Goal: Transaction & Acquisition: Purchase product/service

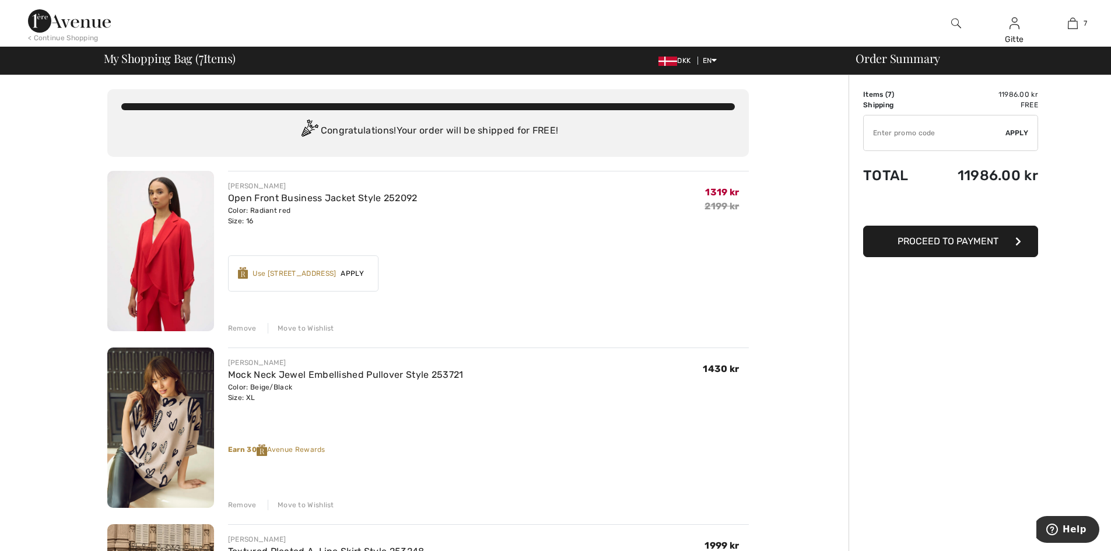
click at [166, 277] on img at bounding box center [160, 251] width 107 height 160
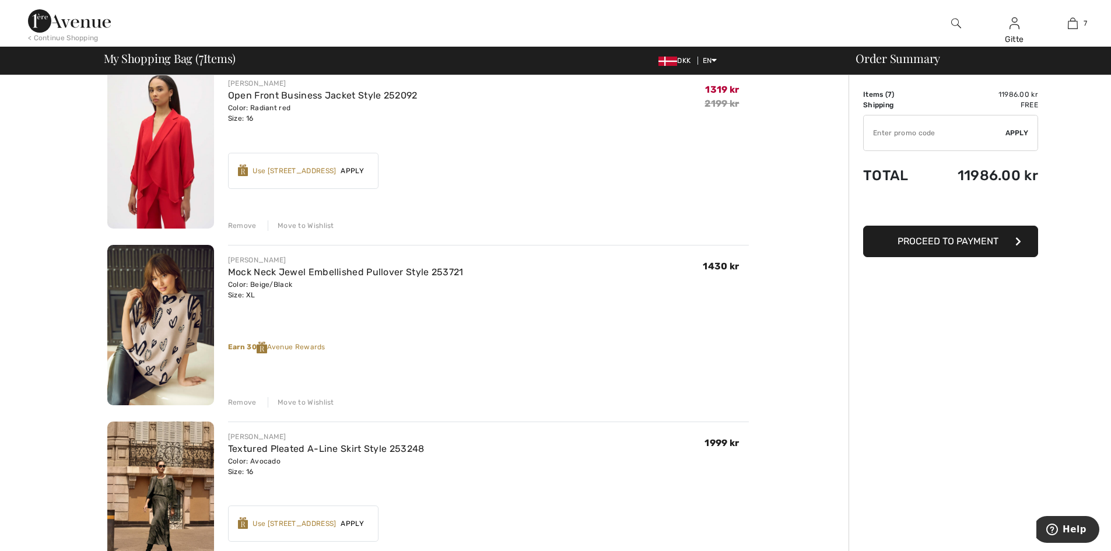
scroll to position [117, 0]
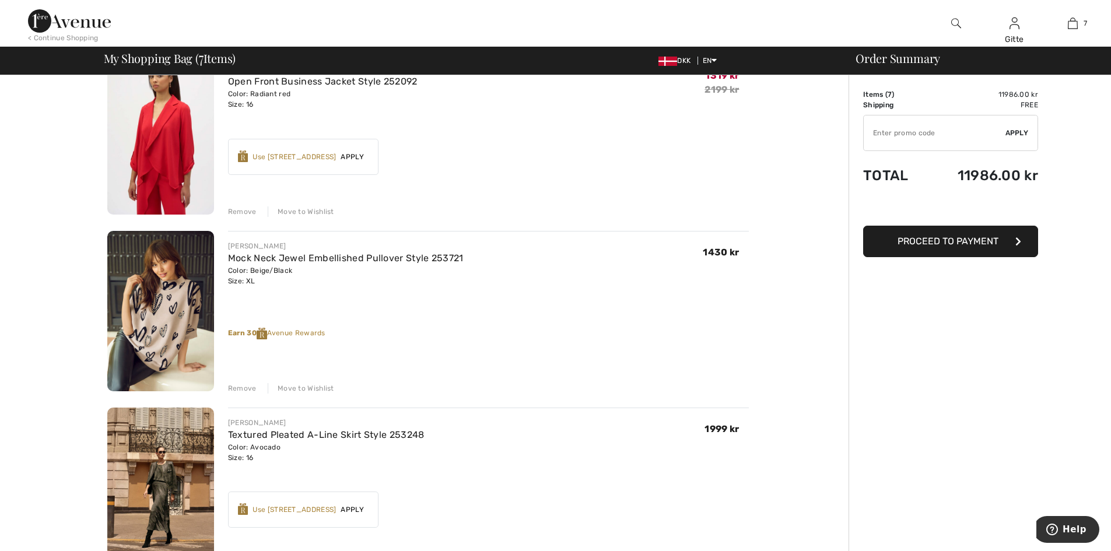
click at [246, 212] on div "Remove" at bounding box center [242, 211] width 29 height 10
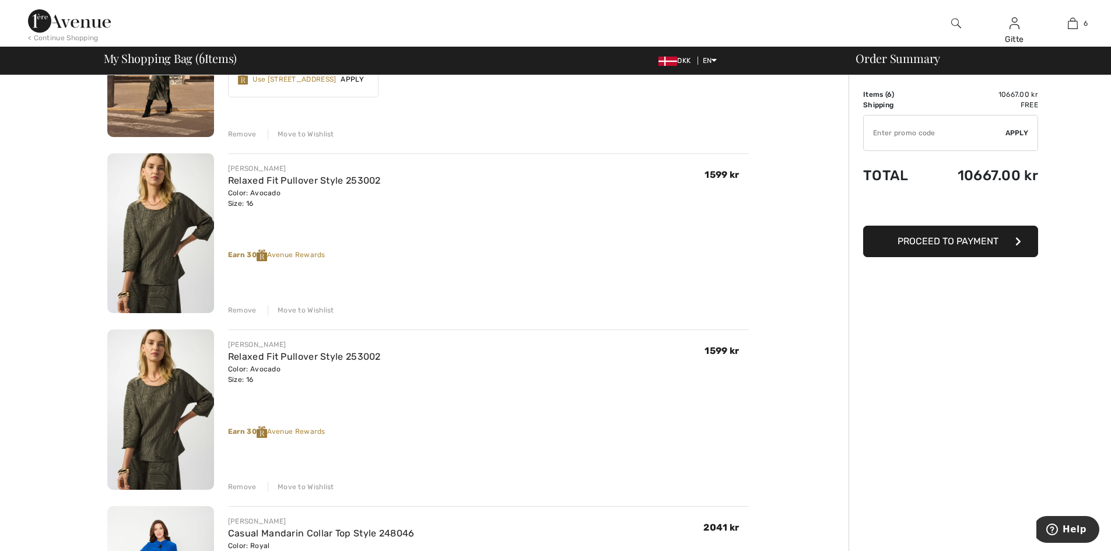
scroll to position [408, 0]
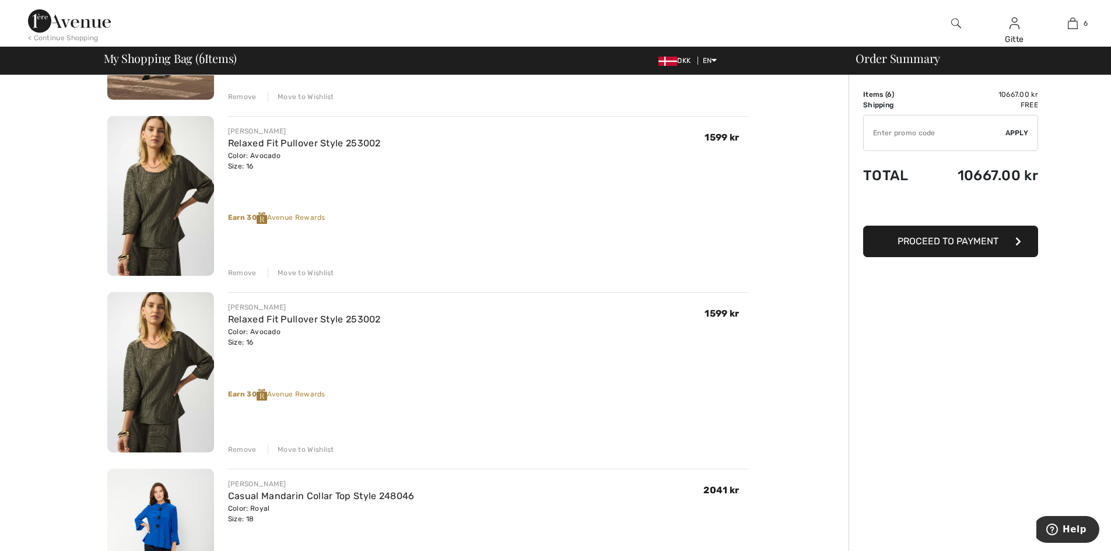
click at [242, 449] on div "Remove" at bounding box center [242, 449] width 29 height 10
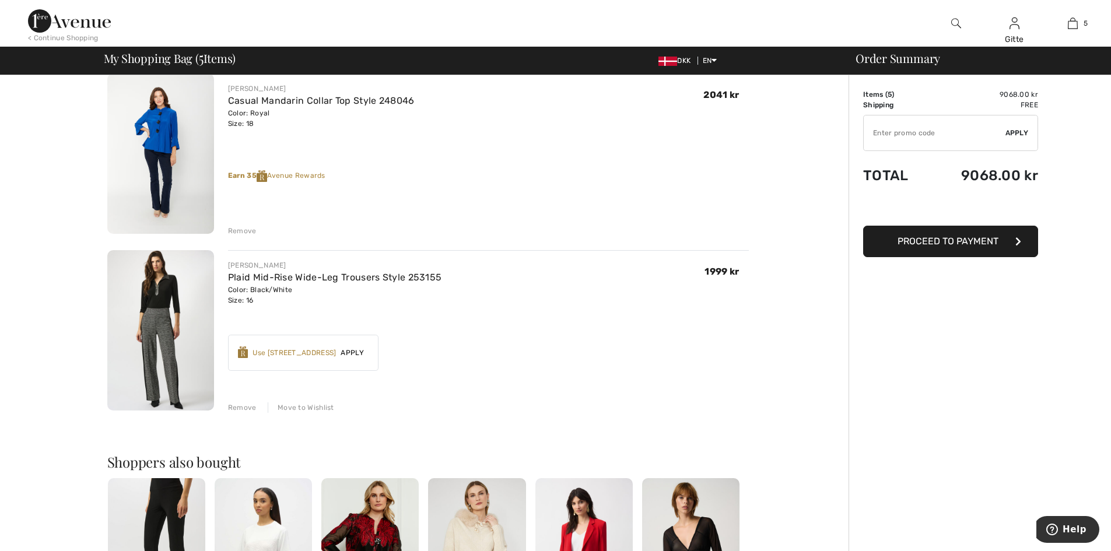
scroll to position [758, 0]
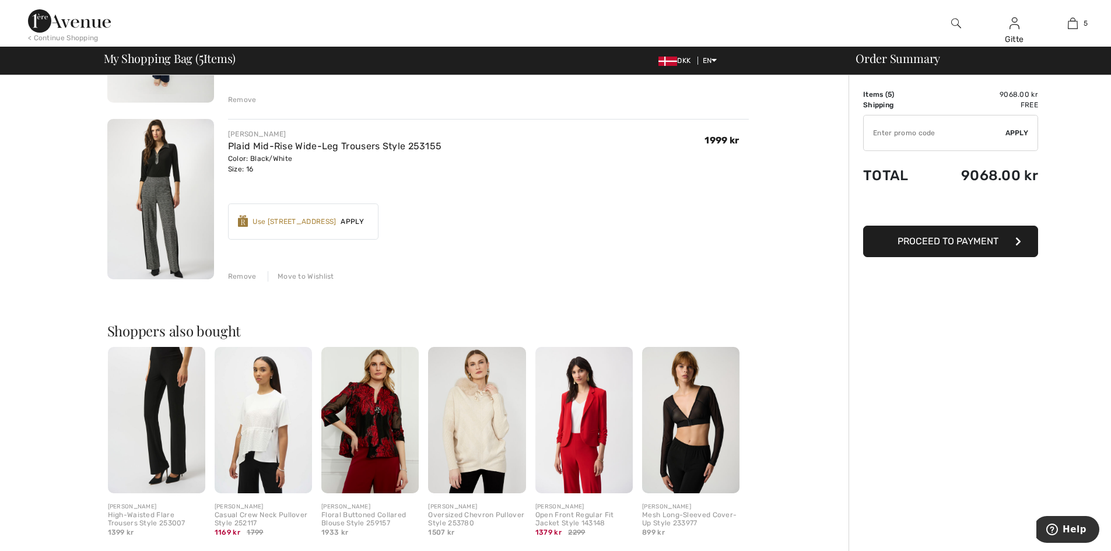
click at [239, 273] on div "Remove" at bounding box center [242, 276] width 29 height 10
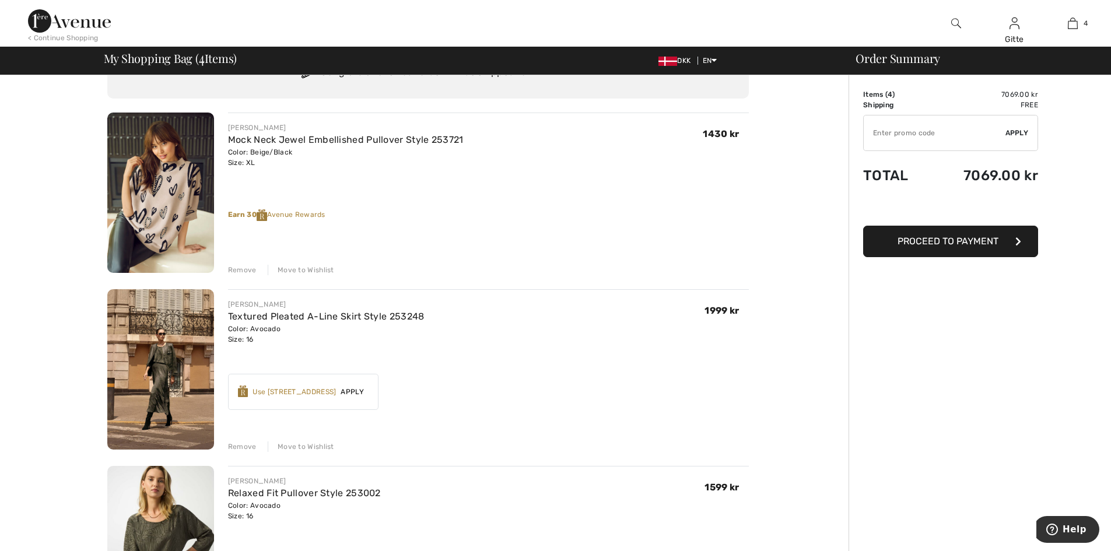
scroll to position [0, 0]
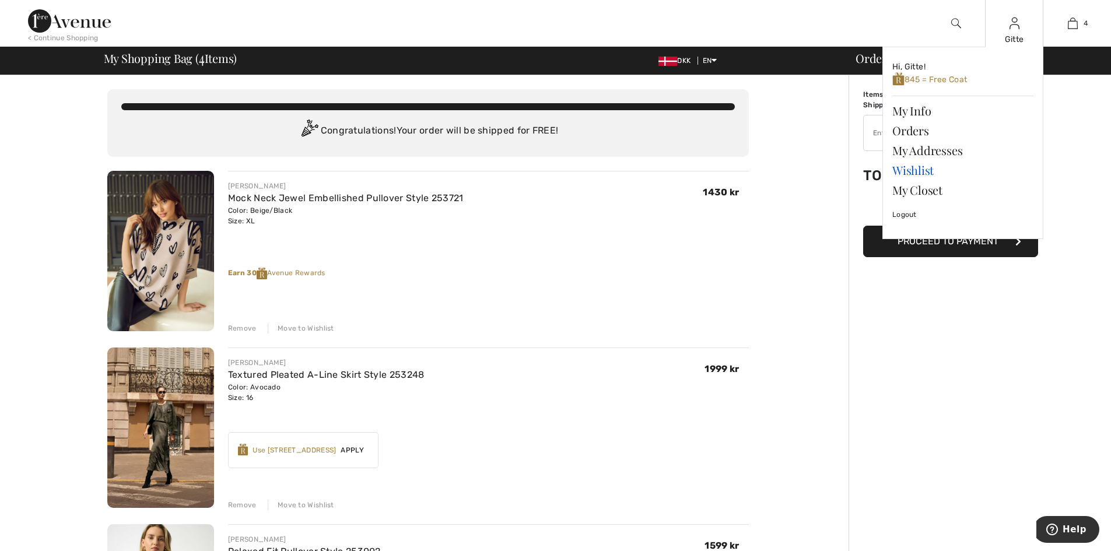
click at [922, 172] on link "Wishlist" at bounding box center [962, 170] width 141 height 20
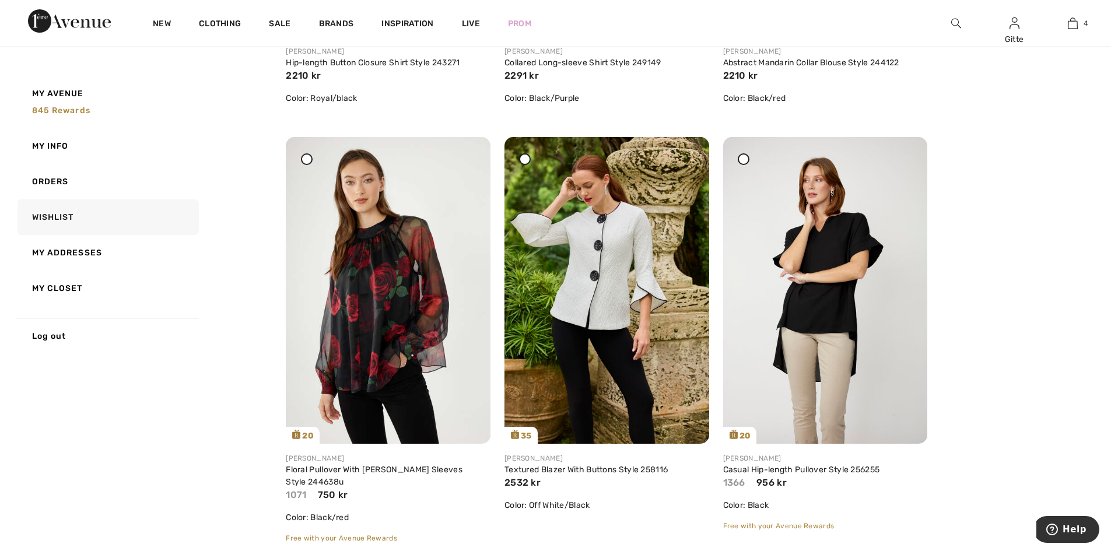
scroll to position [2157, 0]
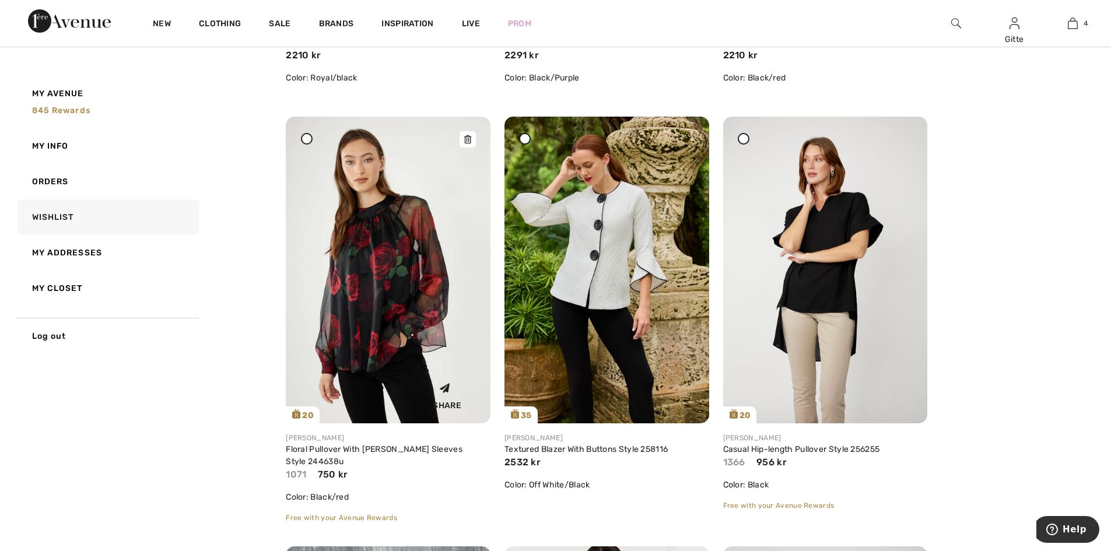
click at [359, 246] on img at bounding box center [388, 270] width 205 height 307
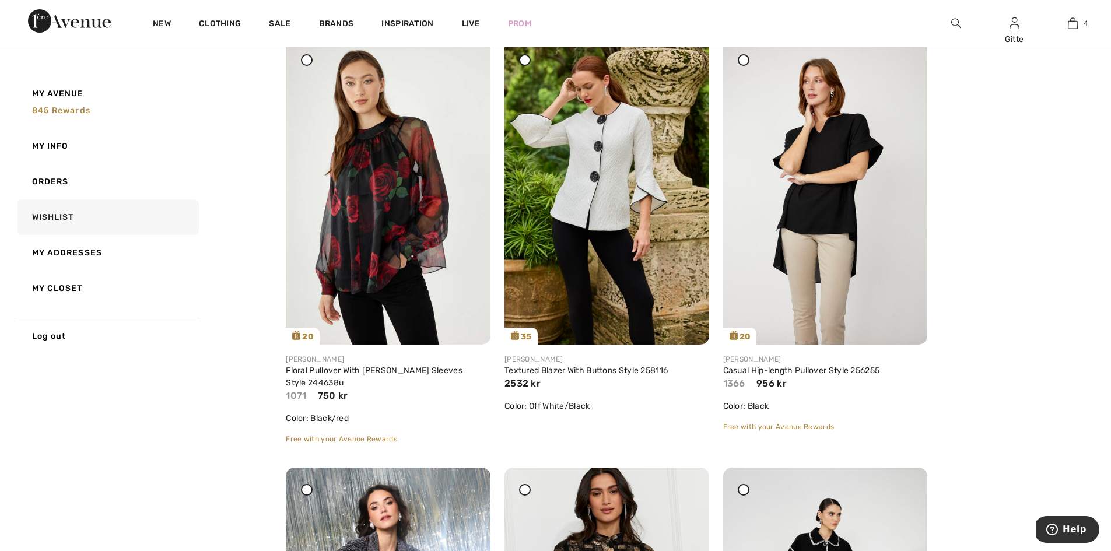
scroll to position [2099, 0]
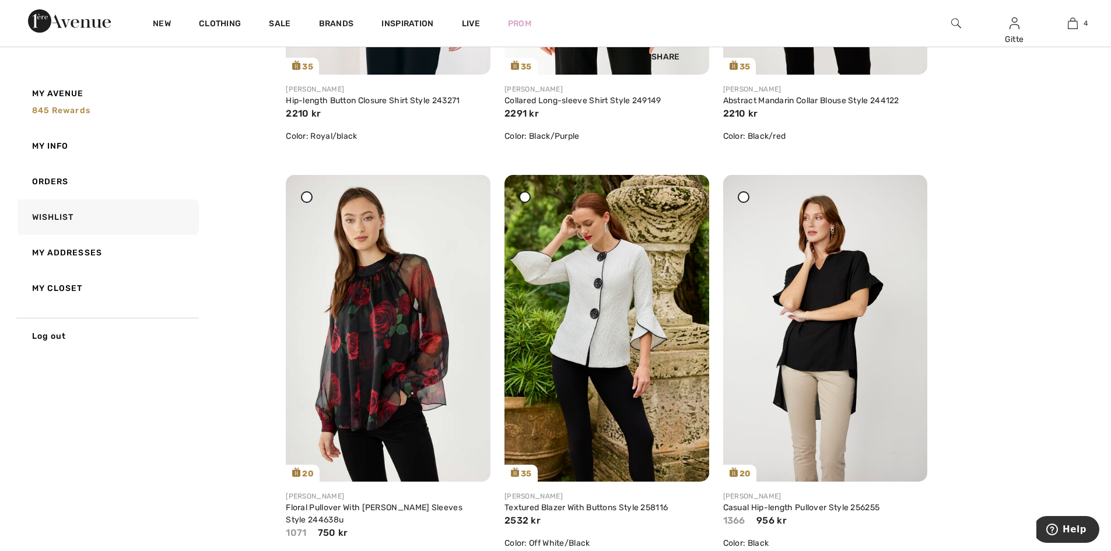
click at [467, 187] on icon at bounding box center [467, 183] width 7 height 8
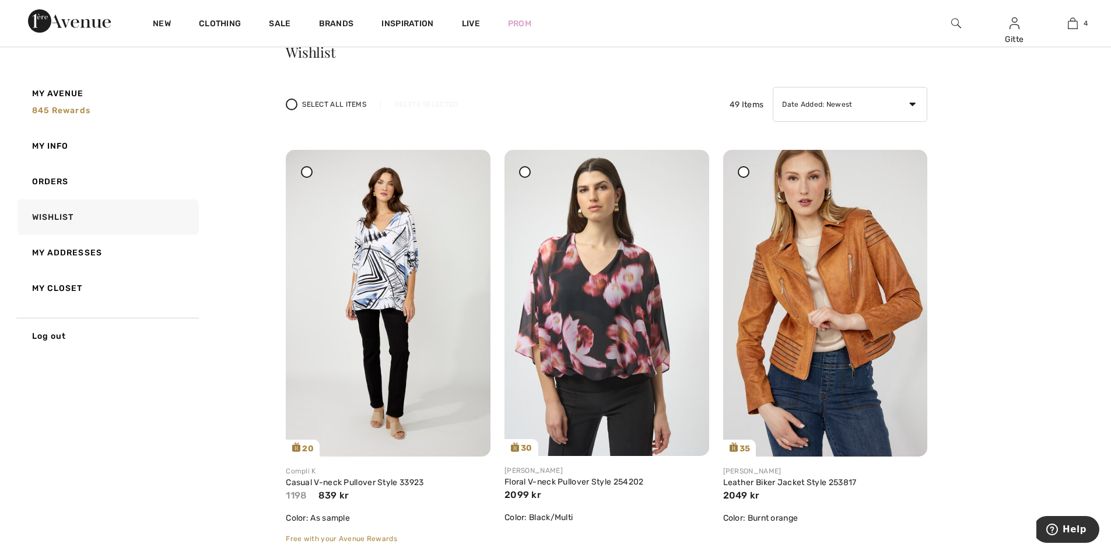
scroll to position [117, 0]
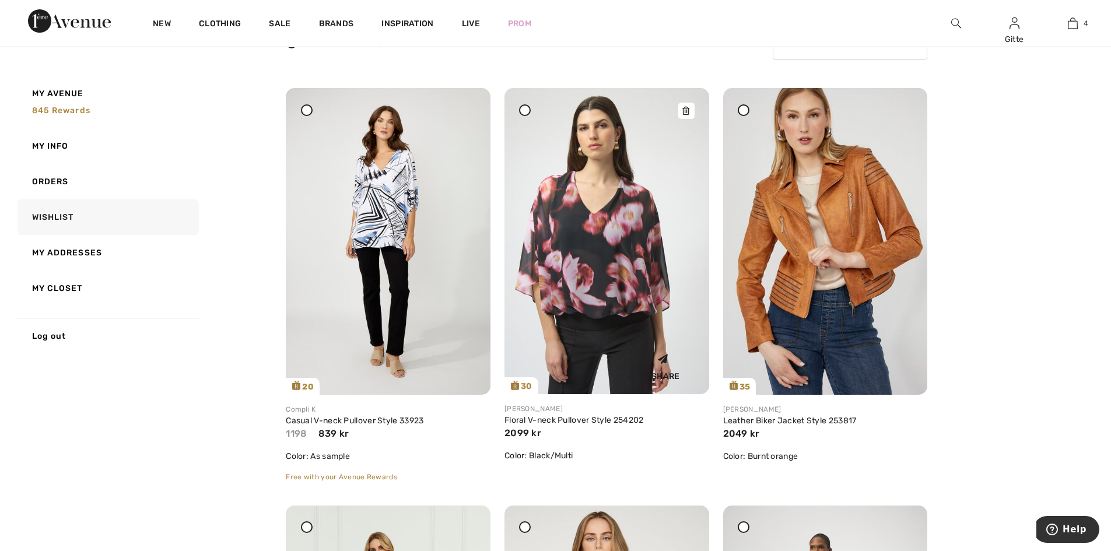
click at [602, 278] on img at bounding box center [606, 241] width 205 height 306
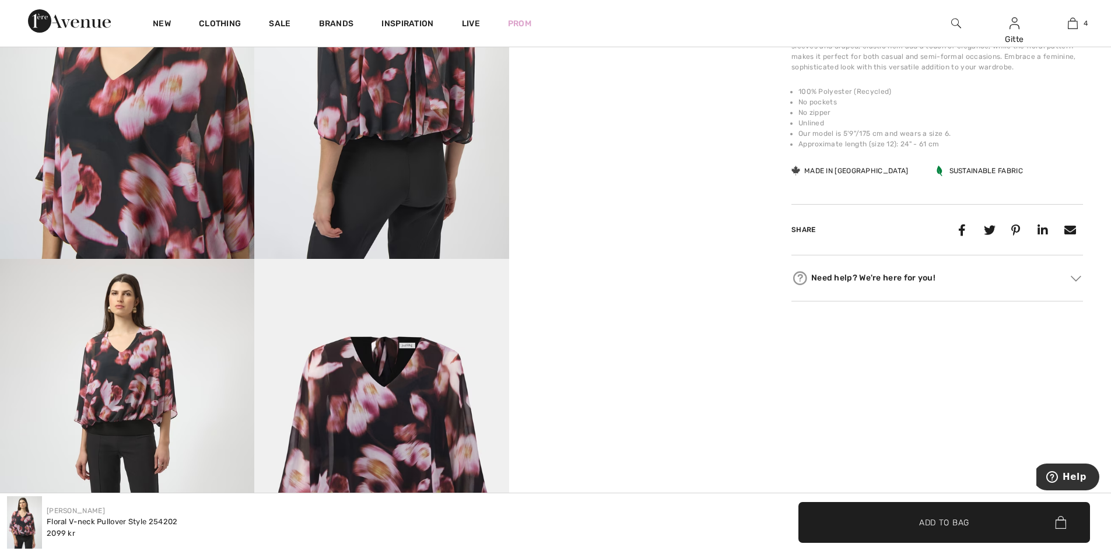
scroll to position [758, 0]
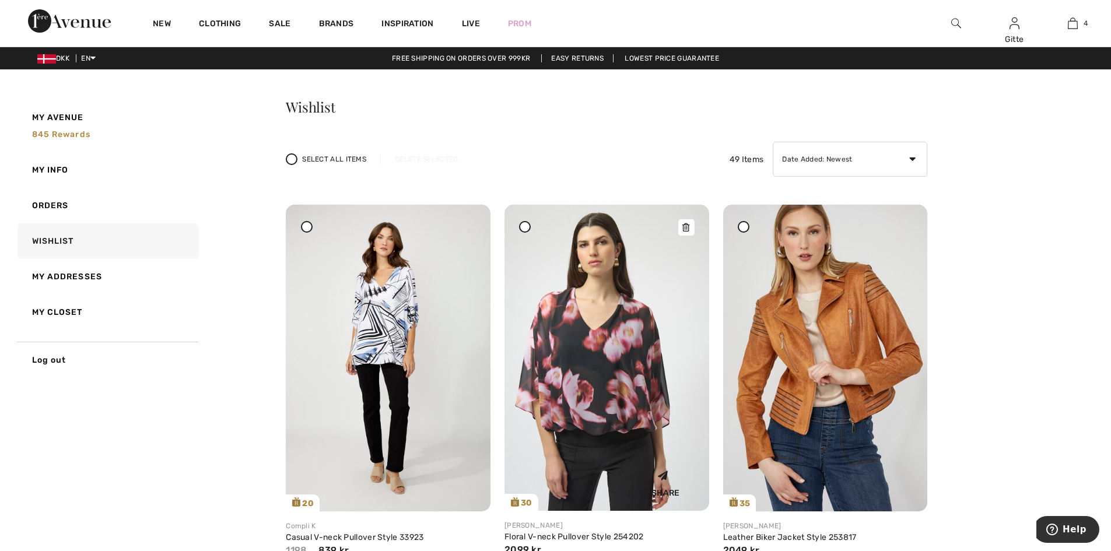
click at [686, 227] on icon at bounding box center [685, 227] width 7 height 8
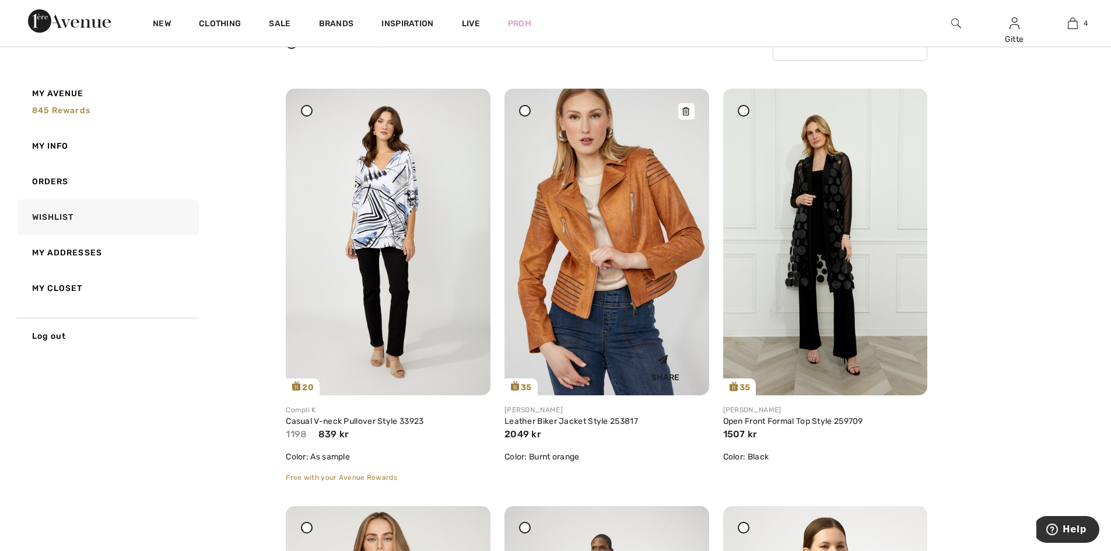
scroll to position [117, 0]
click at [688, 107] on icon at bounding box center [685, 111] width 7 height 8
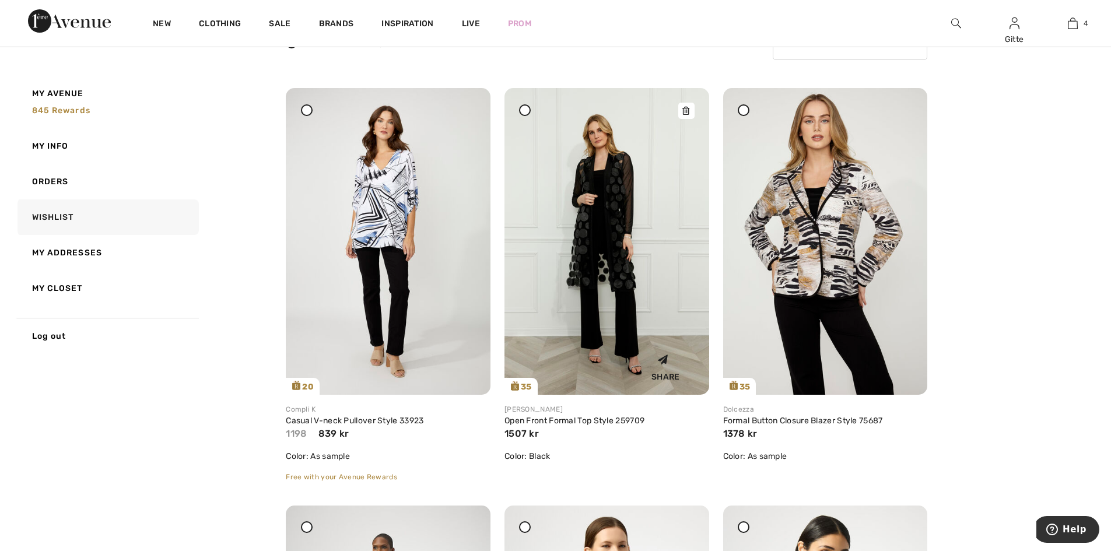
click at [688, 113] on icon at bounding box center [685, 111] width 7 height 8
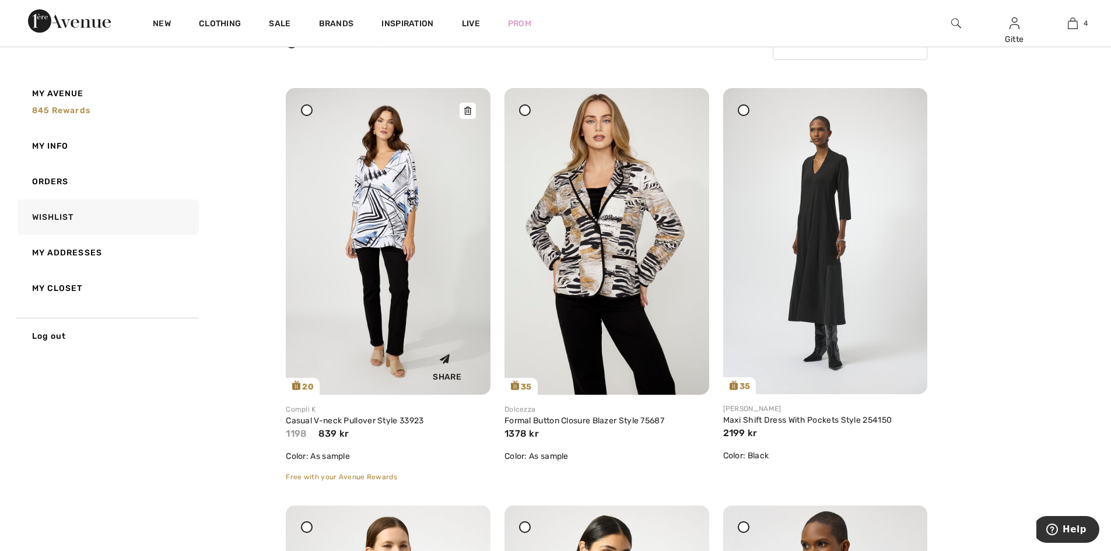
click at [366, 212] on img at bounding box center [388, 241] width 205 height 307
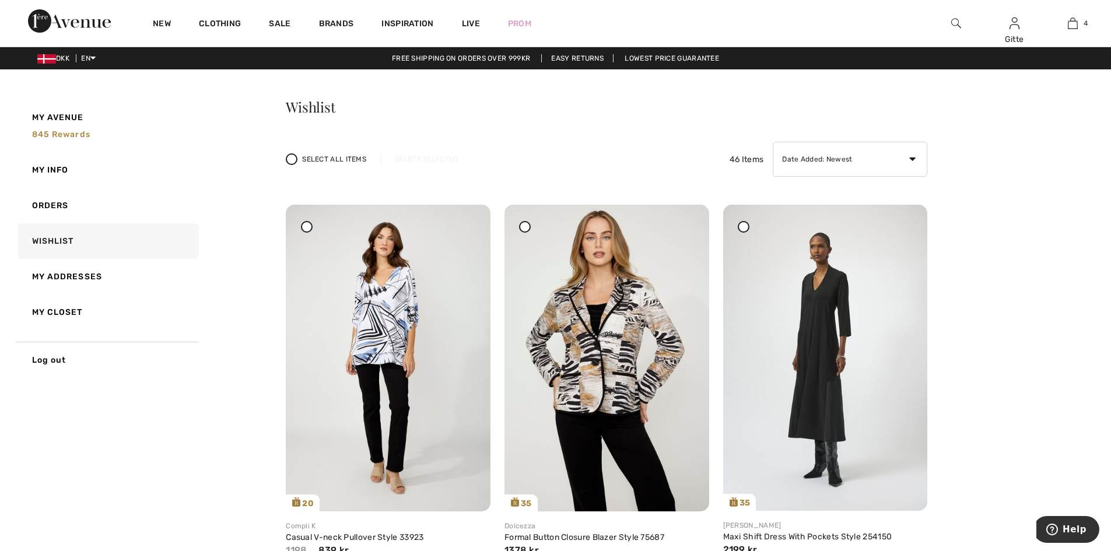
drag, startPoint x: 461, startPoint y: 228, endPoint x: 602, endPoint y: 60, distance: 219.3
click at [462, 221] on div at bounding box center [467, 213] width 16 height 16
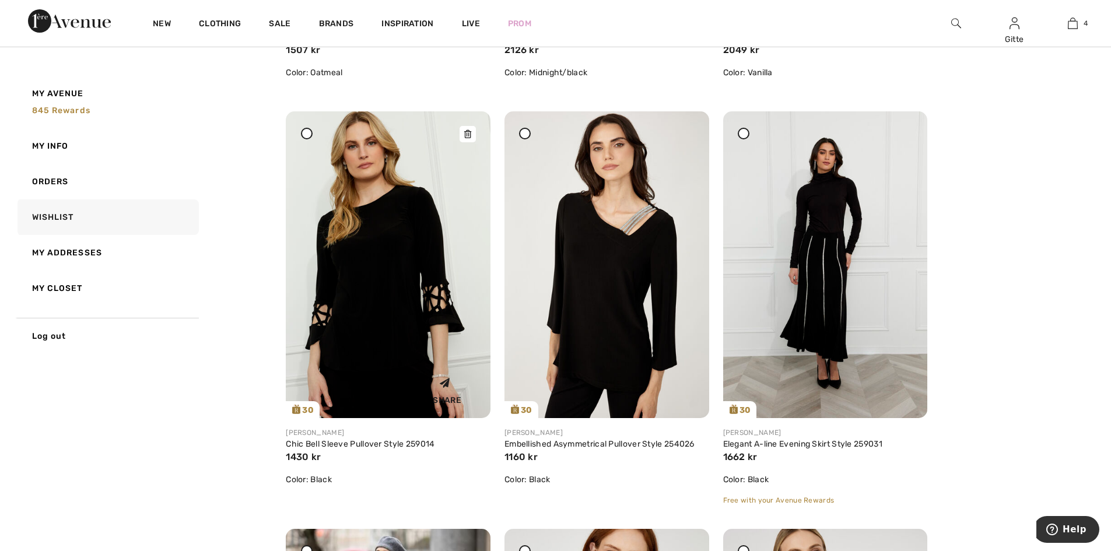
scroll to position [2973, 0]
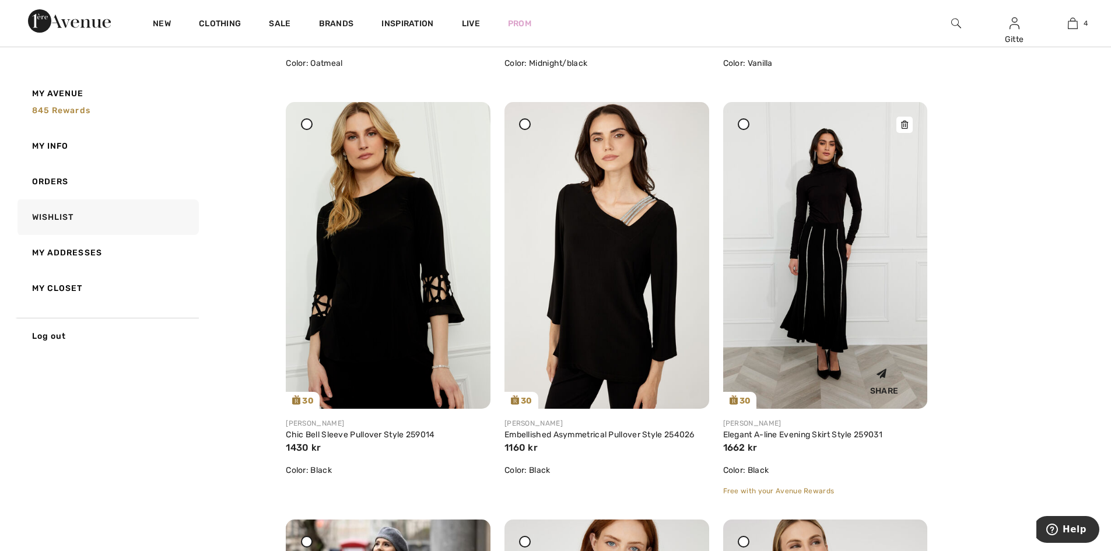
click at [905, 128] on icon at bounding box center [904, 125] width 7 height 8
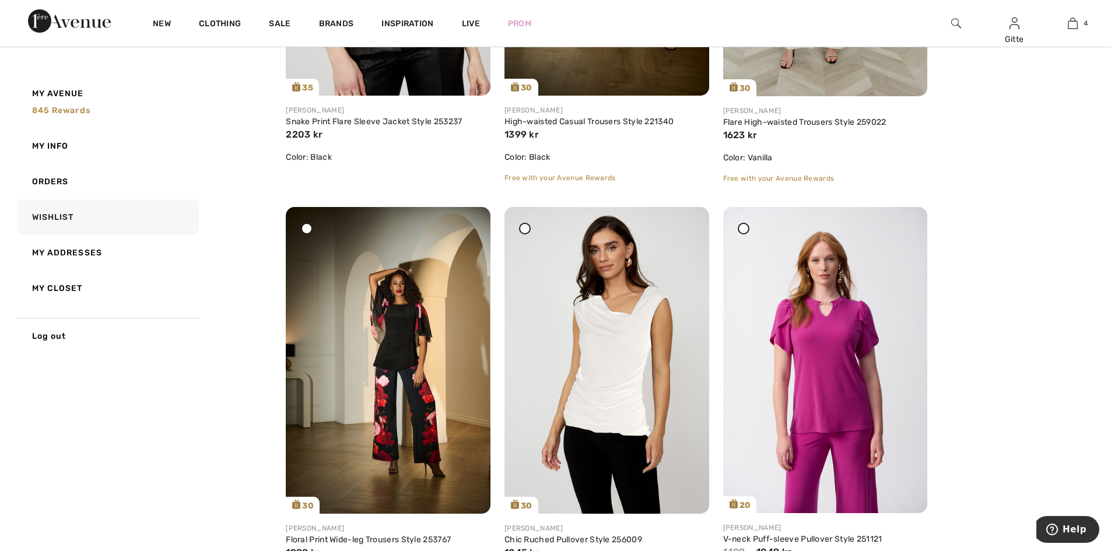
scroll to position [4139, 0]
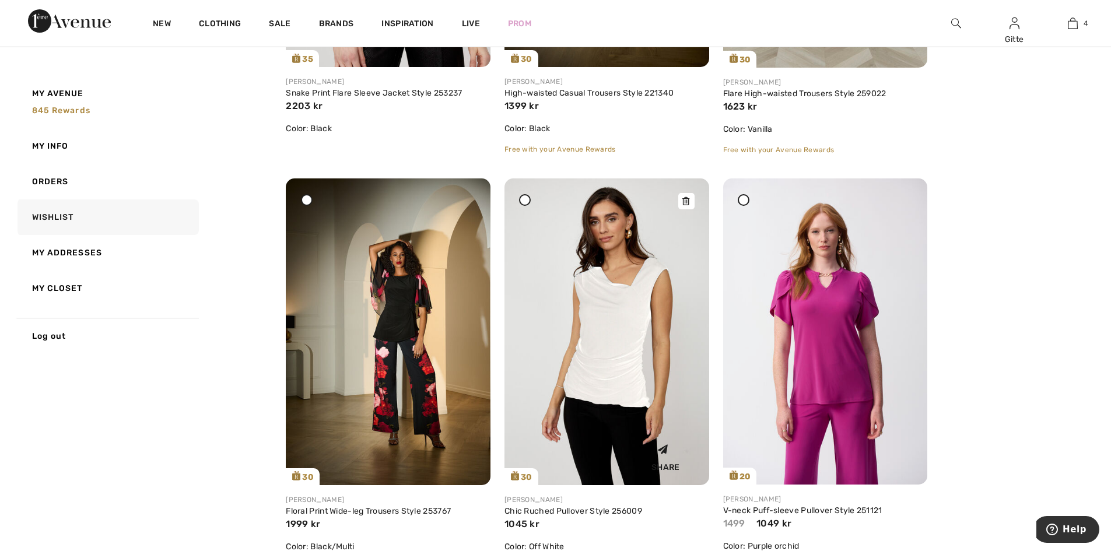
click at [685, 201] on icon at bounding box center [685, 201] width 7 height 8
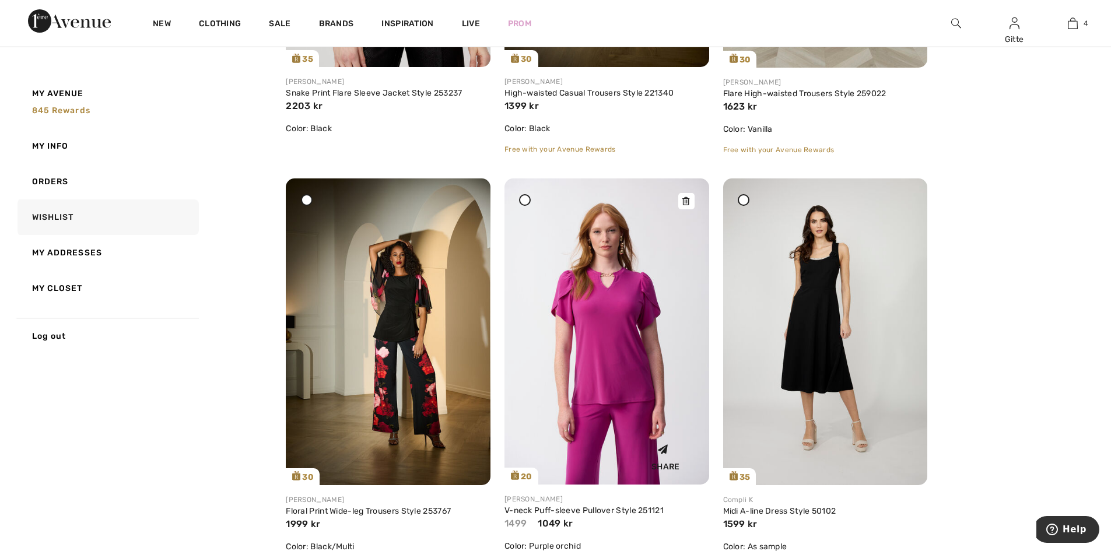
click at [682, 199] on div at bounding box center [686, 201] width 16 height 16
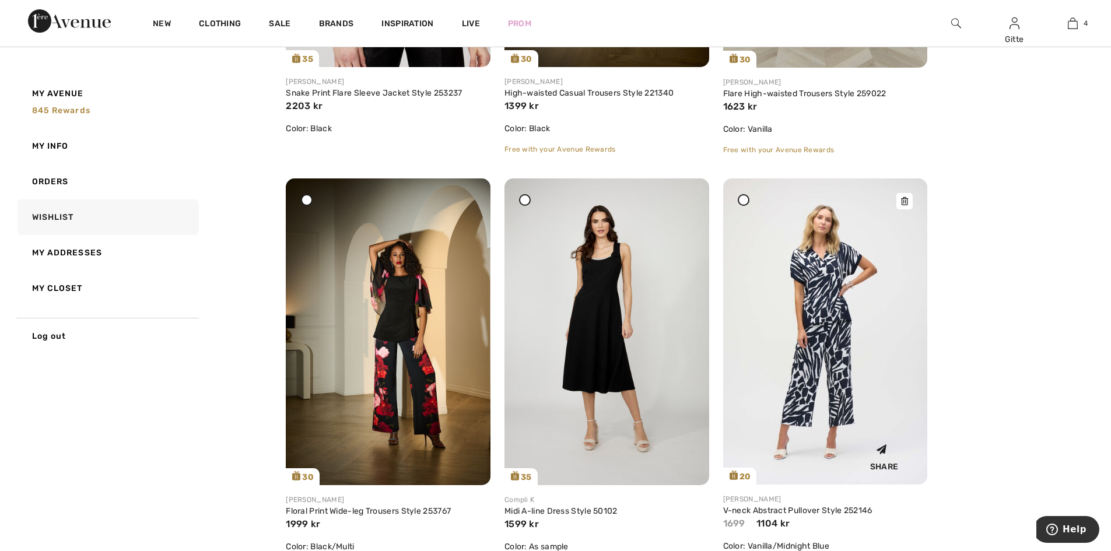
click at [903, 204] on icon at bounding box center [904, 201] width 7 height 8
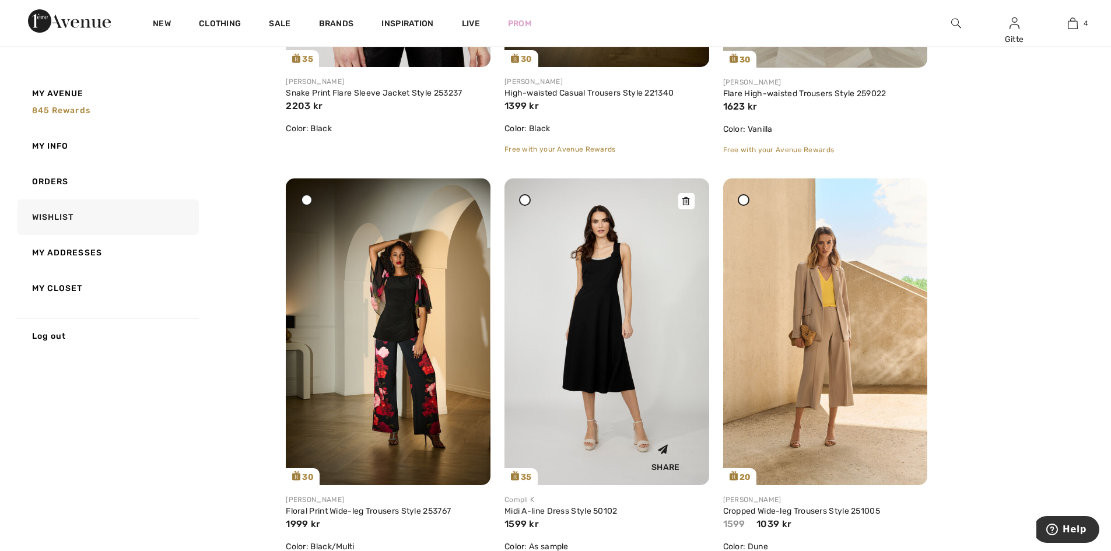
click at [681, 201] on div at bounding box center [686, 201] width 16 height 16
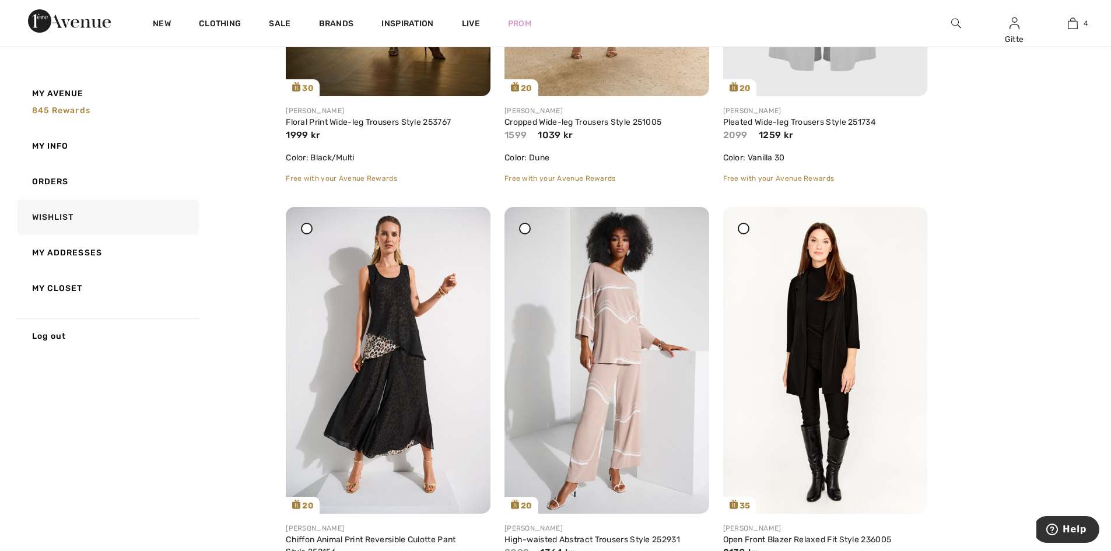
scroll to position [4547, 0]
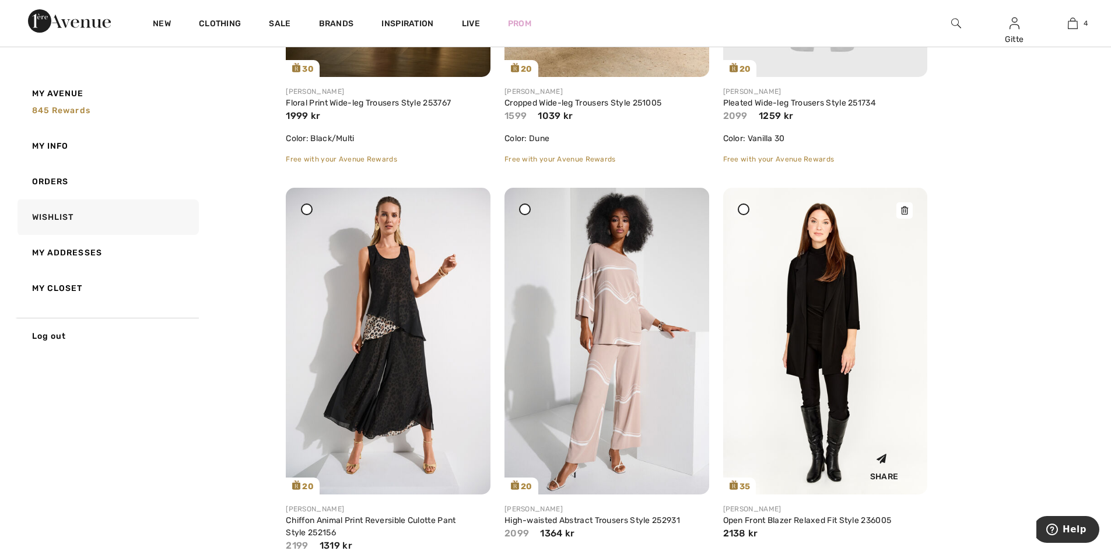
click at [805, 297] on img at bounding box center [825, 341] width 205 height 307
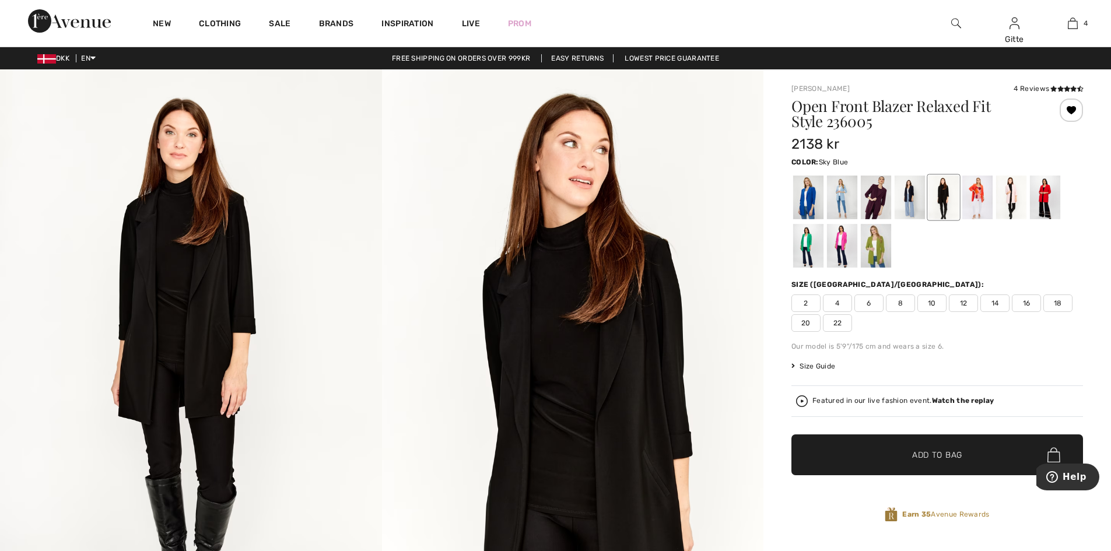
click at [839, 193] on div at bounding box center [842, 197] width 30 height 44
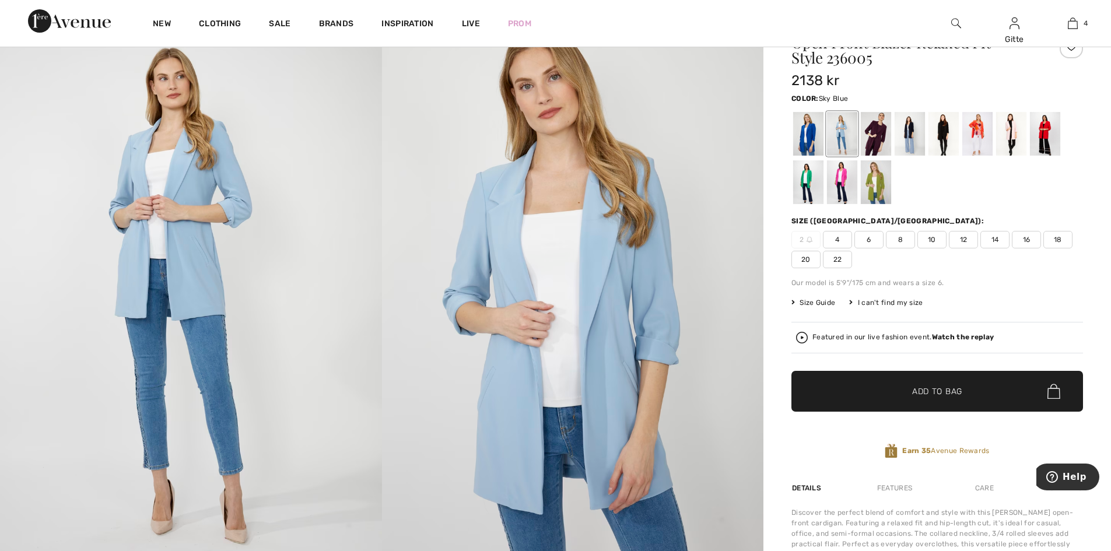
scroll to position [58, 0]
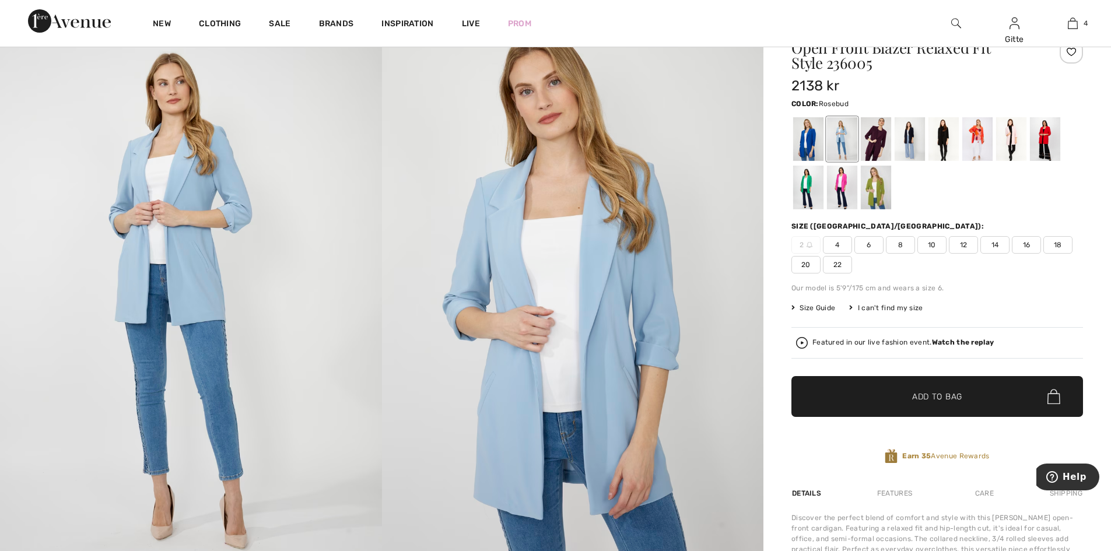
click at [1009, 139] on div at bounding box center [1011, 139] width 30 height 44
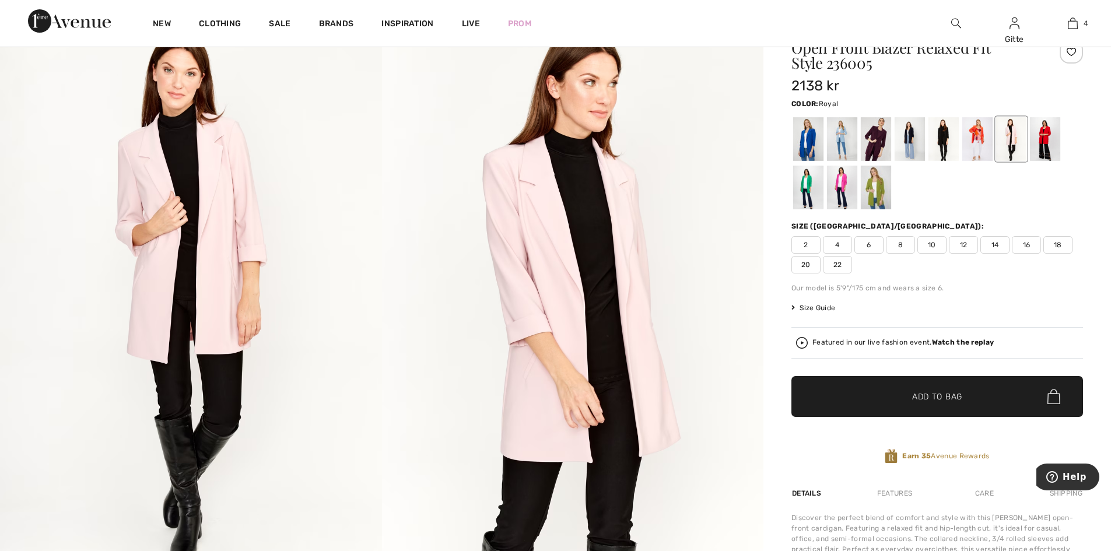
click at [799, 140] on div at bounding box center [808, 139] width 30 height 44
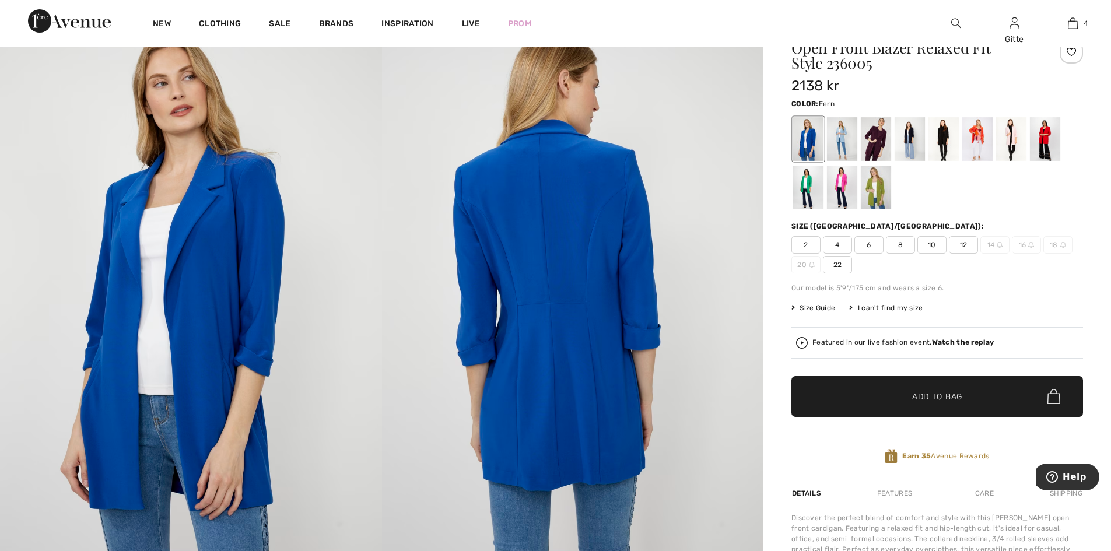
click at [874, 184] on div at bounding box center [875, 188] width 30 height 44
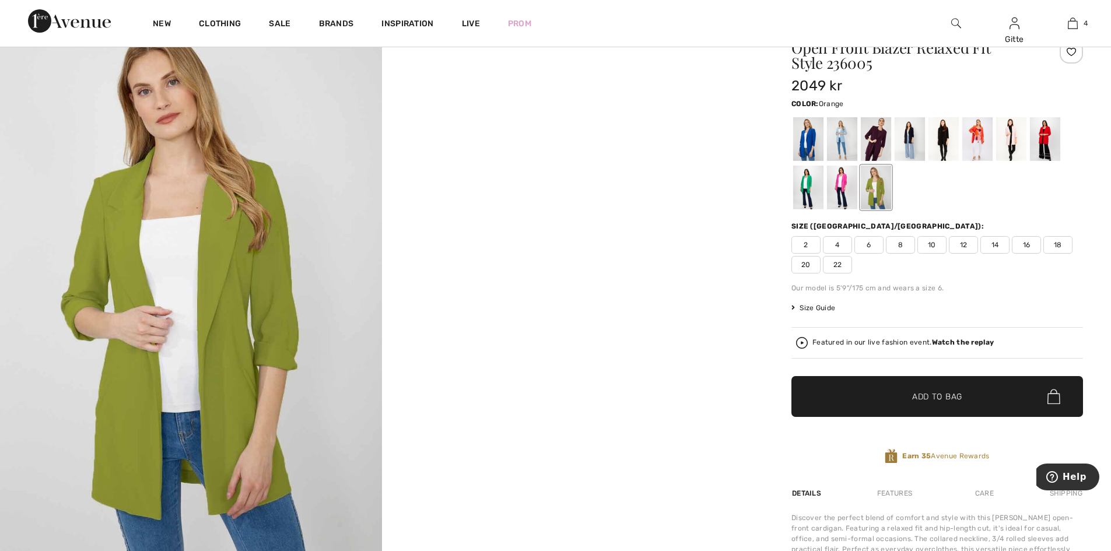
click at [979, 140] on div at bounding box center [977, 139] width 30 height 44
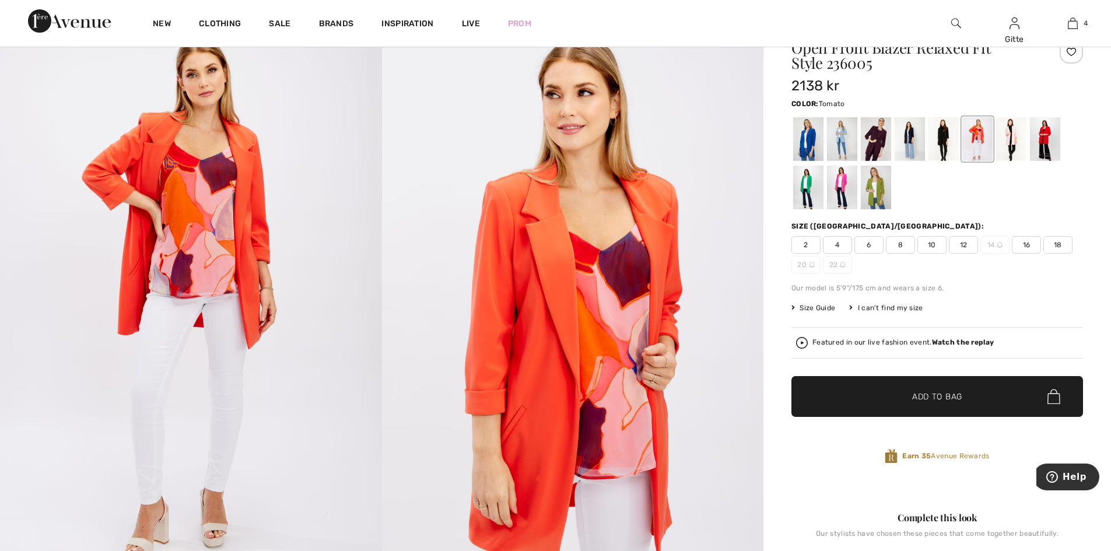
click at [1044, 141] on div at bounding box center [1045, 139] width 30 height 44
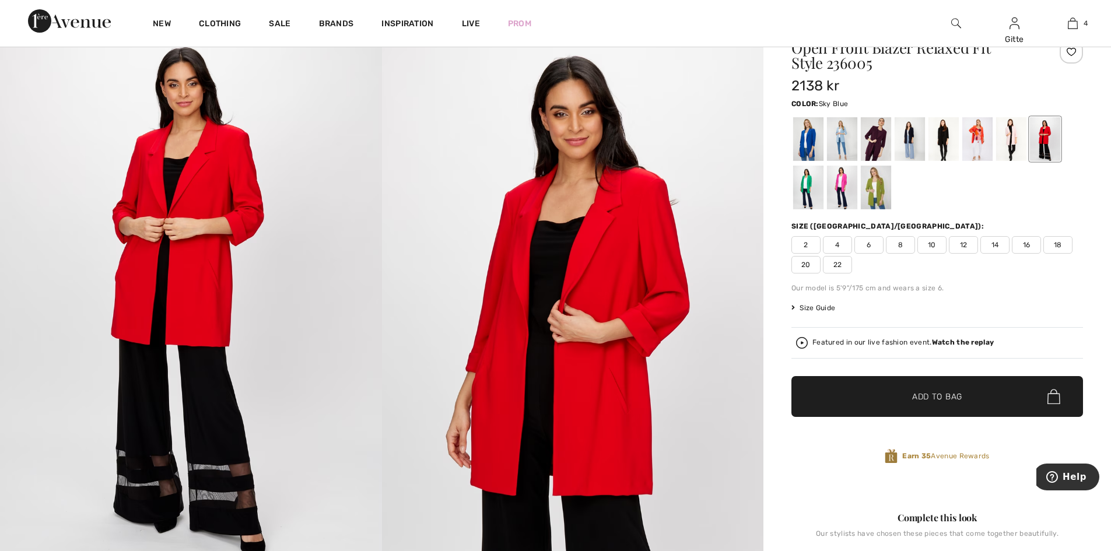
click at [840, 138] on div at bounding box center [842, 139] width 30 height 44
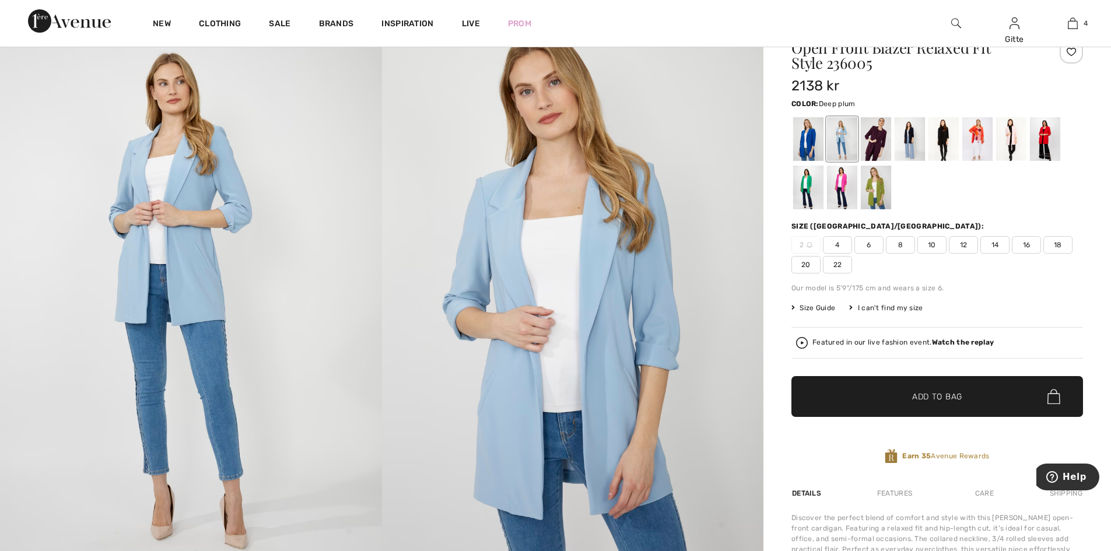
click at [872, 138] on div at bounding box center [875, 139] width 30 height 44
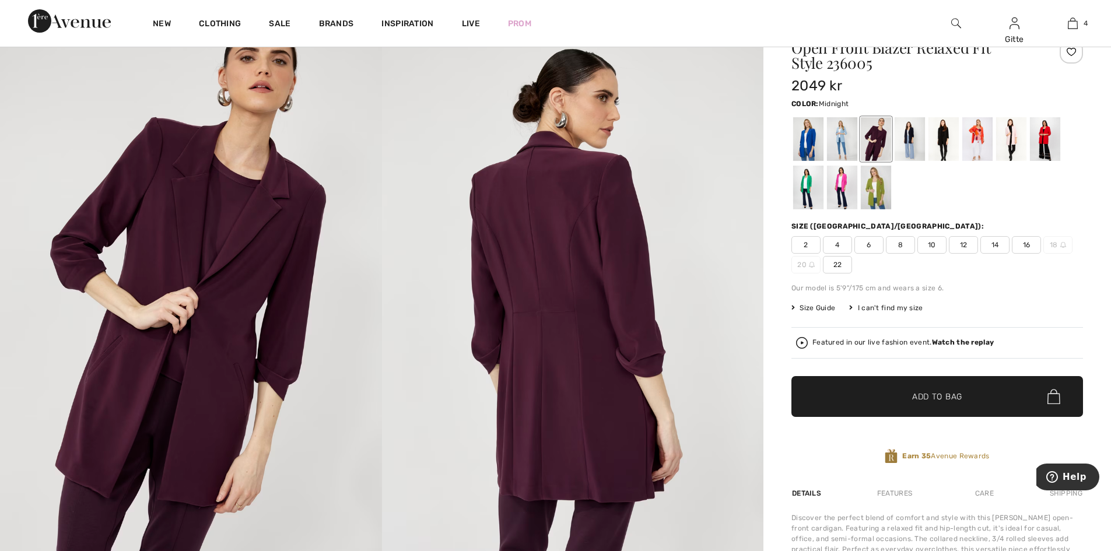
click at [912, 134] on div at bounding box center [909, 139] width 30 height 44
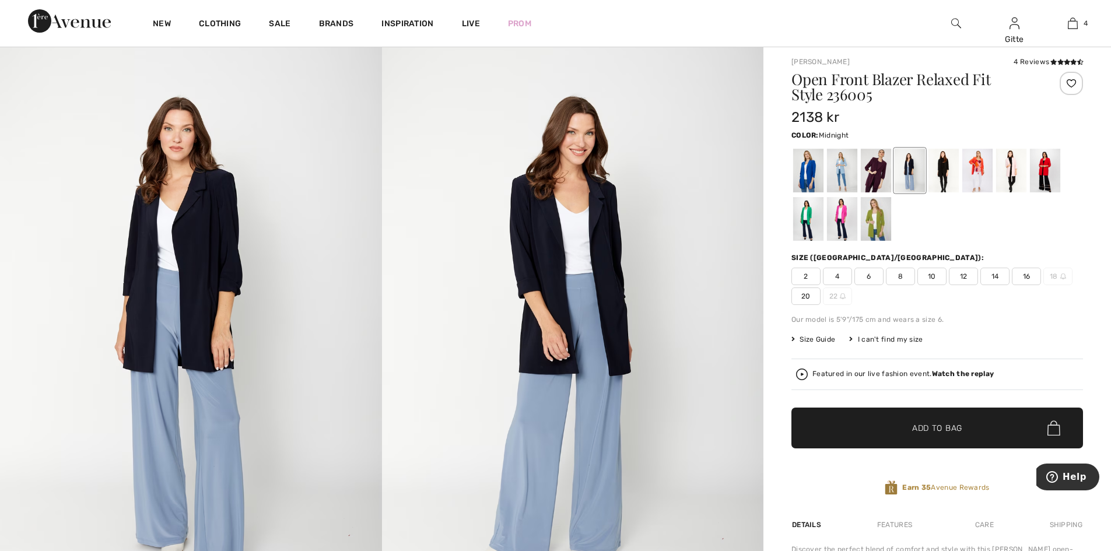
scroll to position [0, 0]
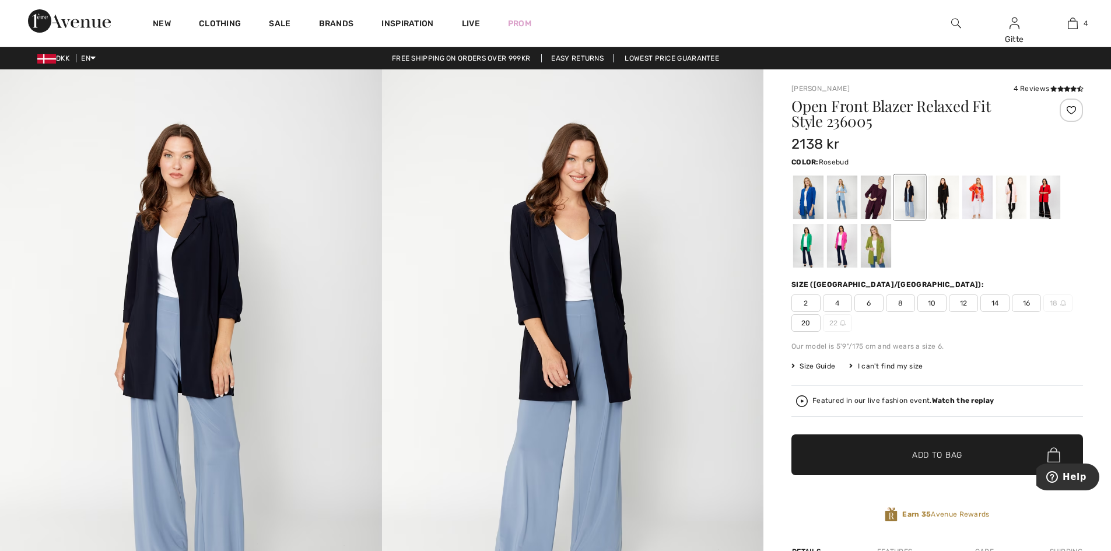
click at [1009, 191] on div at bounding box center [1011, 197] width 30 height 44
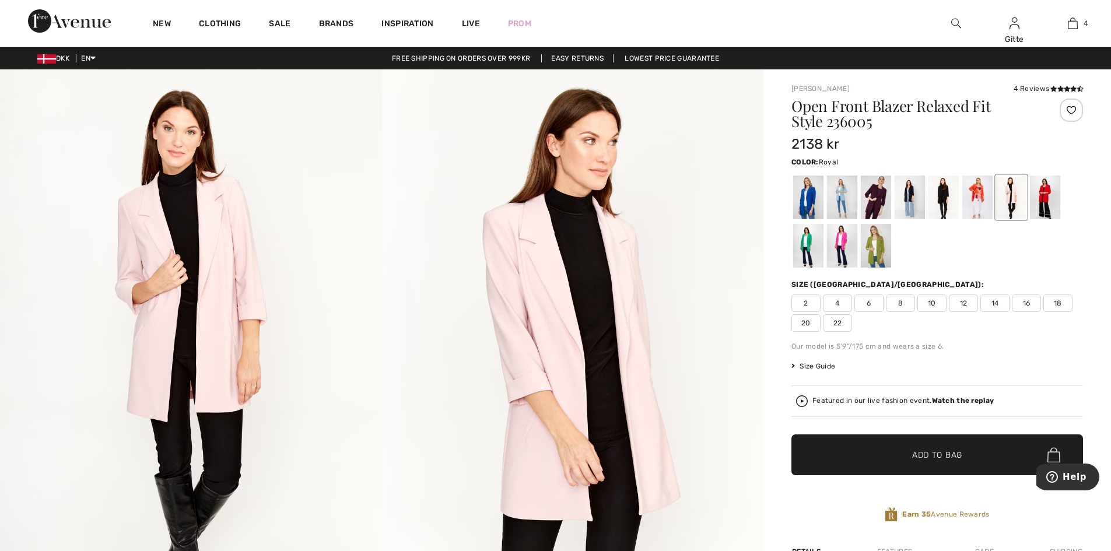
click at [808, 192] on div at bounding box center [808, 197] width 30 height 44
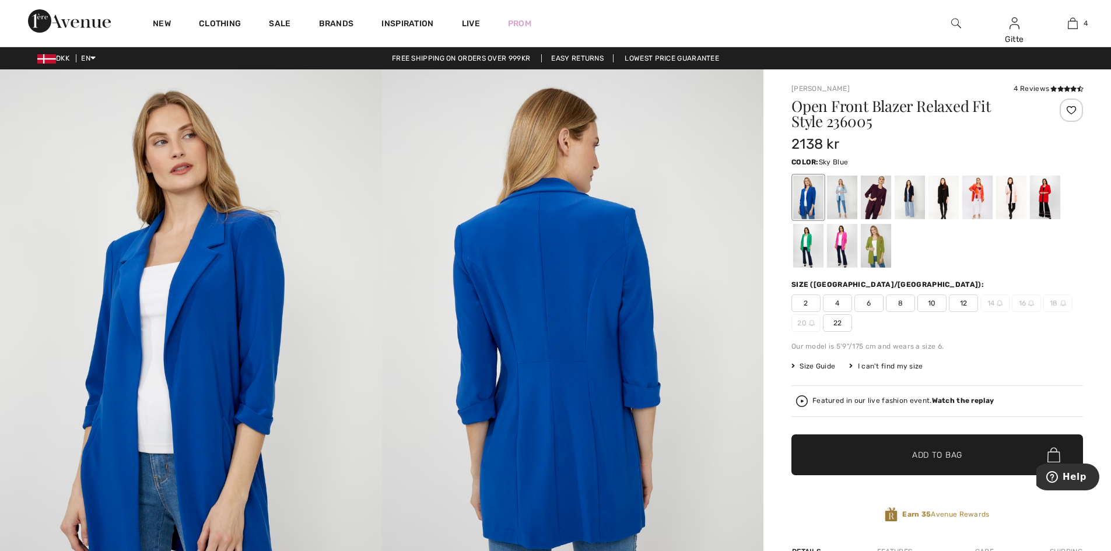
click at [843, 190] on div at bounding box center [842, 197] width 30 height 44
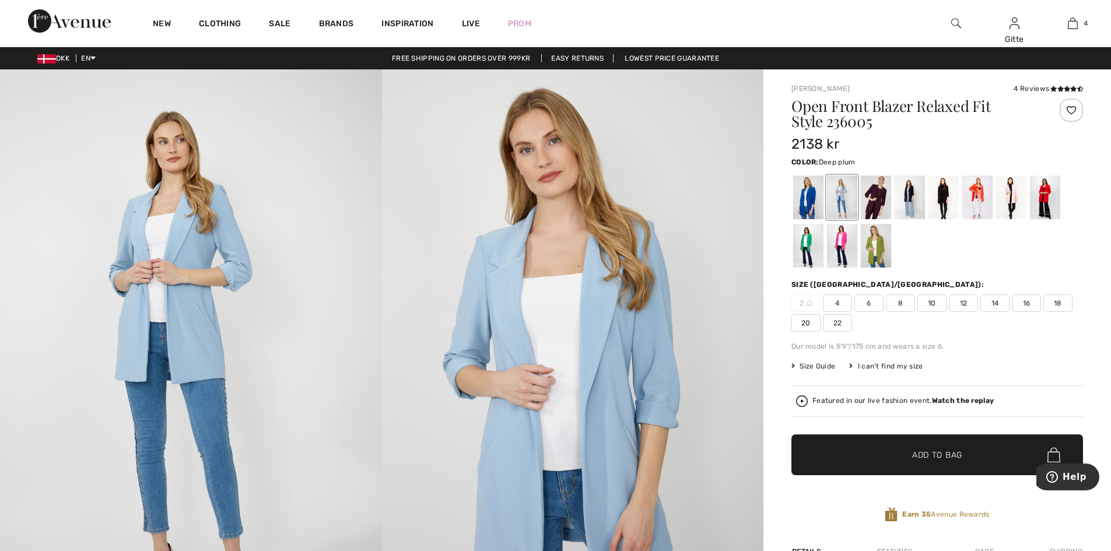
click at [876, 195] on div at bounding box center [875, 197] width 30 height 44
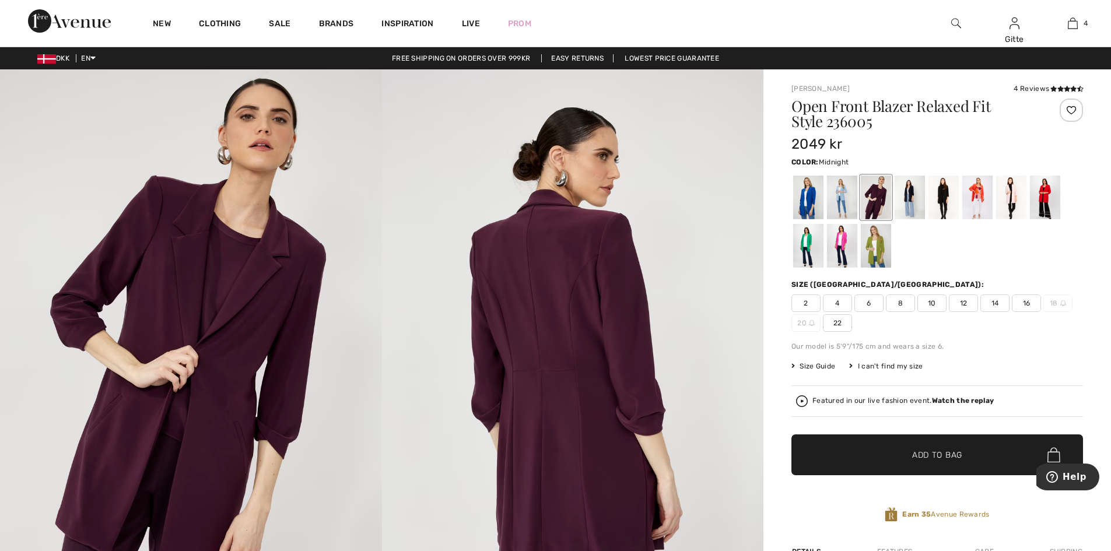
click at [914, 192] on div at bounding box center [909, 197] width 30 height 44
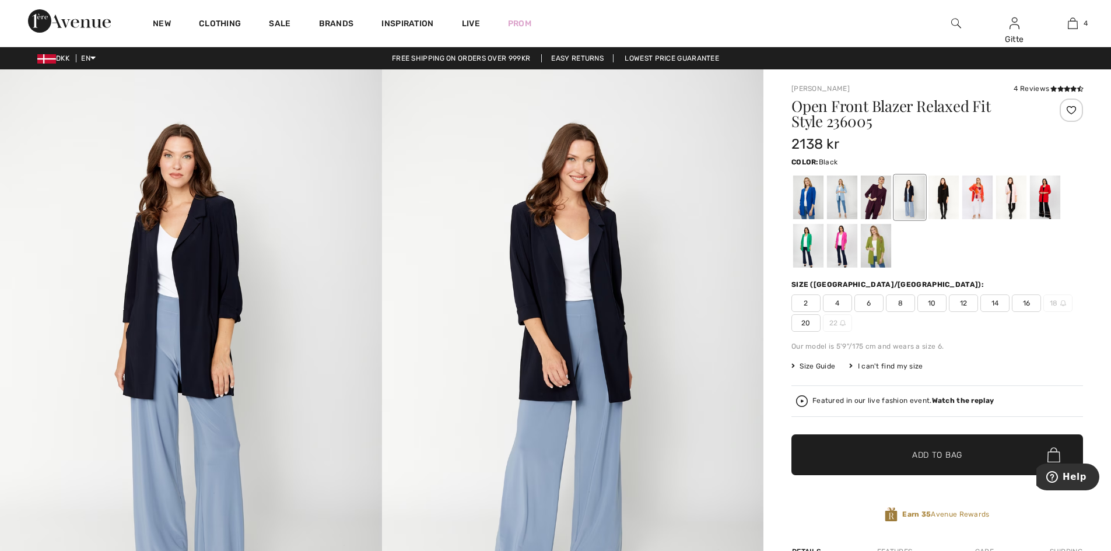
click at [942, 191] on div at bounding box center [943, 197] width 30 height 44
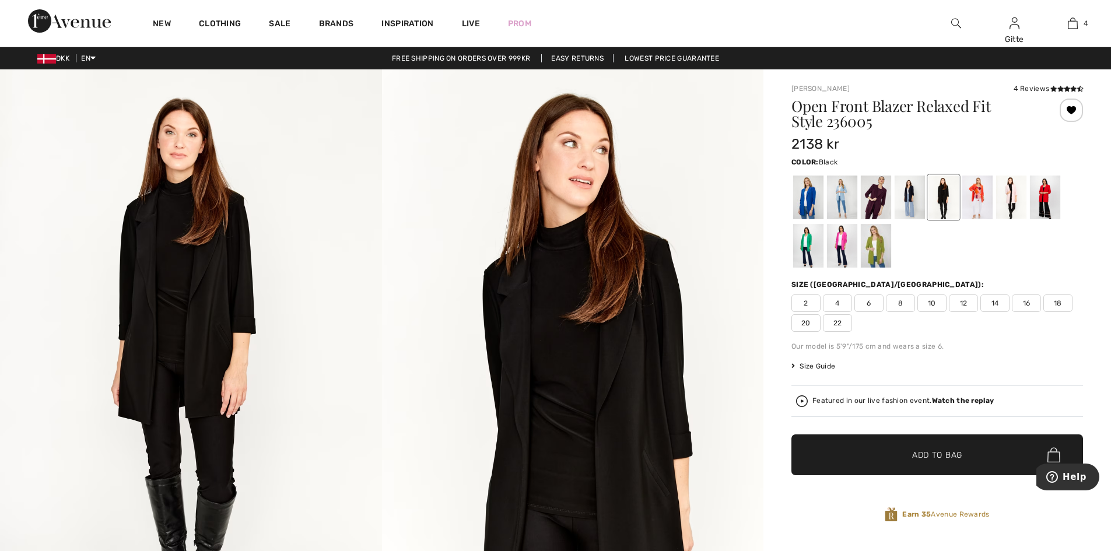
click at [1062, 301] on span "18" at bounding box center [1057, 302] width 29 height 17
click at [944, 464] on span "✔ Added to Bag Add to Bag" at bounding box center [936, 454] width 291 height 41
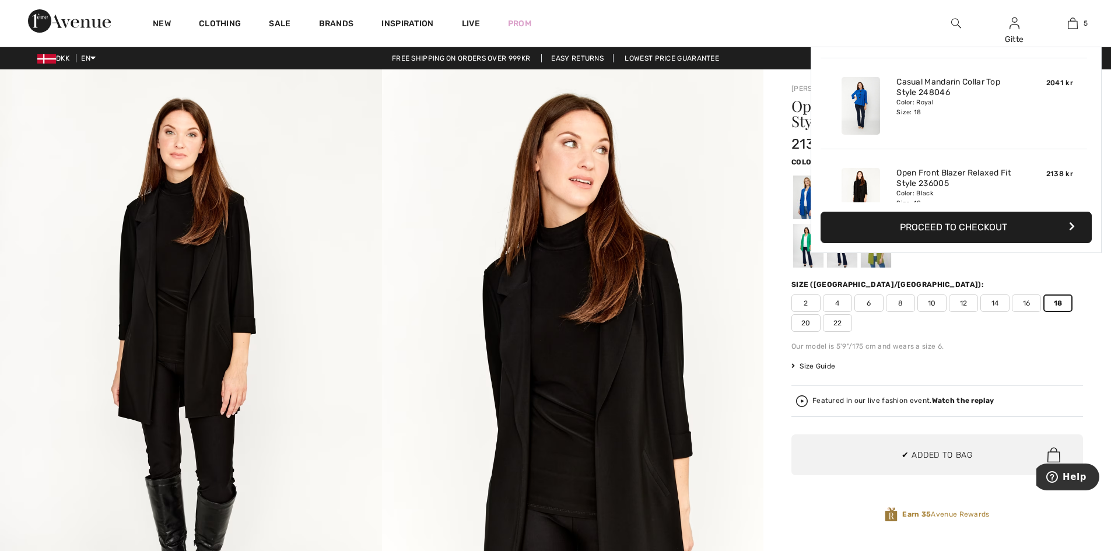
scroll to position [309, 0]
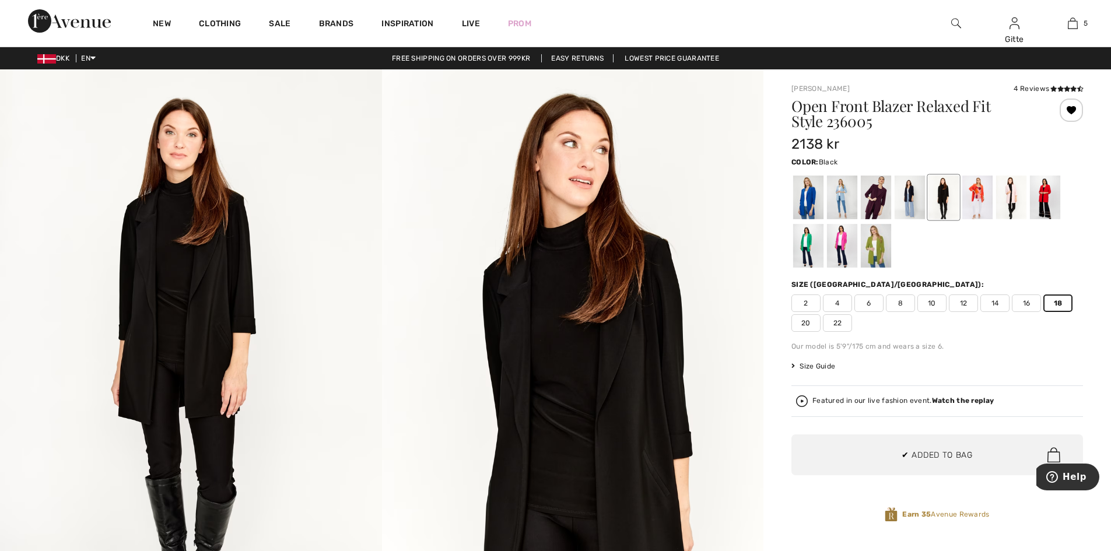
click at [935, 264] on div at bounding box center [936, 221] width 291 height 97
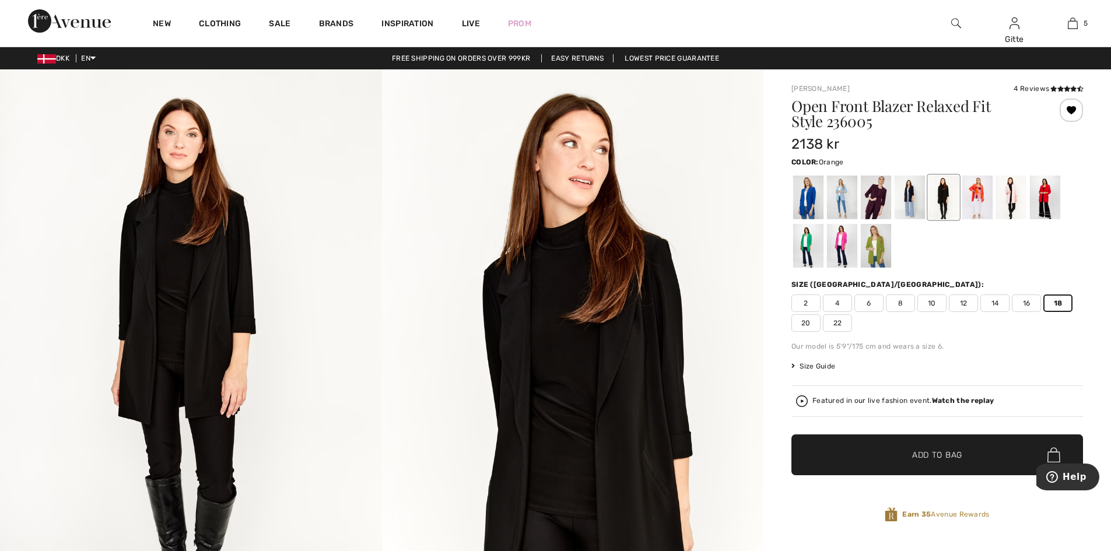
click at [976, 195] on div at bounding box center [977, 197] width 30 height 44
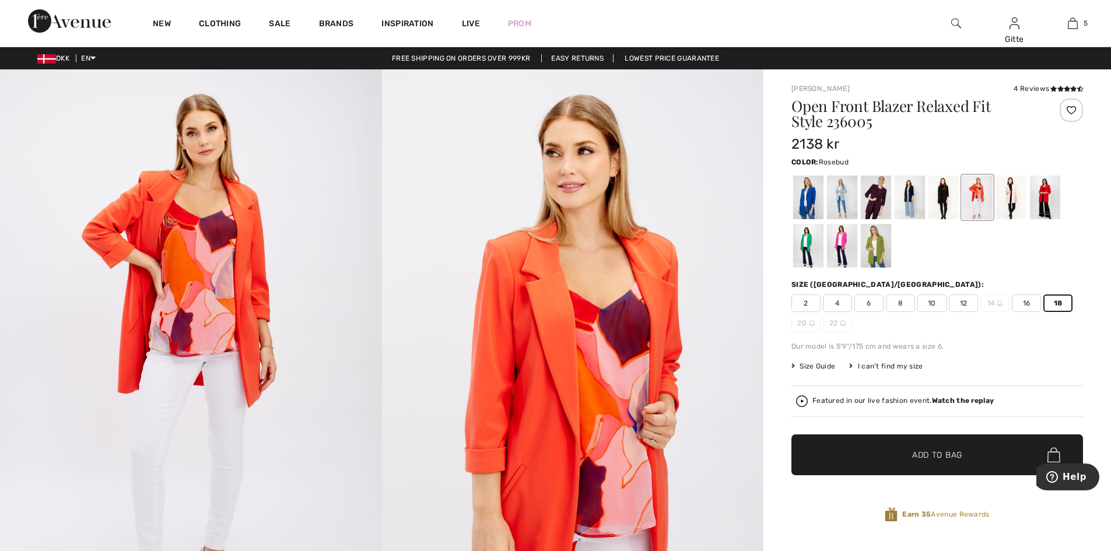
click at [1012, 189] on div at bounding box center [1011, 197] width 30 height 44
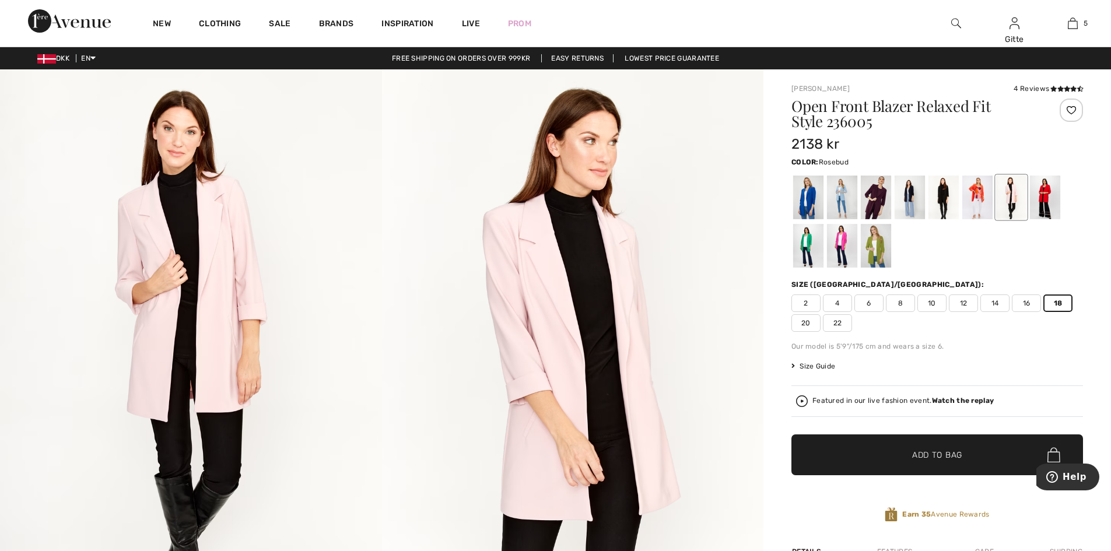
click at [914, 454] on span "Add to Bag" at bounding box center [937, 455] width 50 height 12
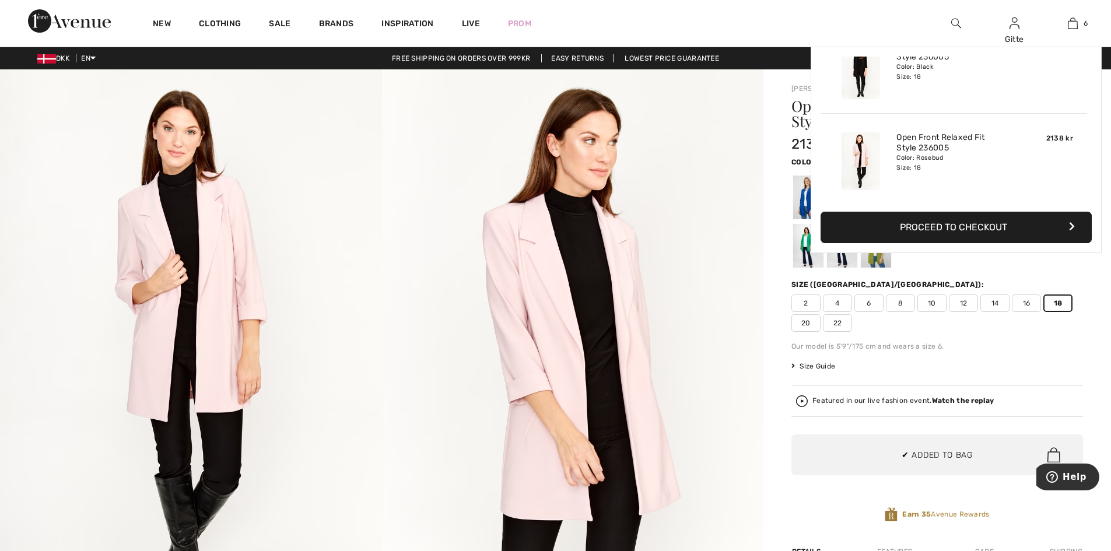
scroll to position [400, 0]
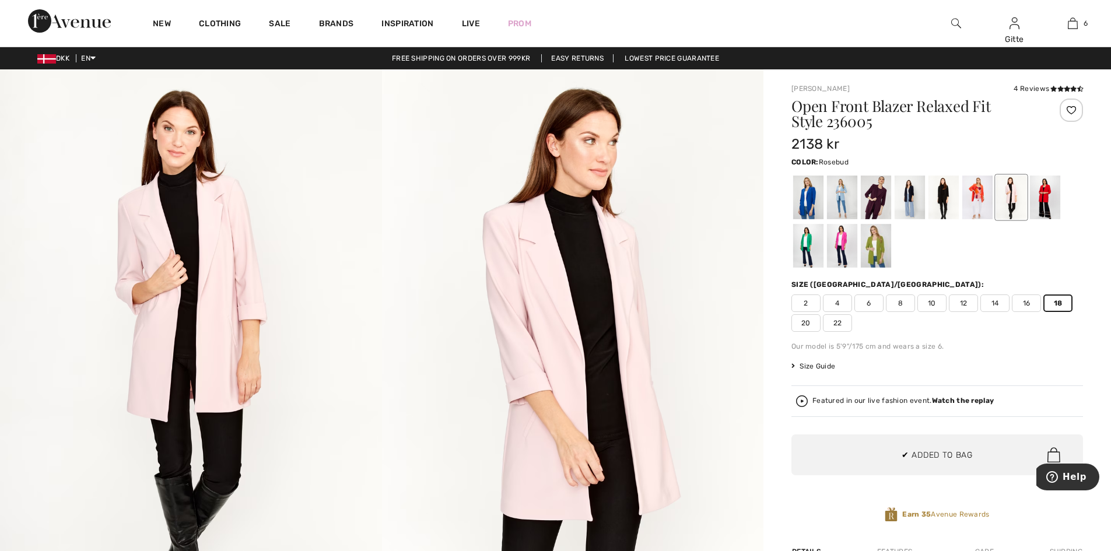
click at [991, 286] on div "Size (CA/US):" at bounding box center [936, 284] width 291 height 10
click at [1041, 192] on div at bounding box center [1045, 197] width 30 height 44
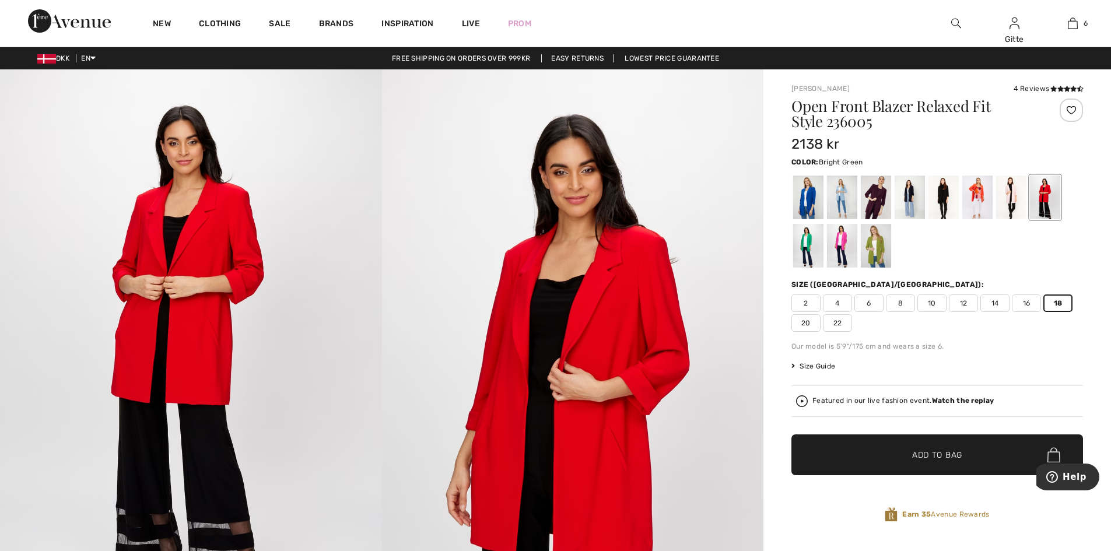
click at [809, 241] on div at bounding box center [808, 246] width 30 height 44
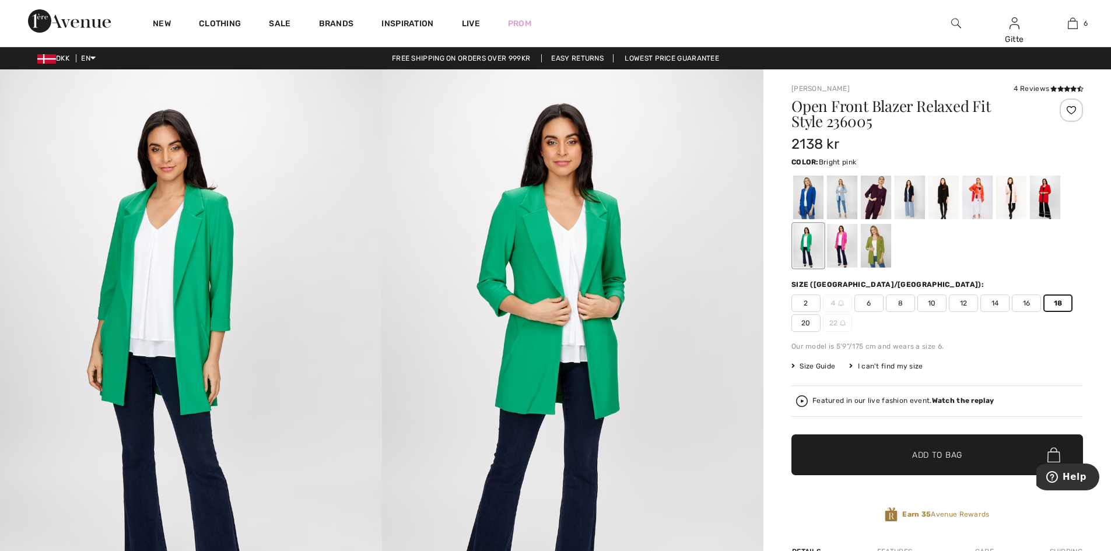
click at [837, 241] on div at bounding box center [842, 246] width 30 height 44
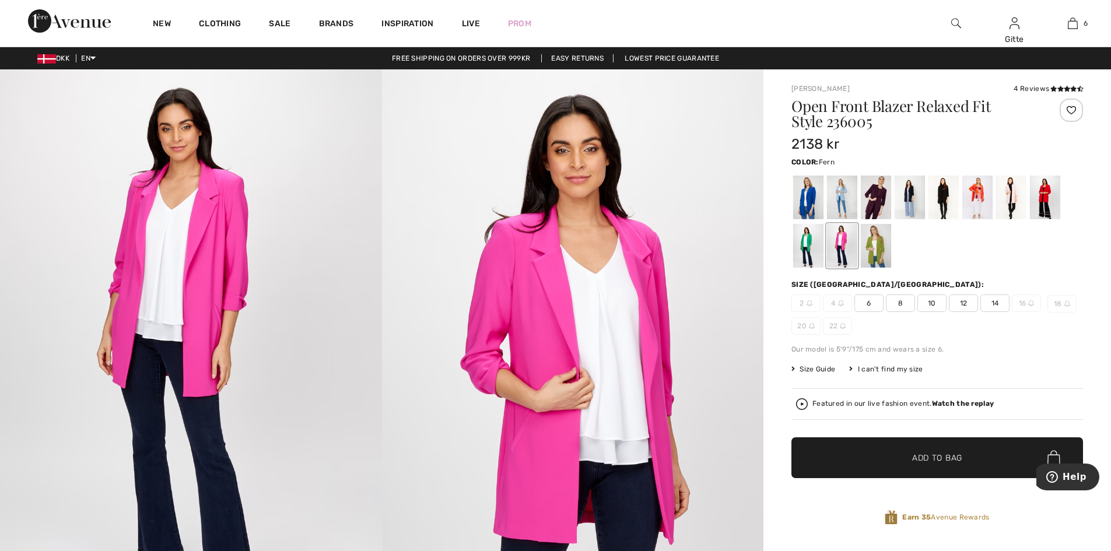
click at [881, 238] on div at bounding box center [875, 246] width 30 height 44
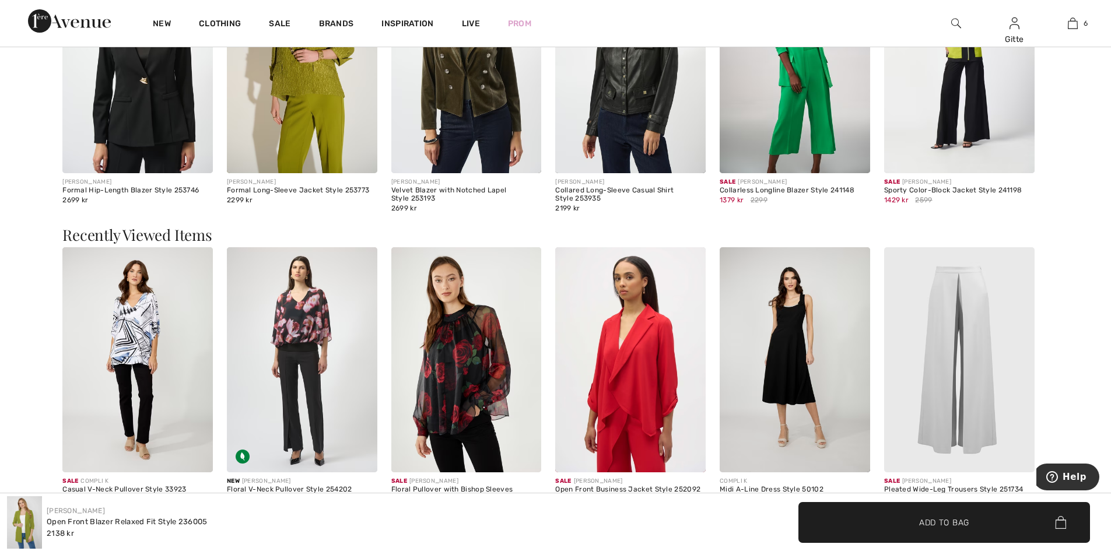
scroll to position [1341, 0]
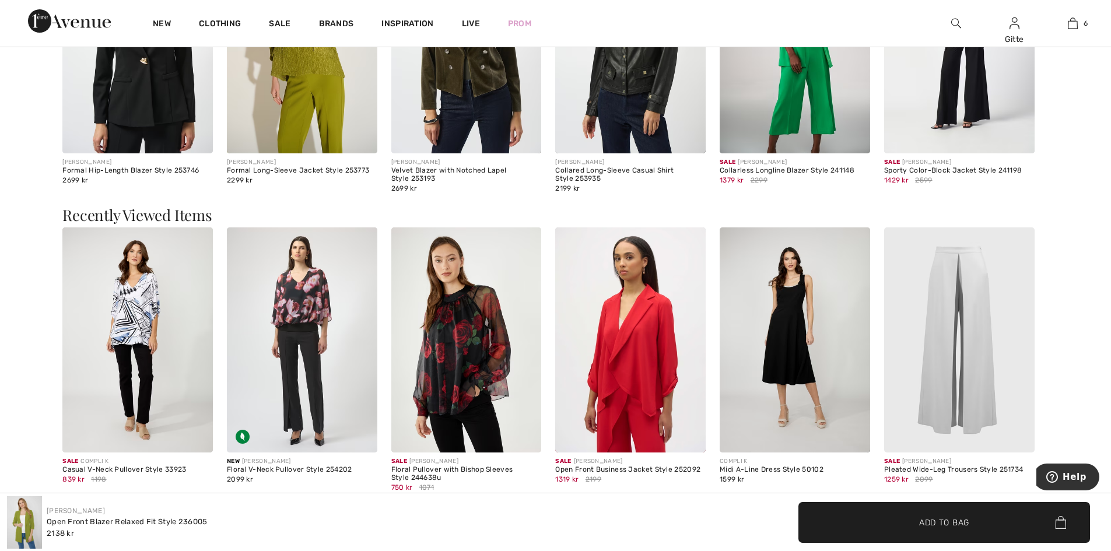
click at [955, 318] on img at bounding box center [959, 340] width 150 height 226
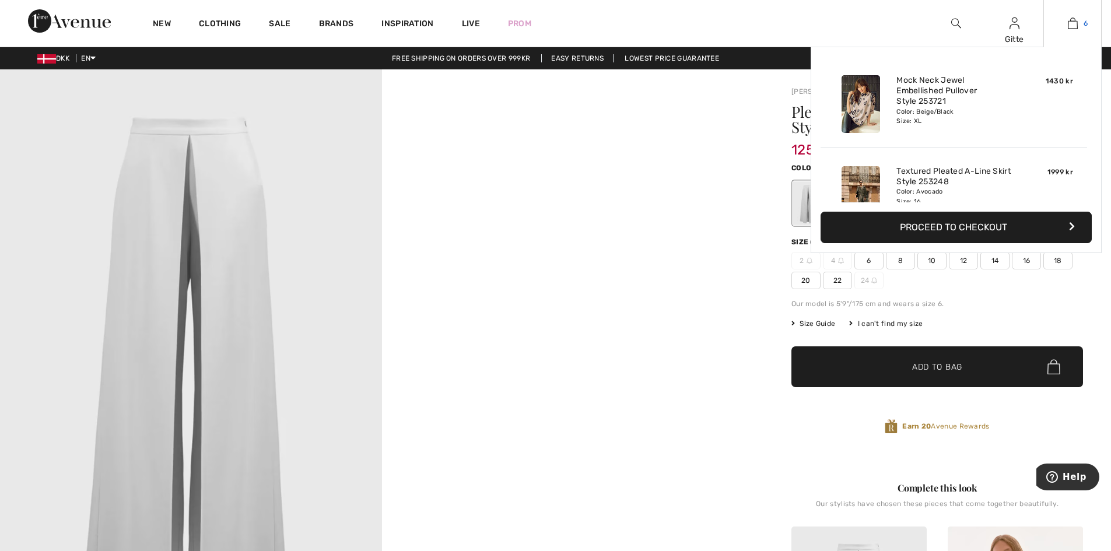
click at [1072, 23] on img at bounding box center [1072, 23] width 10 height 14
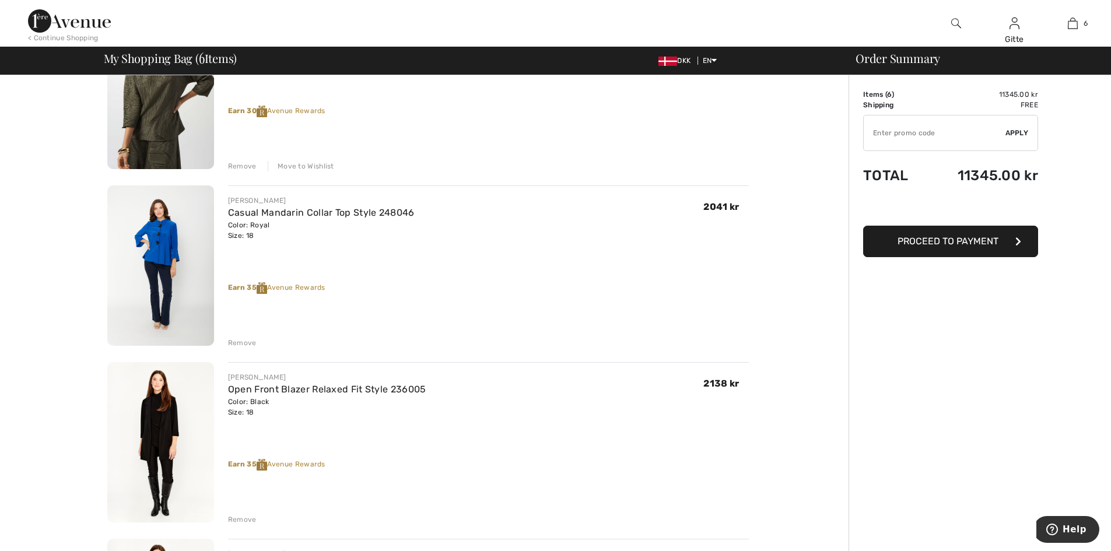
scroll to position [583, 0]
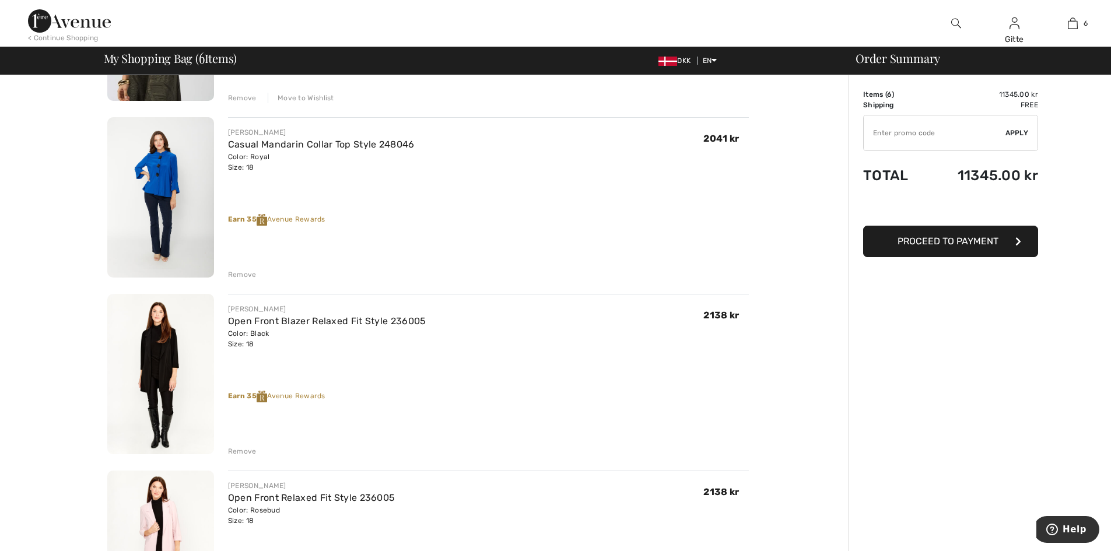
click at [236, 273] on div "Remove" at bounding box center [242, 274] width 29 height 10
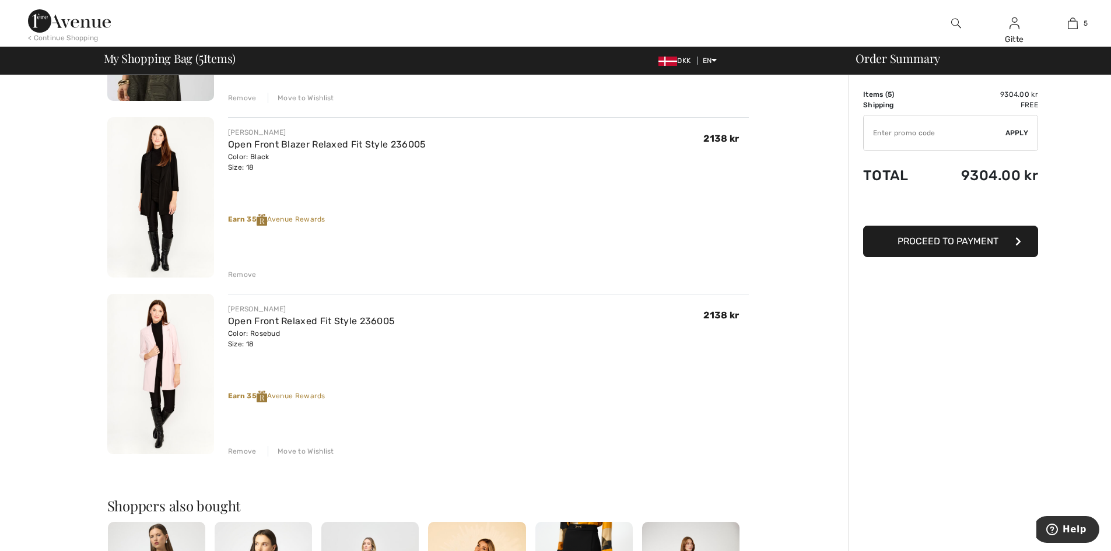
drag, startPoint x: 235, startPoint y: 454, endPoint x: 225, endPoint y: 447, distance: 11.8
click at [235, 454] on div "Remove" at bounding box center [242, 451] width 29 height 10
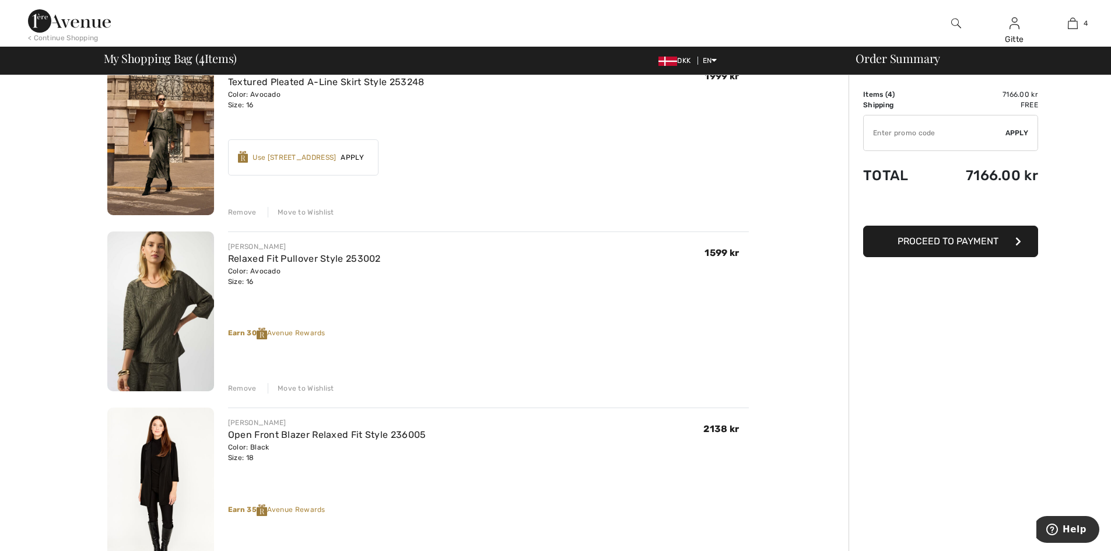
scroll to position [291, 0]
click at [956, 239] on span "Proceed to Payment" at bounding box center [947, 241] width 101 height 11
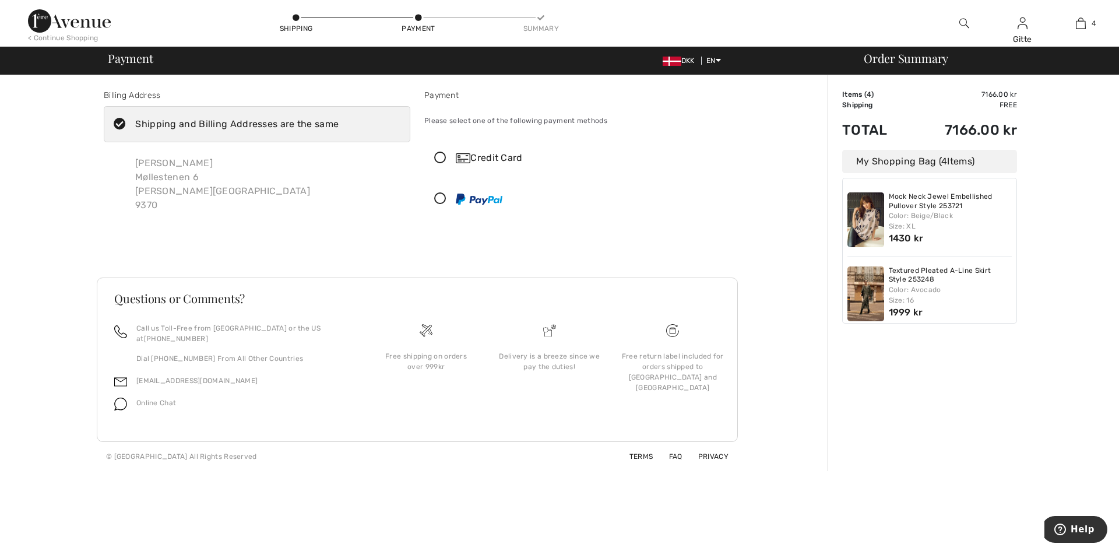
click at [441, 157] on icon at bounding box center [440, 158] width 31 height 12
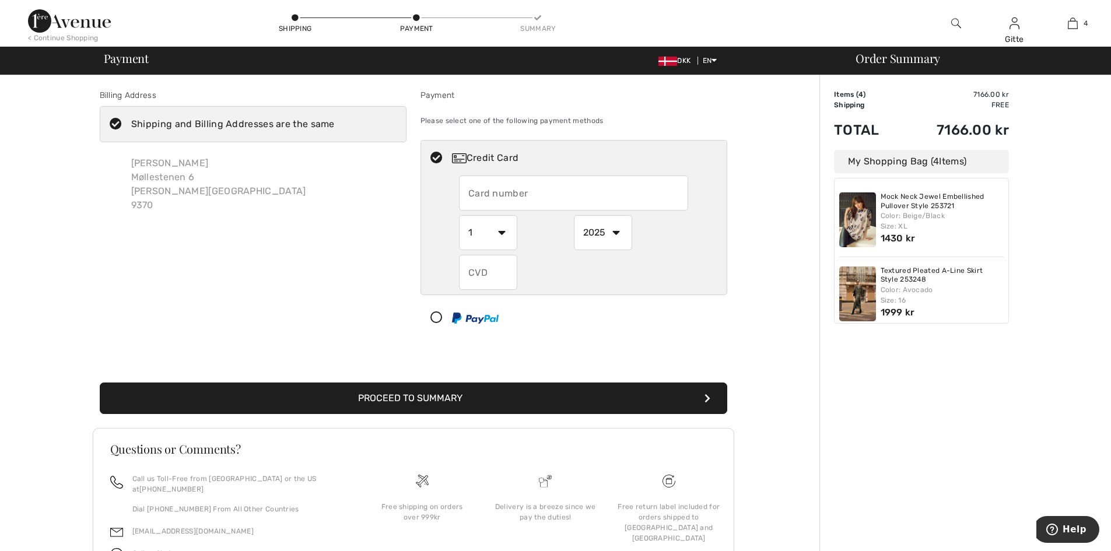
click at [38, 208] on div "Billing Address Shipping and Billing Addresses are the same [PERSON_NAME] Mølle…" at bounding box center [413, 348] width 812 height 546
click at [117, 125] on icon at bounding box center [115, 124] width 31 height 12
click at [335, 125] on input "Shipping and Billing Addresses are the same" at bounding box center [339, 124] width 8 height 35
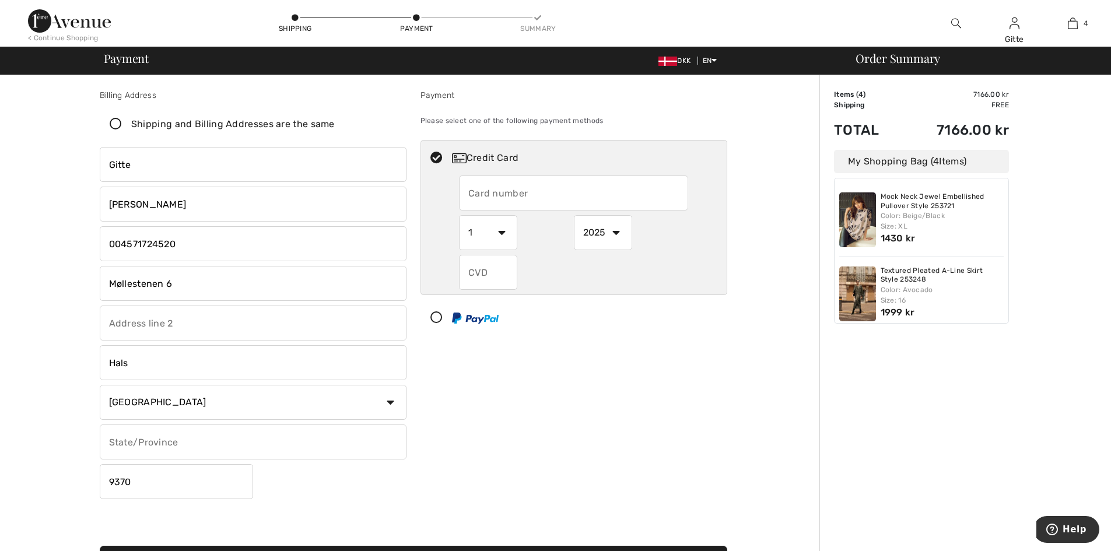
checkbox input "false"
click at [207, 280] on input "Møllestenen 6" at bounding box center [253, 283] width 307 height 35
drag, startPoint x: 201, startPoint y: 280, endPoint x: 67, endPoint y: 271, distance: 133.9
click at [67, 271] on div "Billing Address Shipping and Billing Addresses are the same [PERSON_NAME] Mølle…" at bounding box center [413, 429] width 812 height 709
type input "Stigsborg Brygge 48-3-3"
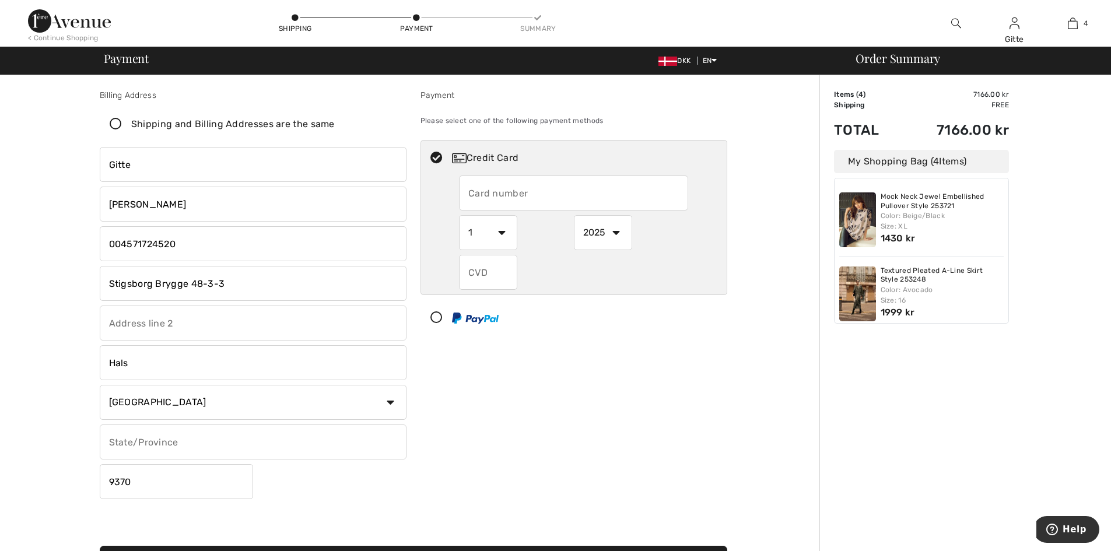
click at [156, 370] on input "Hals" at bounding box center [253, 362] width 307 height 35
drag, startPoint x: 160, startPoint y: 483, endPoint x: 68, endPoint y: 466, distance: 93.6
click at [68, 466] on div "Billing Address Shipping and Billing Addresses are the same [PERSON_NAME] Mølle…" at bounding box center [413, 429] width 812 height 709
type input "9400"
drag, startPoint x: 151, startPoint y: 369, endPoint x: 55, endPoint y: 359, distance: 96.7
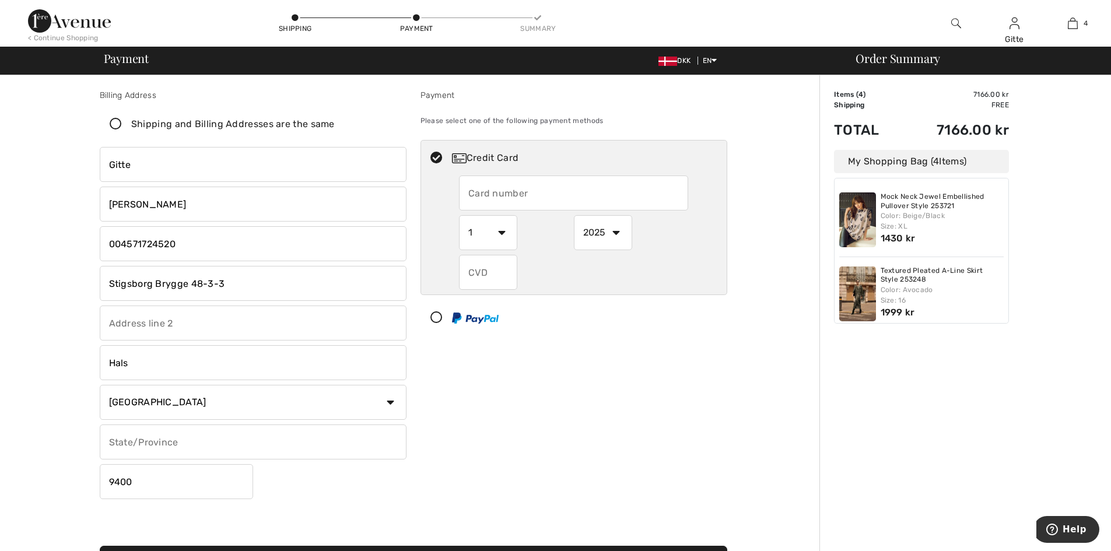
click at [55, 359] on div "Billing Address Shipping and Billing Addresses are the same [PERSON_NAME] Mølle…" at bounding box center [413, 429] width 812 height 709
type input "[GEOGRAPHIC_DATA]"
click at [130, 323] on input "text" at bounding box center [253, 322] width 307 height 35
click at [117, 124] on icon at bounding box center [115, 124] width 31 height 12
click at [335, 124] on input "Shipping and Billing Addresses are the same" at bounding box center [339, 124] width 8 height 35
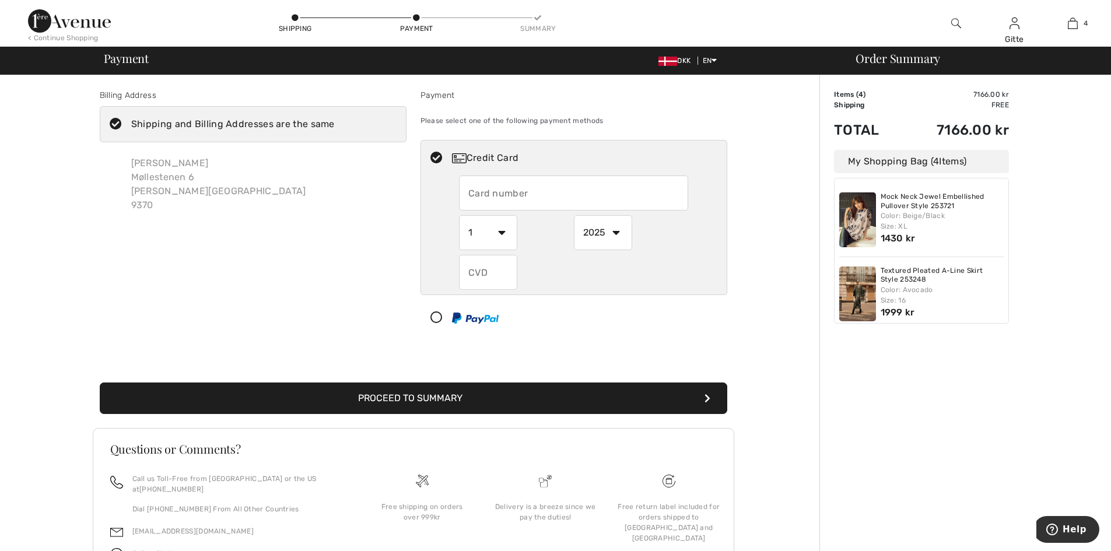
click at [119, 126] on icon at bounding box center [115, 124] width 31 height 12
click at [335, 126] on input "Shipping and Billing Addresses are the same" at bounding box center [339, 124] width 8 height 35
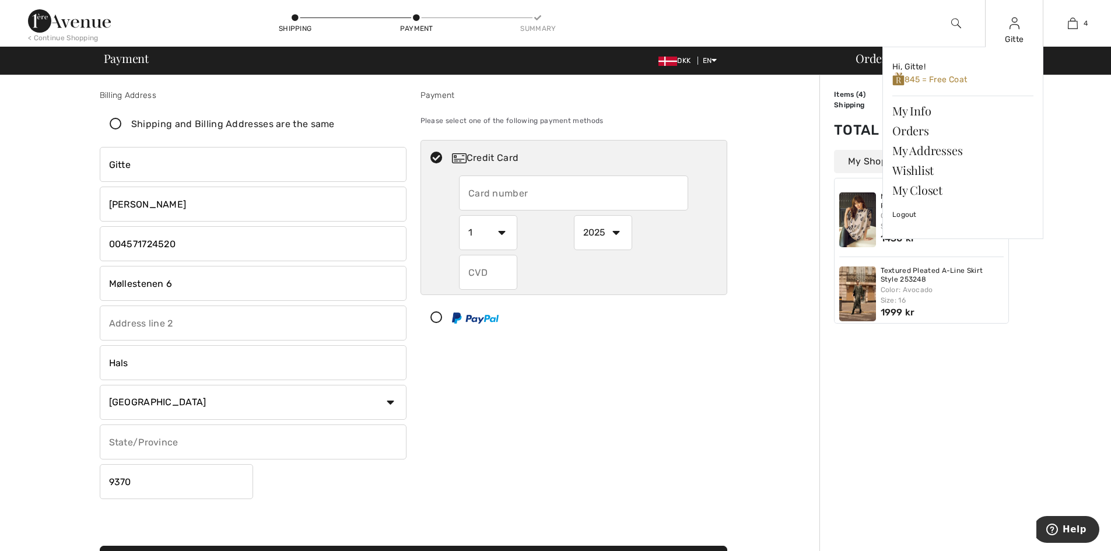
checkbox input "false"
click at [1000, 21] on div "Gitte Hi, Gitte! 845 = Free Coat My Info Orders My Addresses Wishlist My Closet…" at bounding box center [1014, 23] width 58 height 47
click at [912, 111] on link "My Info" at bounding box center [962, 111] width 141 height 20
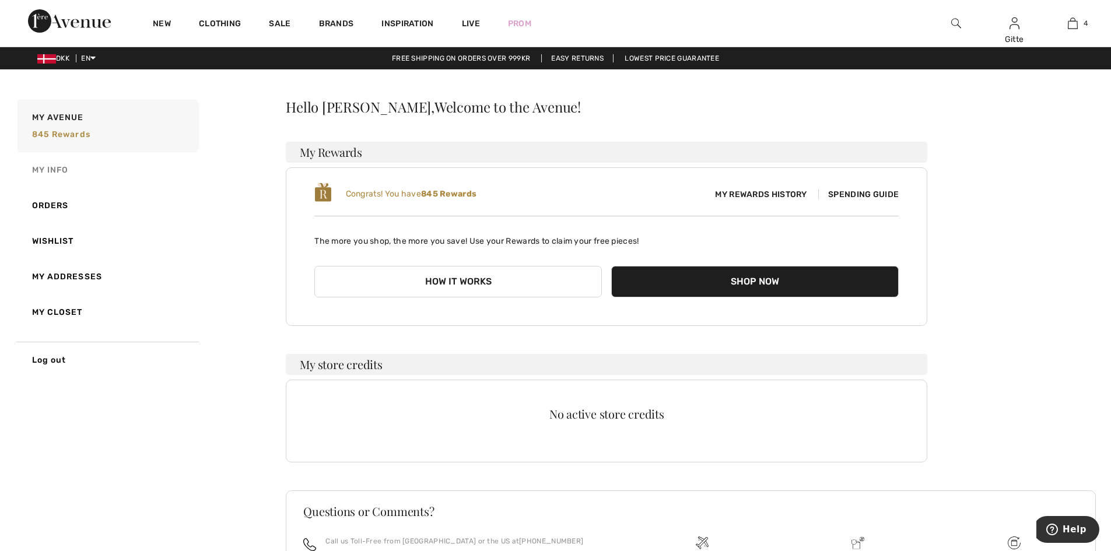
click at [52, 167] on link "My Info" at bounding box center [107, 170] width 184 height 36
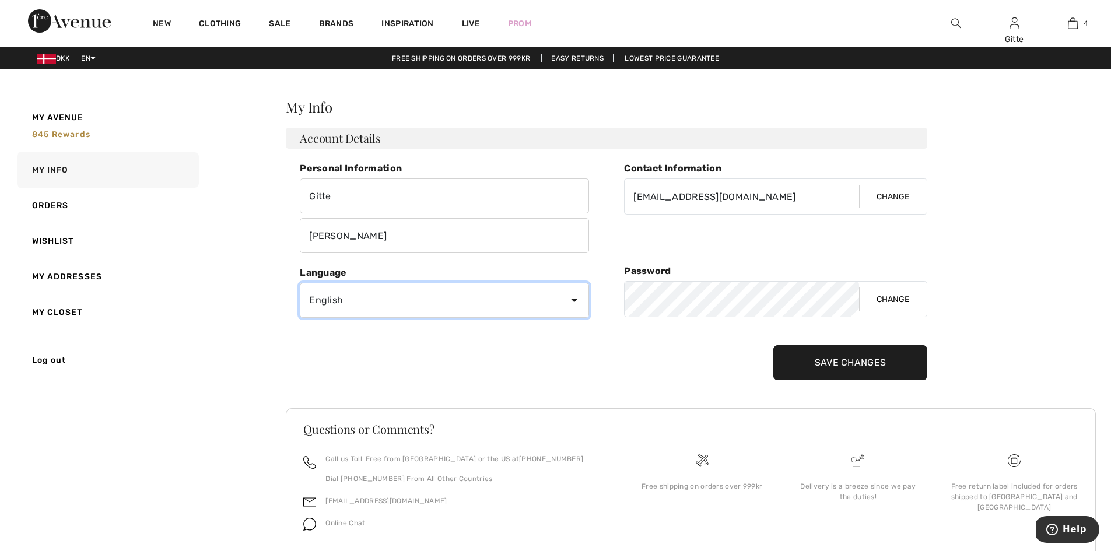
click at [570, 300] on select "English Français" at bounding box center [444, 300] width 289 height 35
click at [377, 359] on div "Personal Information [PERSON_NAME] Contact Information [EMAIL_ADDRESS][DOMAIN_N…" at bounding box center [437, 271] width 303 height 217
click at [46, 279] on link "My Addresses" at bounding box center [107, 277] width 184 height 36
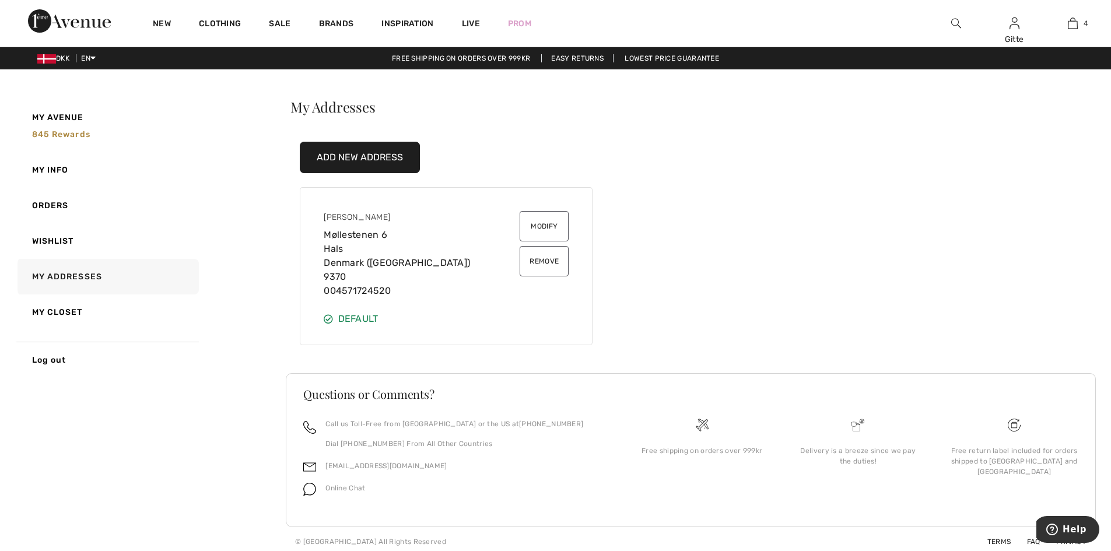
click at [546, 226] on button "Modify" at bounding box center [543, 226] width 49 height 30
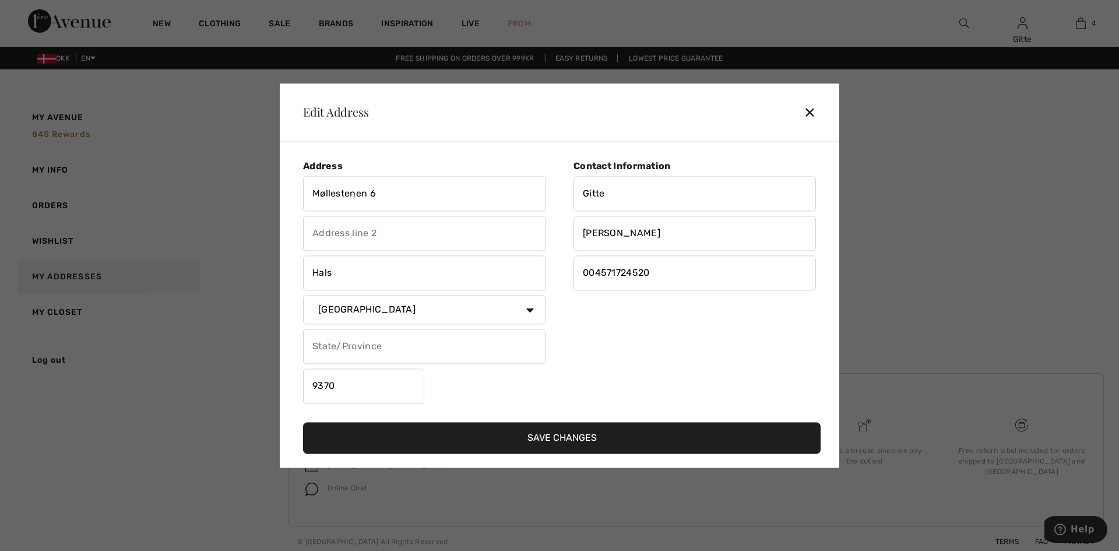
drag, startPoint x: 381, startPoint y: 191, endPoint x: 250, endPoint y: 191, distance: 131.2
click at [250, 191] on div "Edit Address ✕ Address Møllestenen 6 Hals Country [GEOGRAPHIC_DATA] [GEOGRAPHIC…" at bounding box center [559, 275] width 1119 height 551
type input "Stigsborg Brygge 48-3-3"
drag, startPoint x: 338, startPoint y: 266, endPoint x: 297, endPoint y: 268, distance: 40.9
click at [297, 268] on div "Address Stigsborg Brygge 48-3-3 Hals Country [GEOGRAPHIC_DATA] [GEOGRAPHIC_DATA…" at bounding box center [562, 286] width 536 height 271
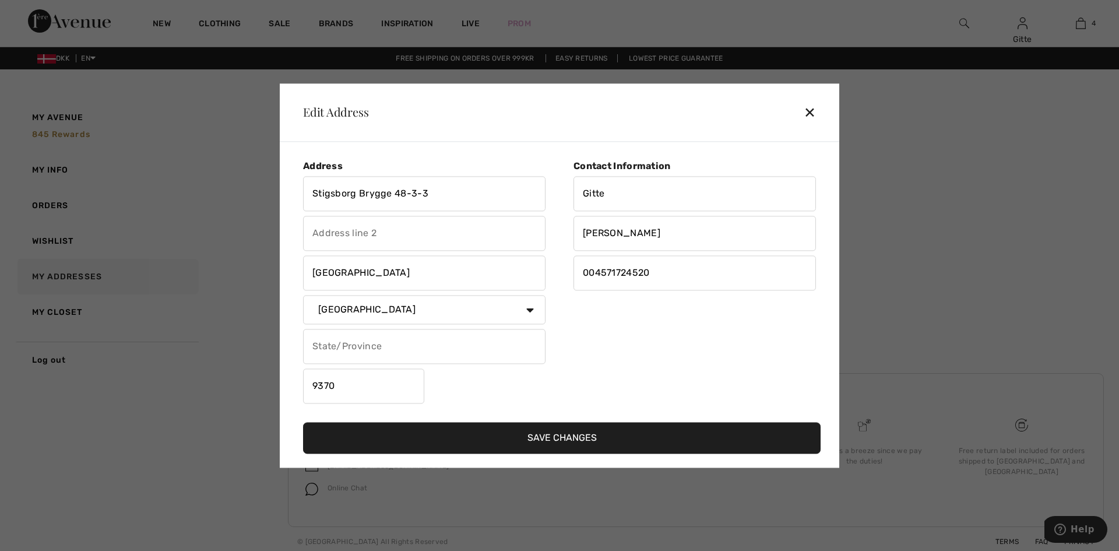
type input "[GEOGRAPHIC_DATA]"
drag, startPoint x: 329, startPoint y: 385, endPoint x: 257, endPoint y: 380, distance: 72.5
click at [257, 380] on div "Edit Address ✕ Address Stigsborg Brygge 48-3-3 [GEOGRAPHIC_DATA] Country [GEOGR…" at bounding box center [559, 275] width 1119 height 551
type input "9400"
click at [606, 346] on div "Contact Information [PERSON_NAME] 004571724520" at bounding box center [688, 284] width 257 height 248
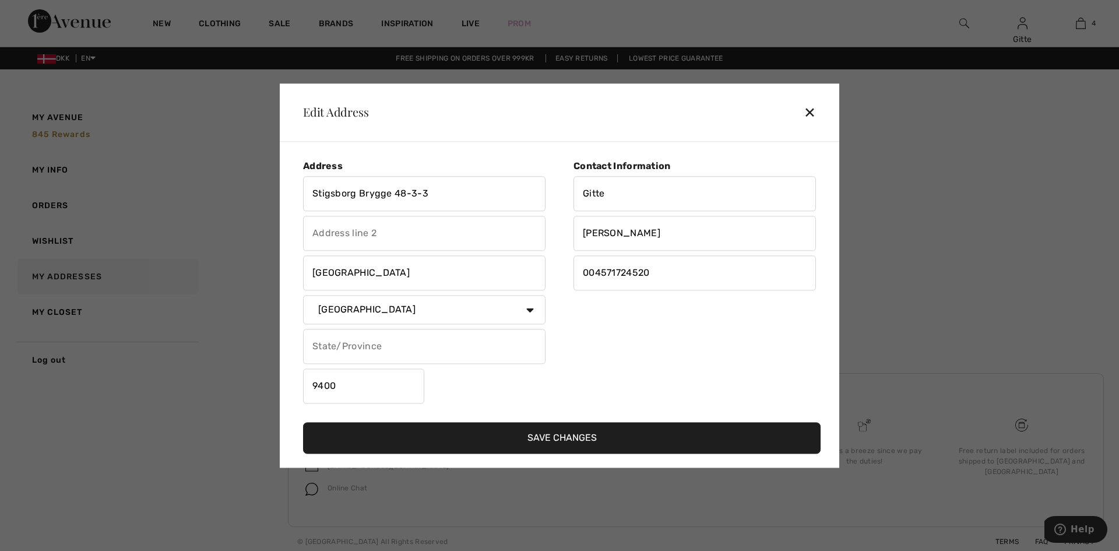
click at [572, 435] on button "Save Changes" at bounding box center [562, 437] width 518 height 31
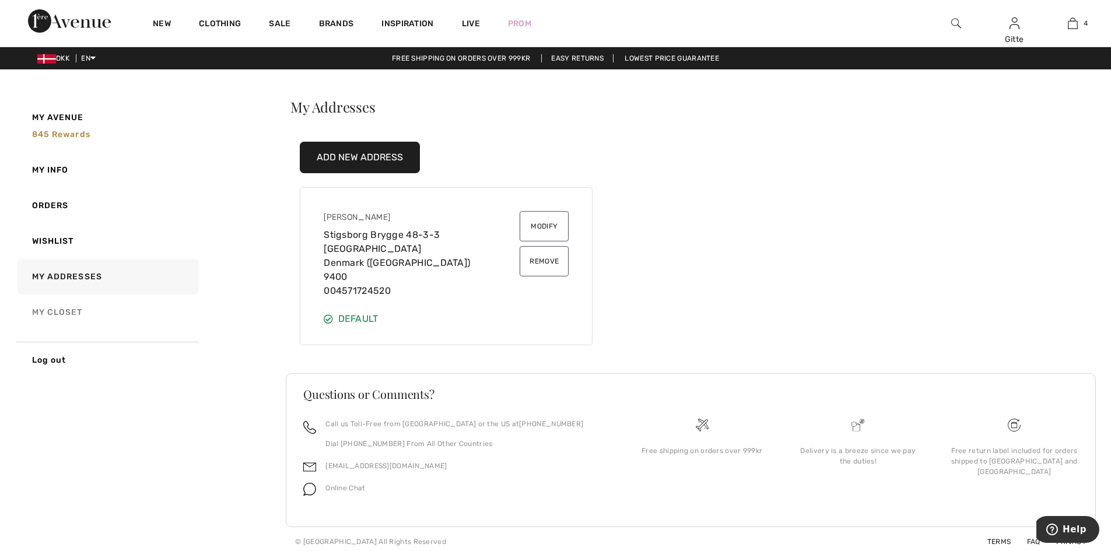
click at [48, 314] on link "My Closet" at bounding box center [107, 312] width 184 height 36
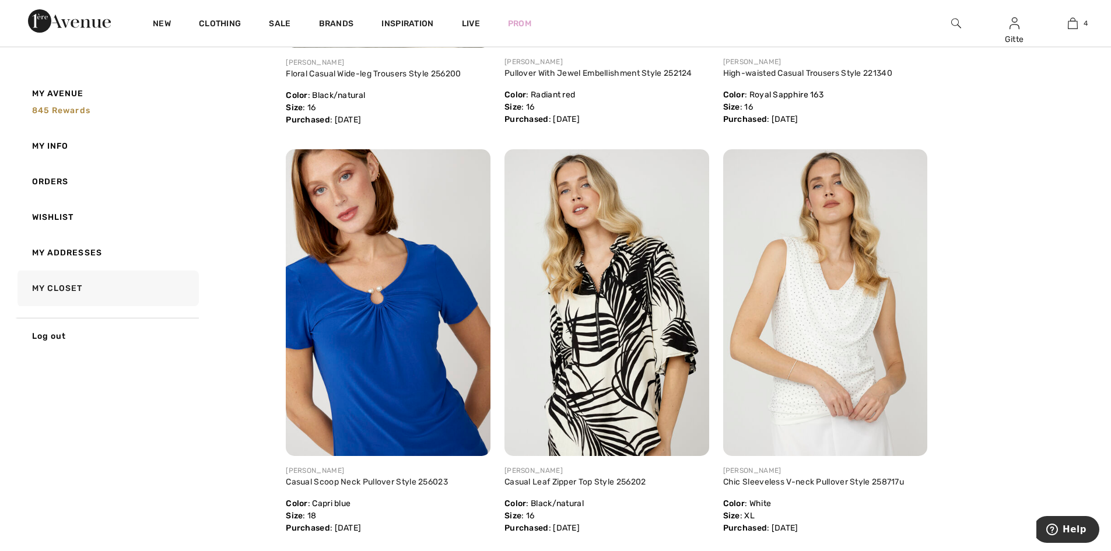
scroll to position [2915, 0]
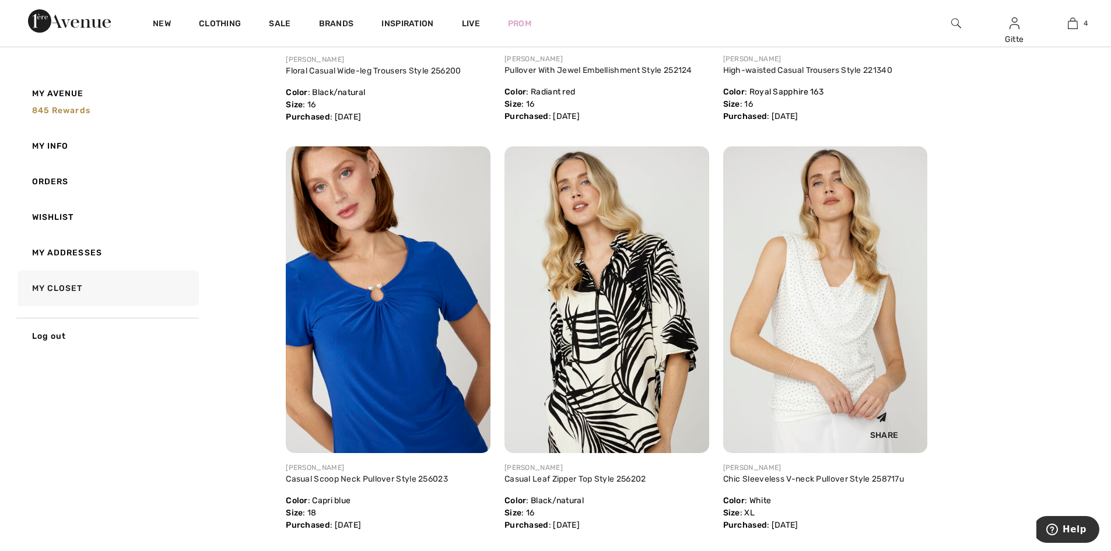
click at [792, 300] on img at bounding box center [825, 299] width 205 height 307
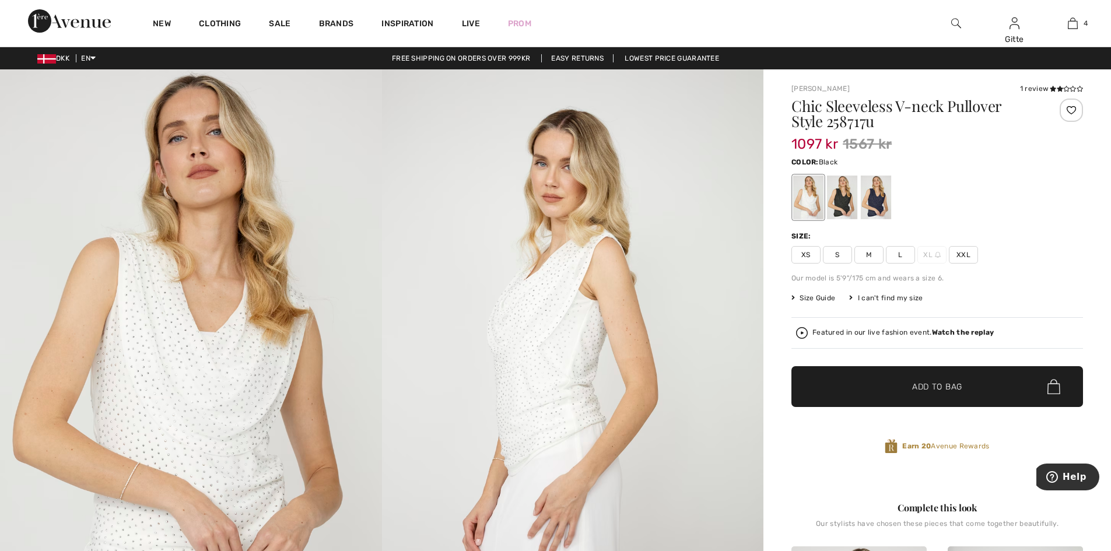
click at [845, 202] on div at bounding box center [842, 197] width 30 height 44
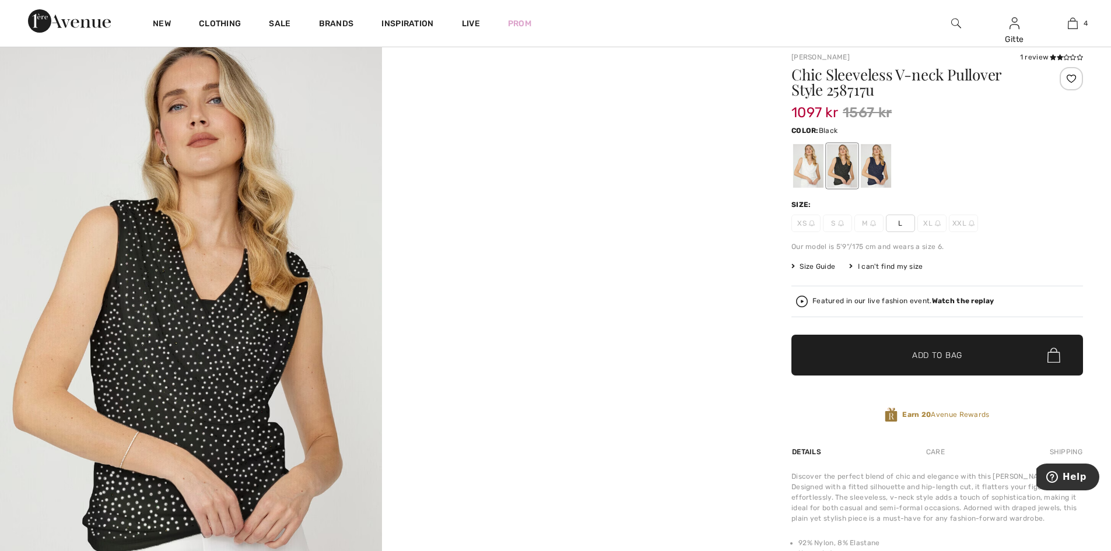
scroll to position [58, 0]
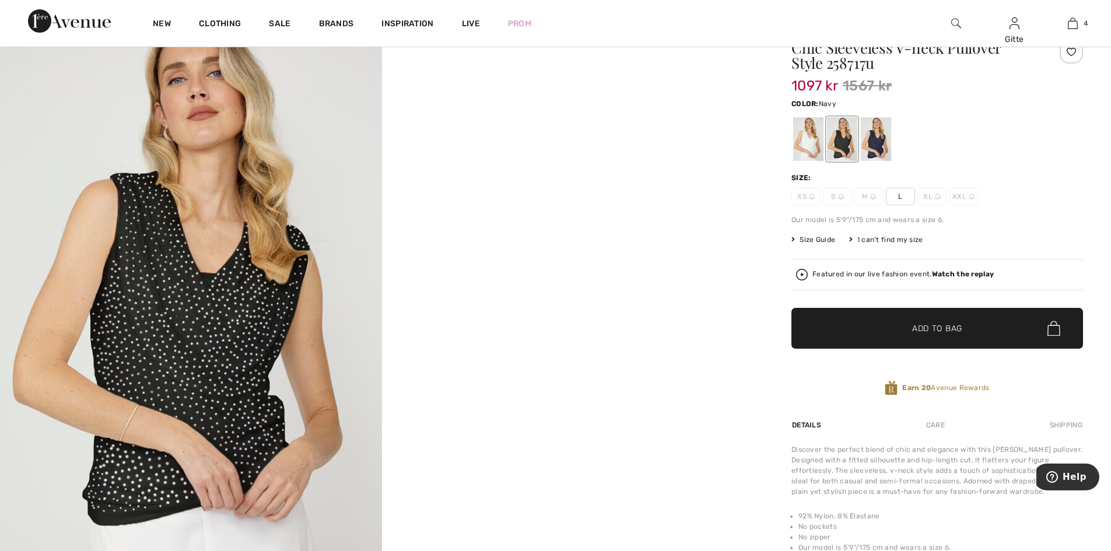
click at [877, 136] on div at bounding box center [875, 139] width 30 height 44
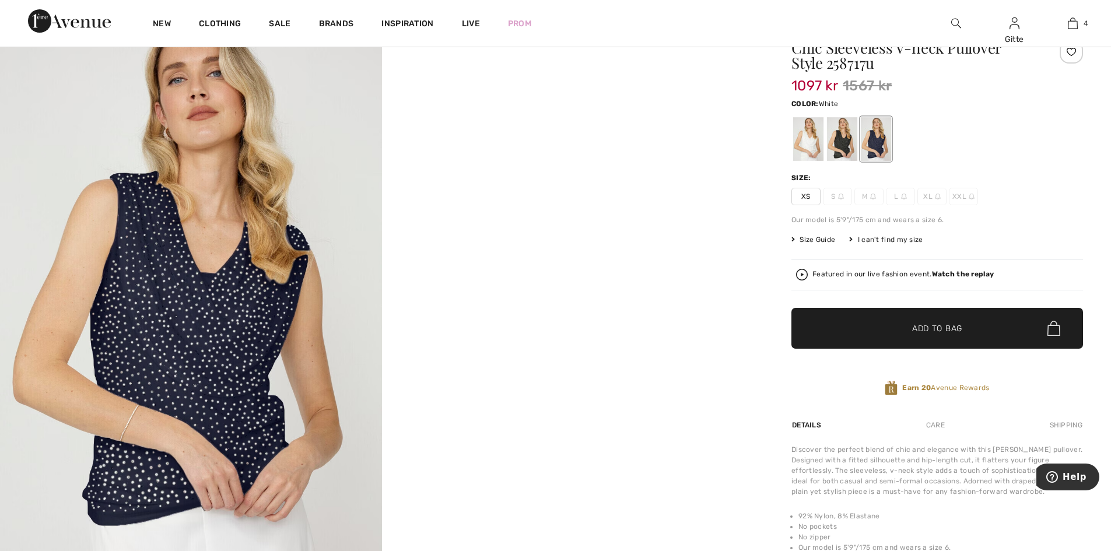
click at [807, 135] on div at bounding box center [808, 139] width 30 height 44
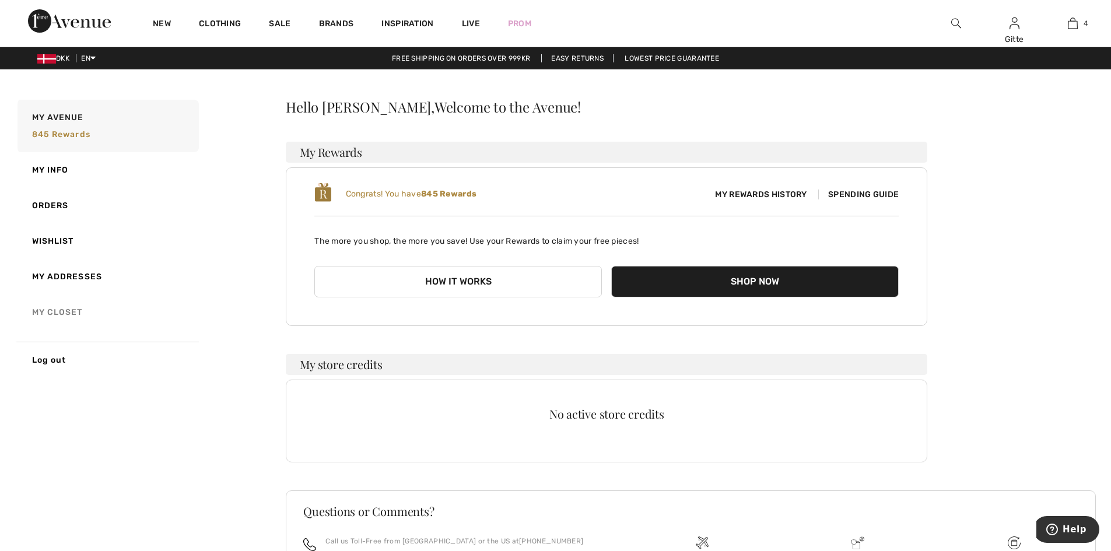
click at [42, 308] on link "My Closet" at bounding box center [107, 312] width 184 height 36
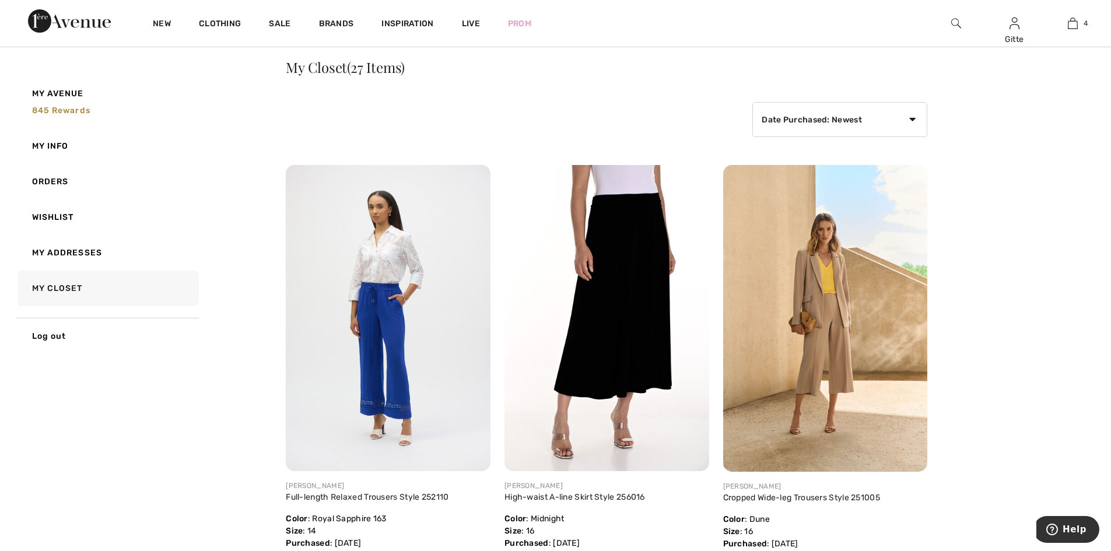
scroll to position [39, 0]
click at [912, 120] on select "Date Purchased: Newest Date Purchased: Oldest Price: High to Low Price: Low to …" at bounding box center [839, 120] width 175 height 35
select select "purchase-oldest"
click at [752, 103] on select "Date Purchased: Newest Date Purchased: Oldest Price: High to Low Price: Low to …" at bounding box center [839, 120] width 175 height 35
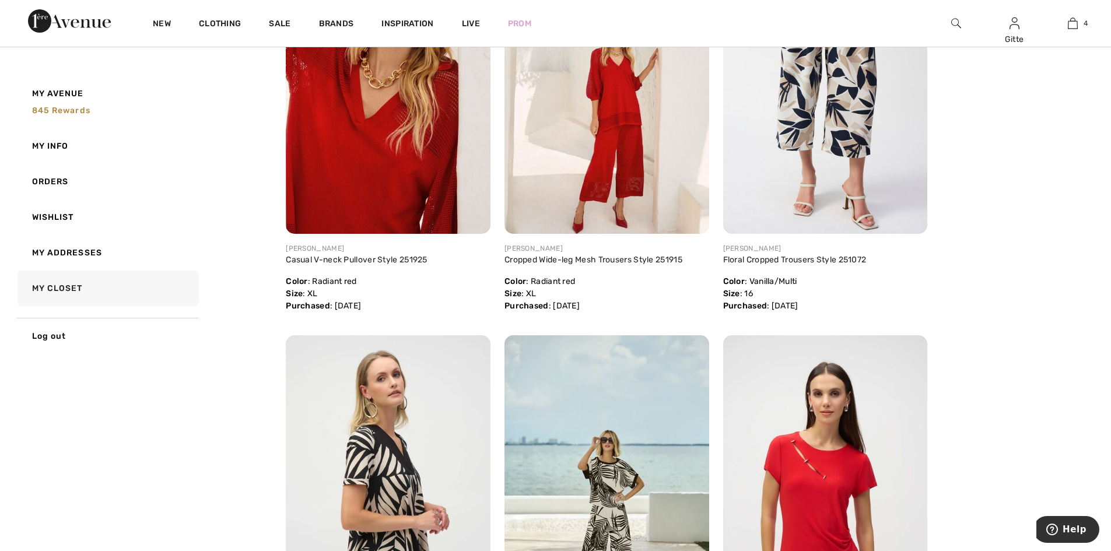
scroll to position [1497, 0]
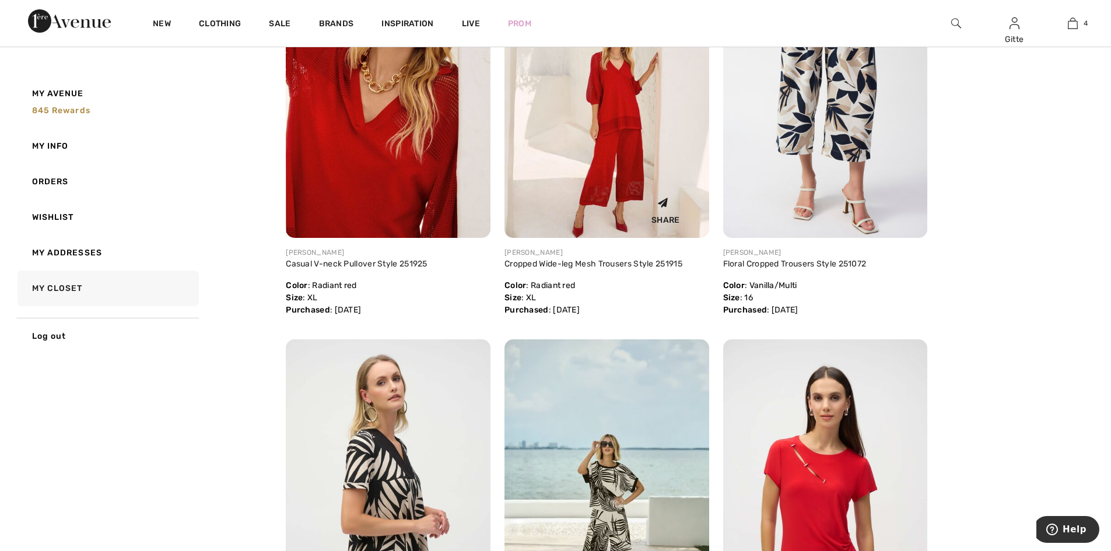
click at [601, 114] on img at bounding box center [606, 84] width 205 height 307
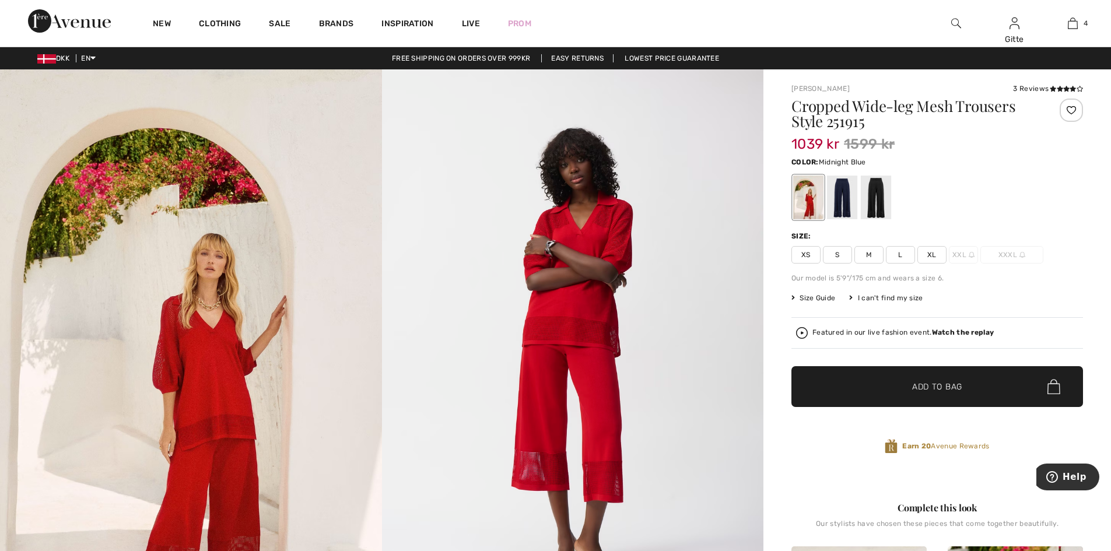
click at [838, 196] on div at bounding box center [842, 197] width 30 height 44
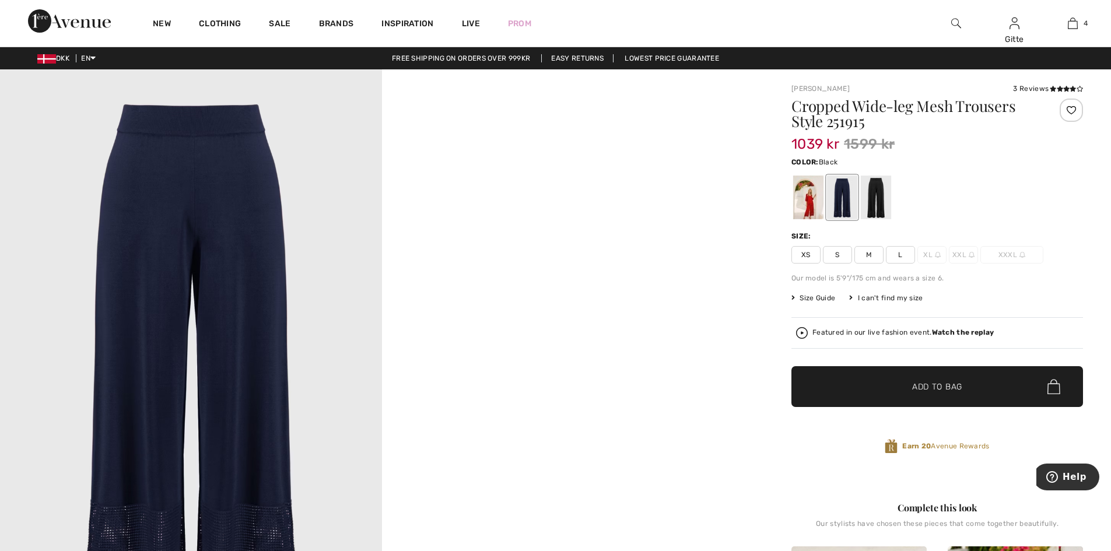
click at [877, 194] on div at bounding box center [875, 197] width 30 height 44
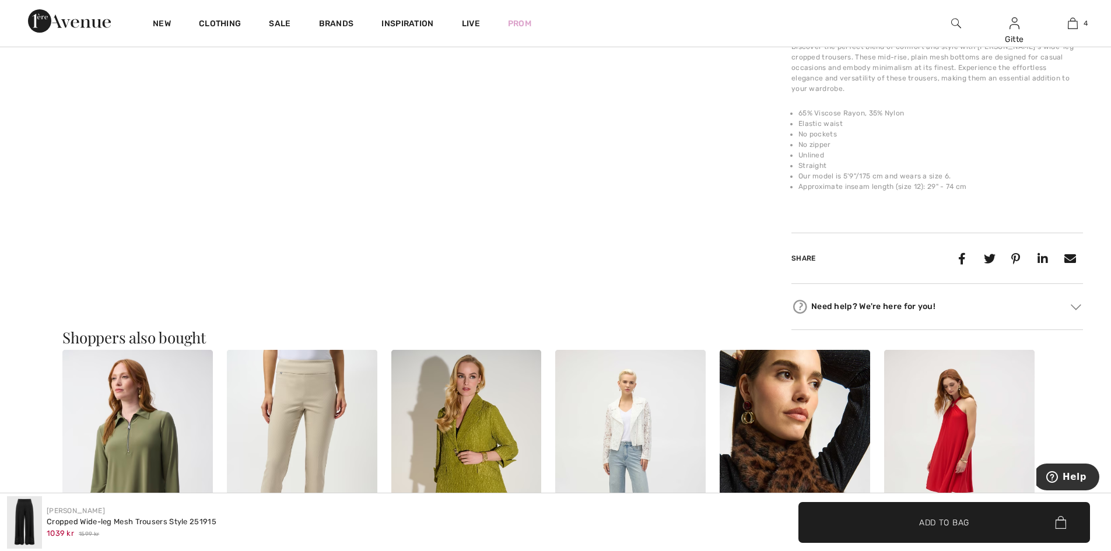
scroll to position [991, 0]
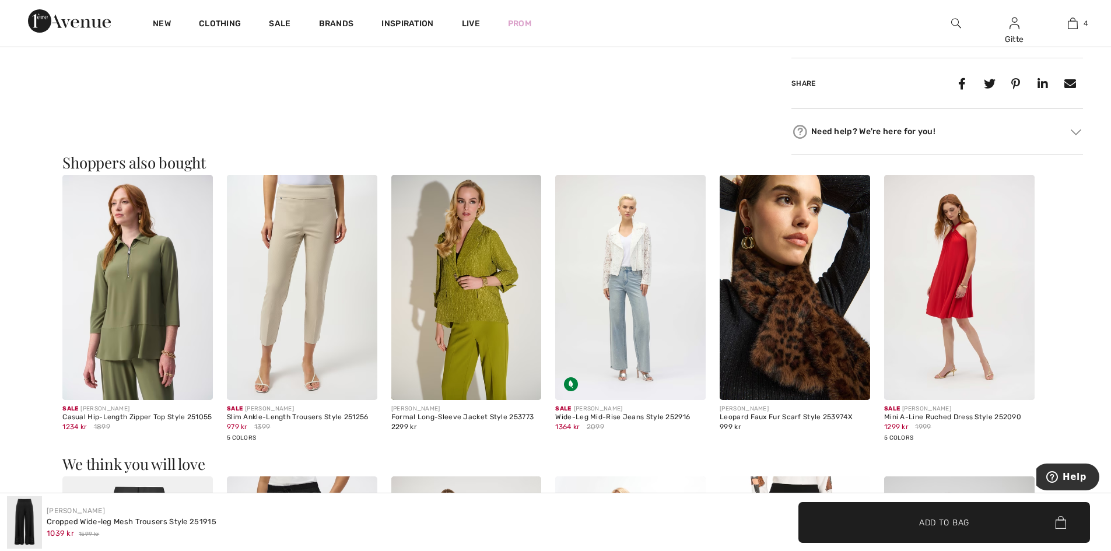
click at [127, 279] on img at bounding box center [137, 288] width 150 height 226
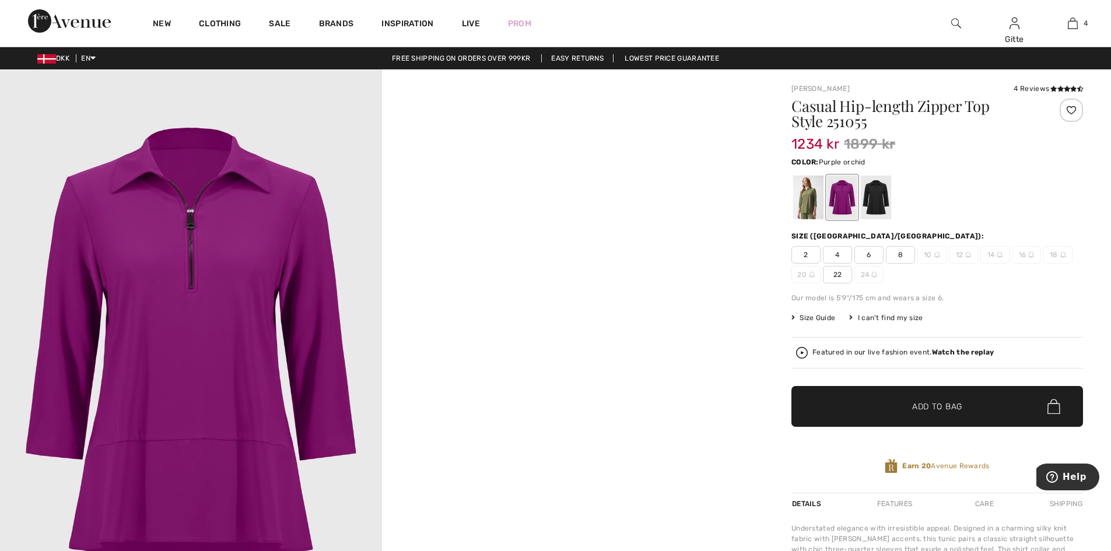
scroll to position [58, 0]
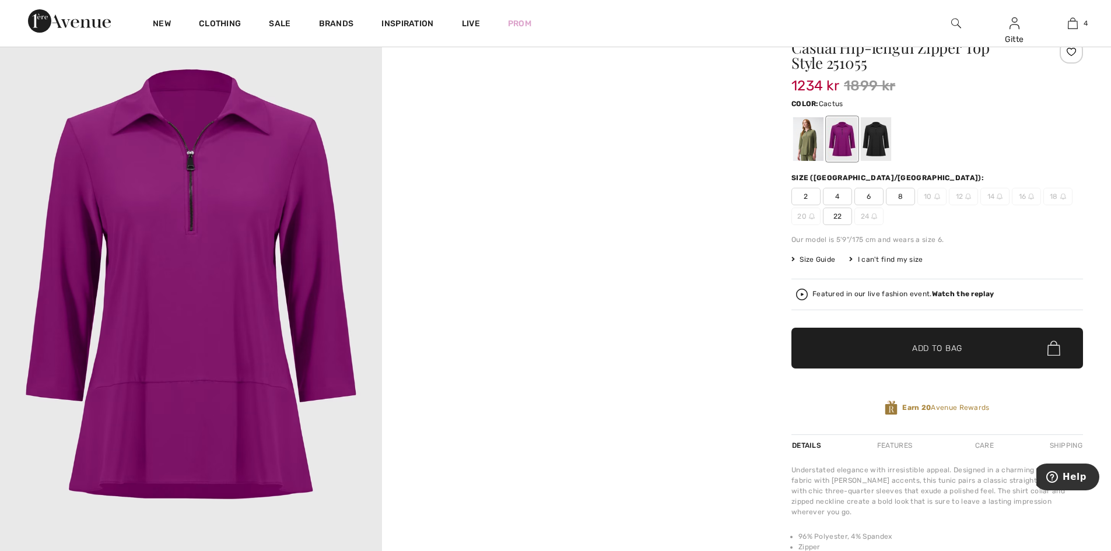
click at [807, 142] on div at bounding box center [808, 139] width 30 height 44
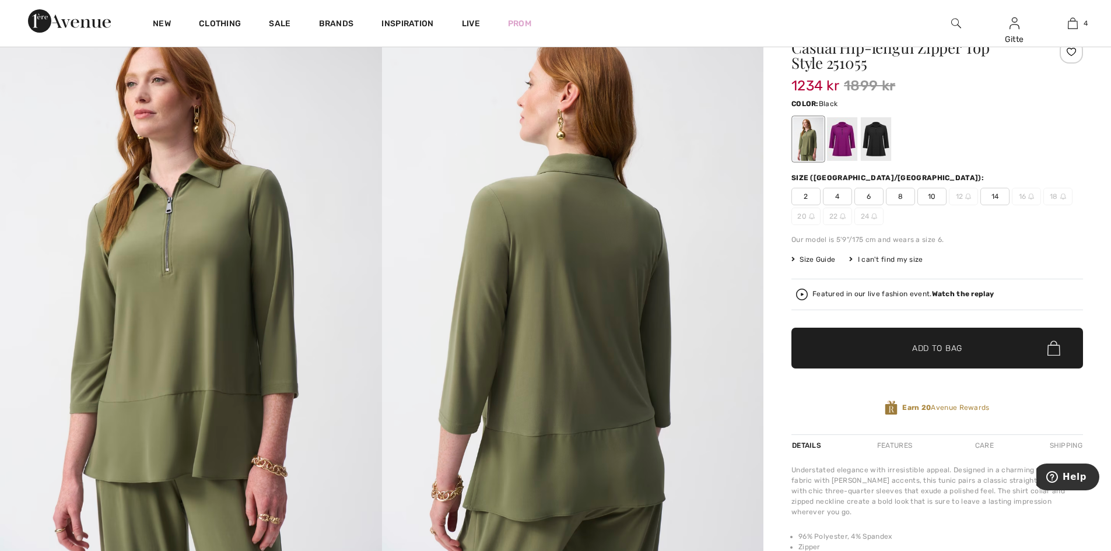
click at [879, 131] on div at bounding box center [875, 139] width 30 height 44
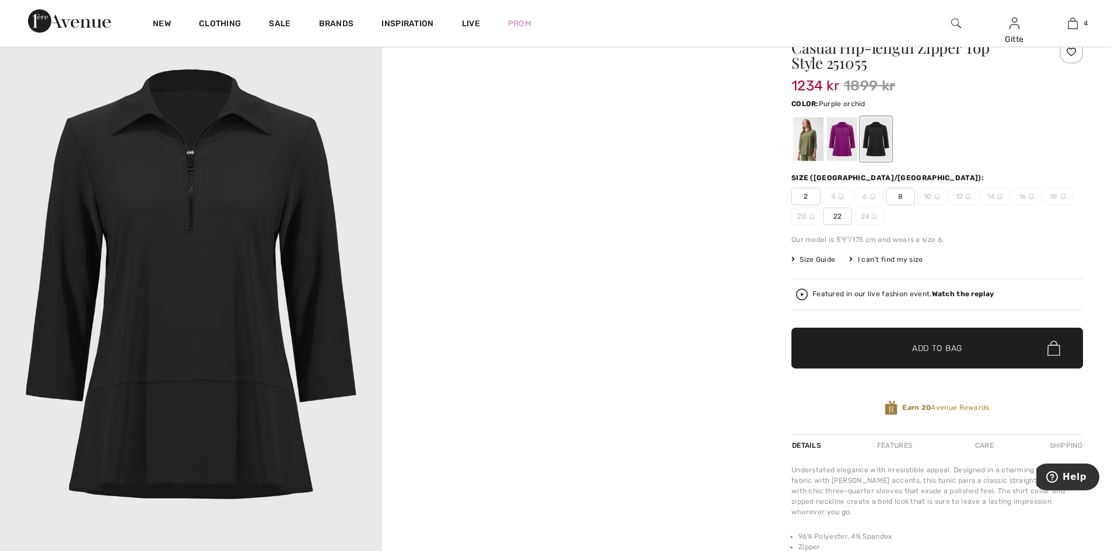
click at [844, 134] on div at bounding box center [842, 139] width 30 height 44
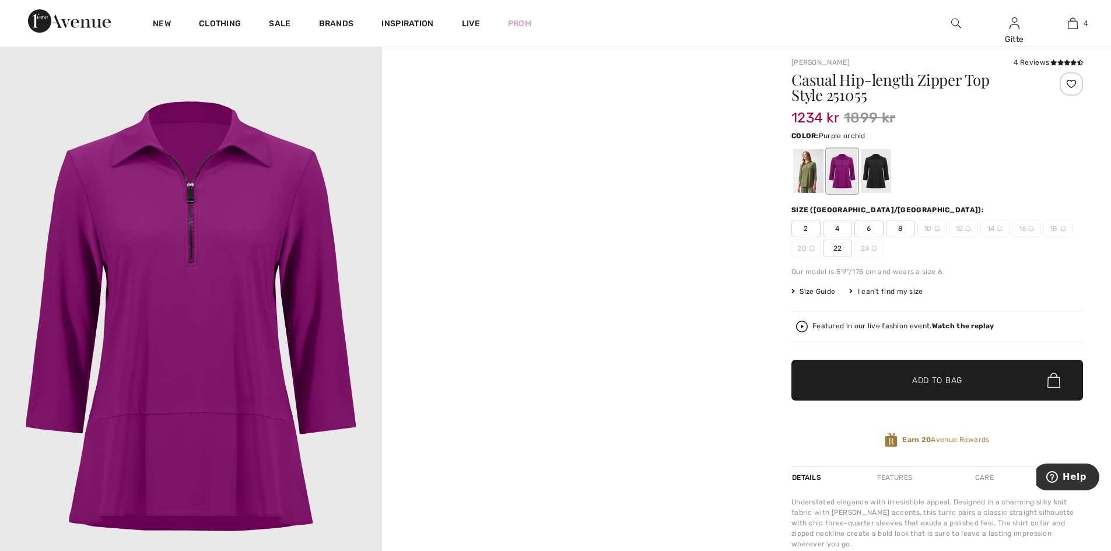
scroll to position [0, 0]
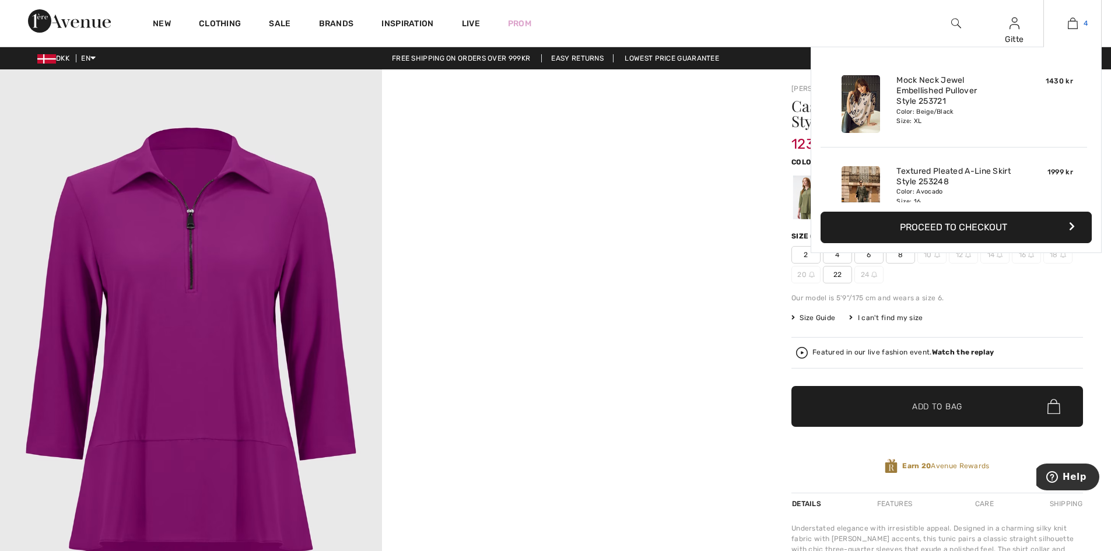
click at [1074, 22] on img at bounding box center [1072, 23] width 10 height 14
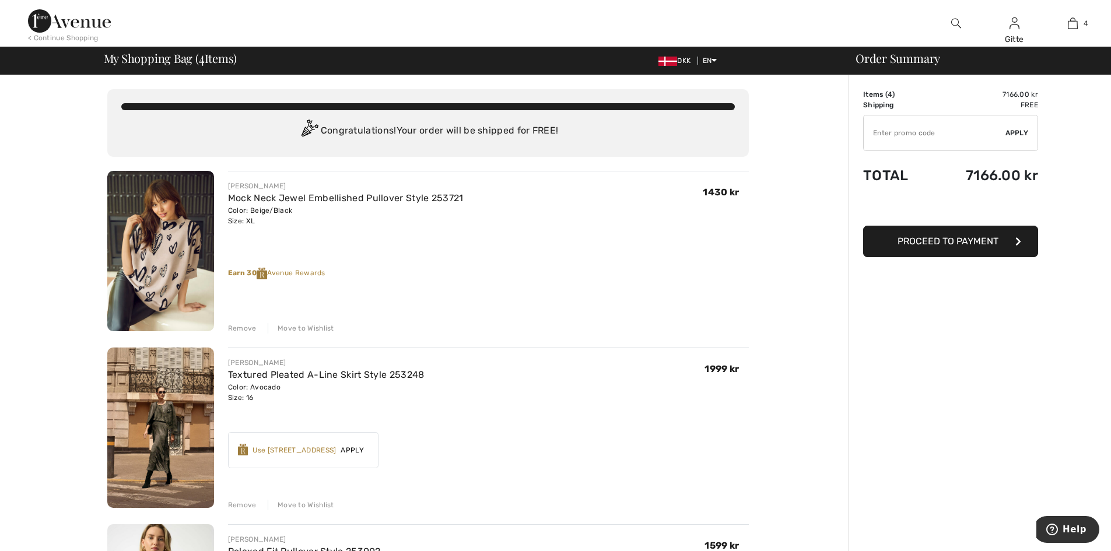
click at [193, 16] on div at bounding box center [417, 23] width 556 height 47
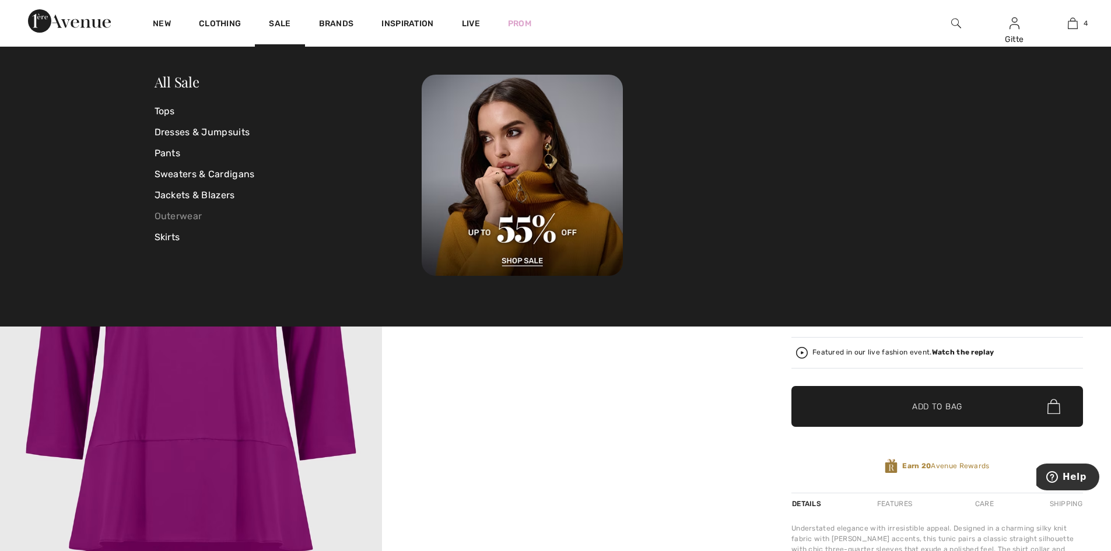
click at [163, 213] on link "Outerwear" at bounding box center [288, 216] width 268 height 21
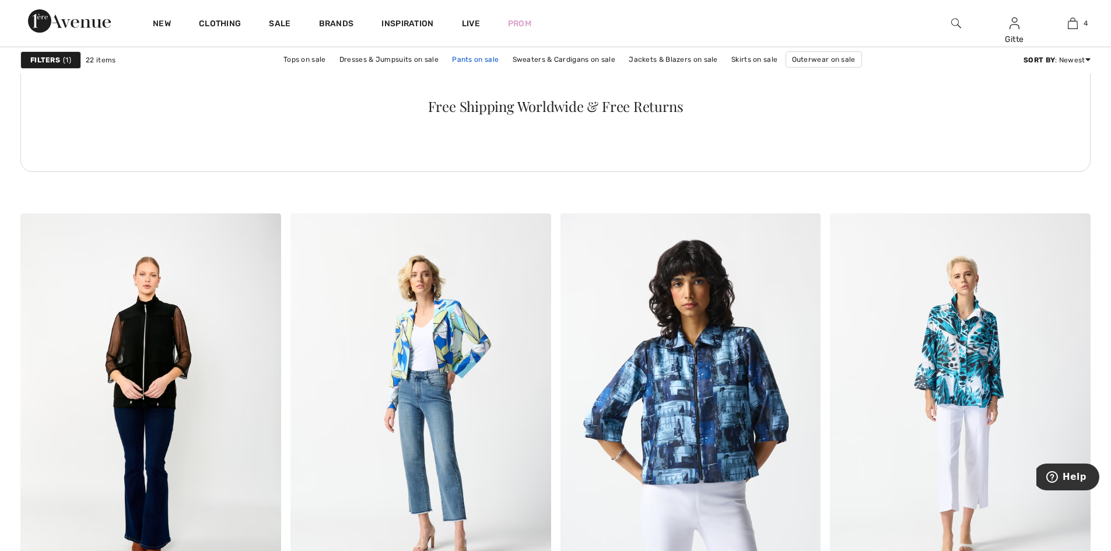
scroll to position [1807, 0]
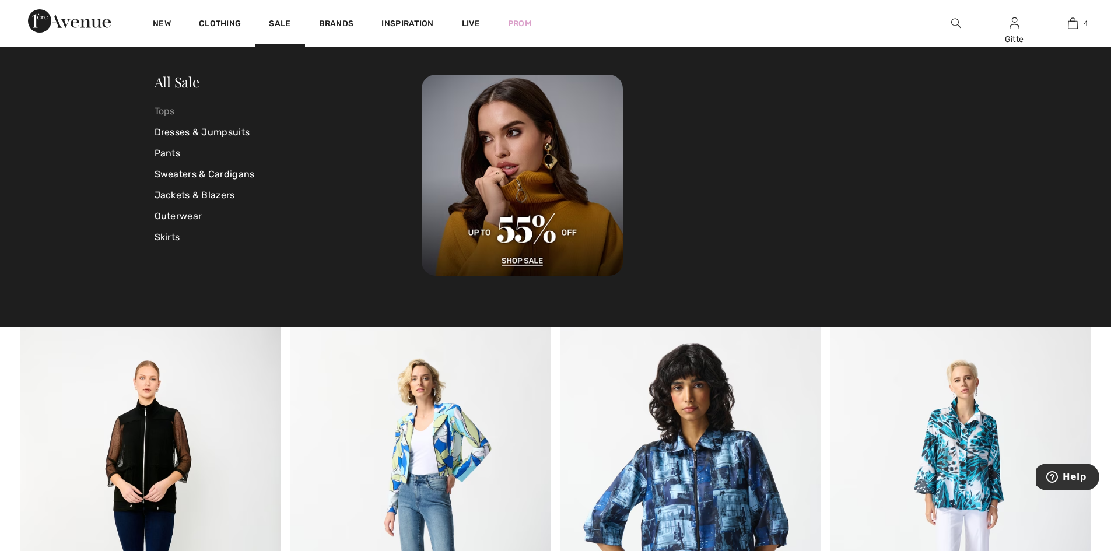
click at [159, 114] on link "Tops" at bounding box center [288, 111] width 268 height 21
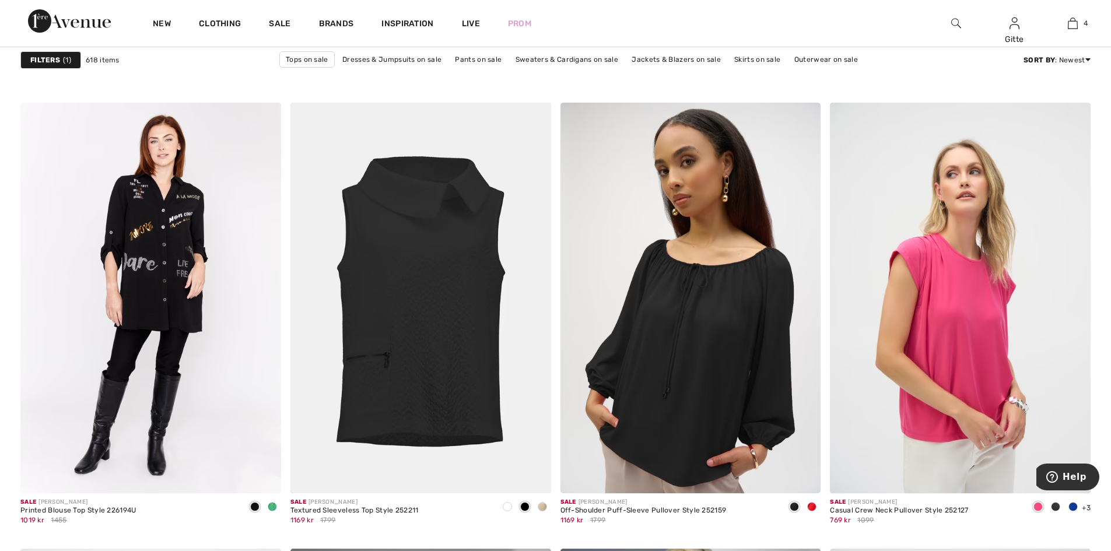
scroll to position [2040, 0]
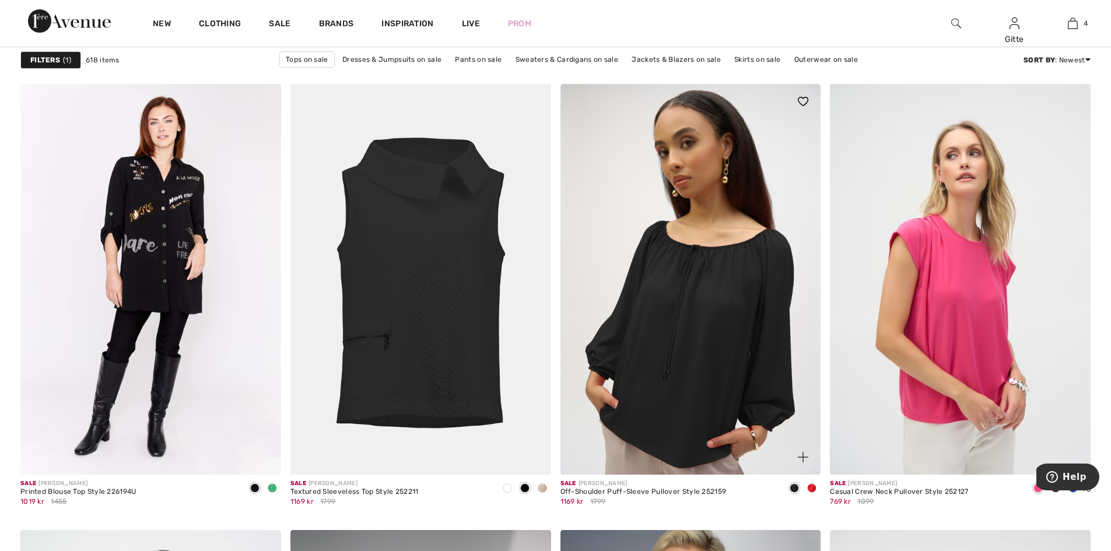
click at [811, 488] on span at bounding box center [811, 487] width 9 height 9
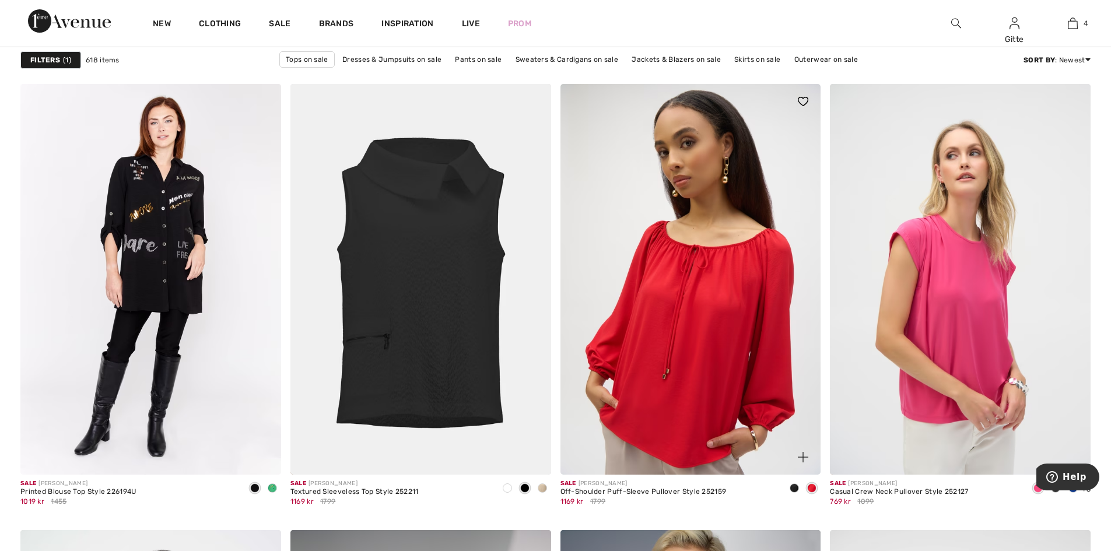
click at [796, 488] on span at bounding box center [793, 487] width 9 height 9
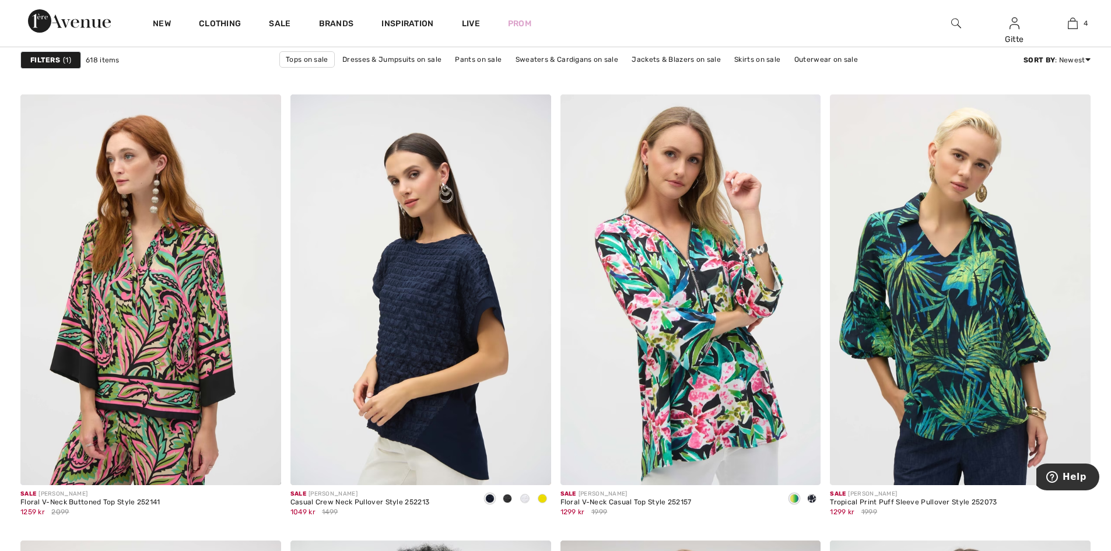
scroll to position [5946, 0]
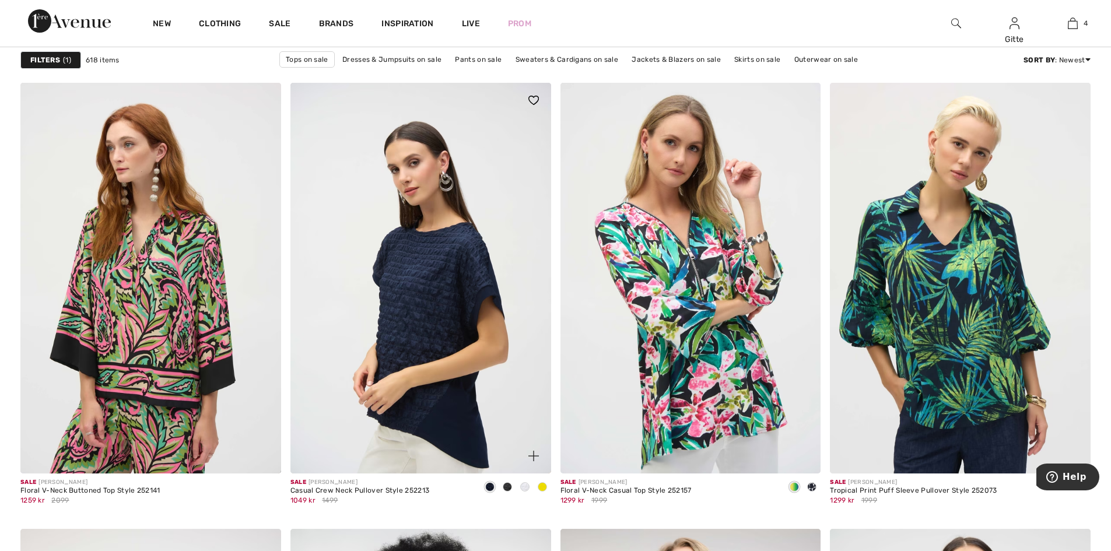
click at [542, 490] on span at bounding box center [542, 486] width 9 height 9
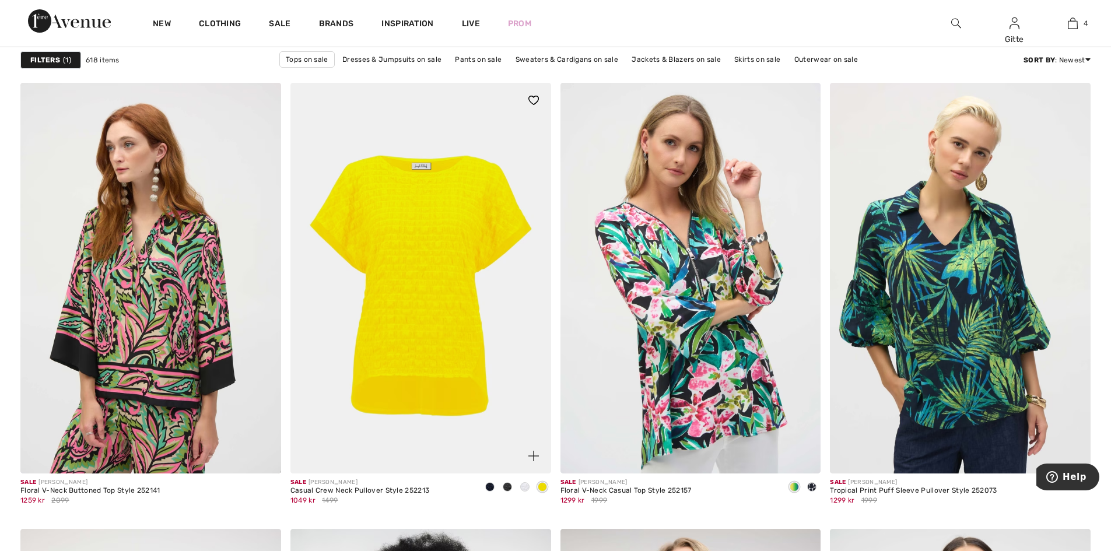
click at [509, 487] on span at bounding box center [507, 486] width 9 height 9
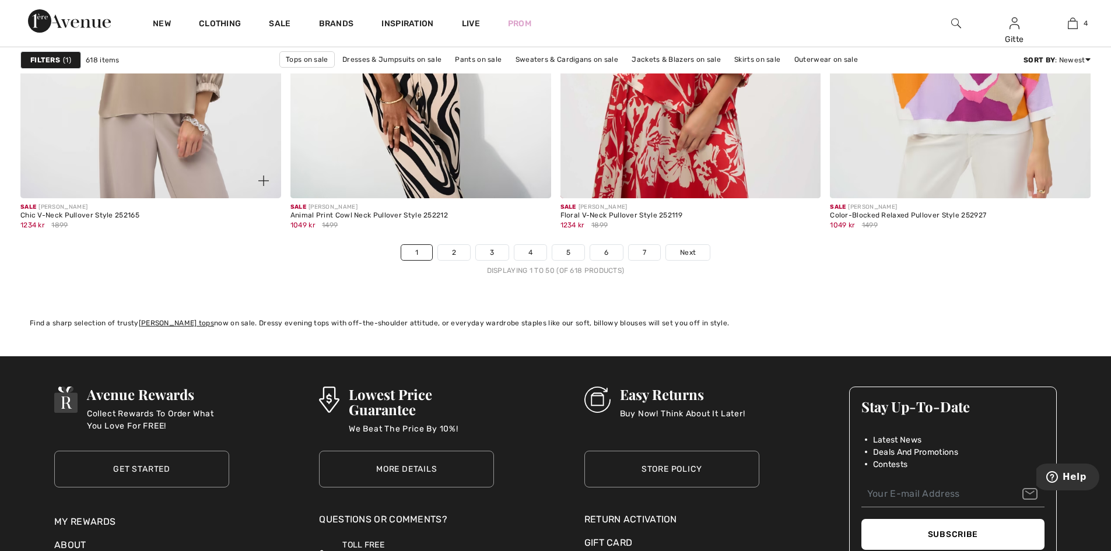
scroll to position [6704, 0]
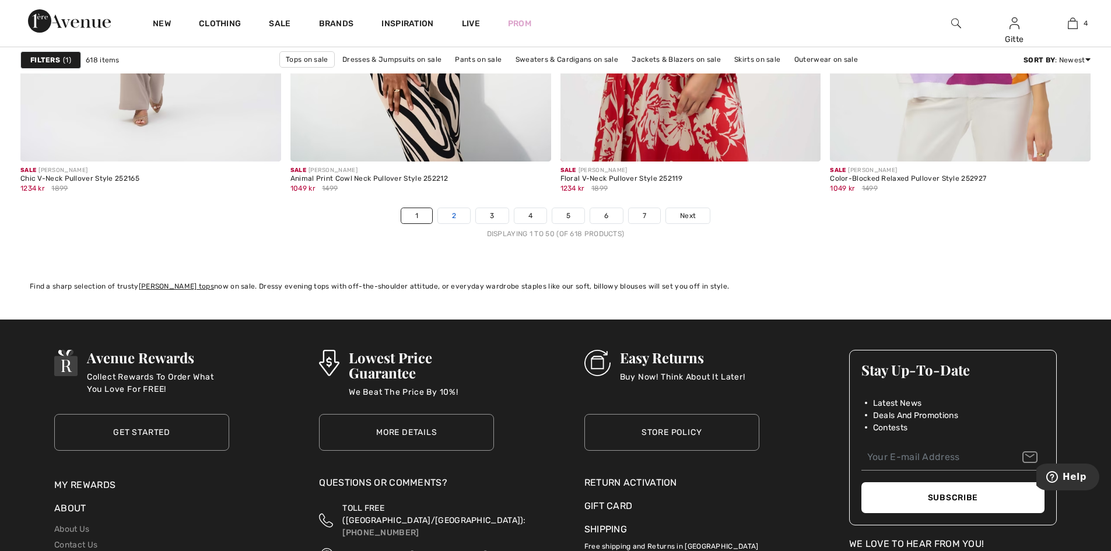
click at [449, 217] on link "2" at bounding box center [454, 215] width 32 height 15
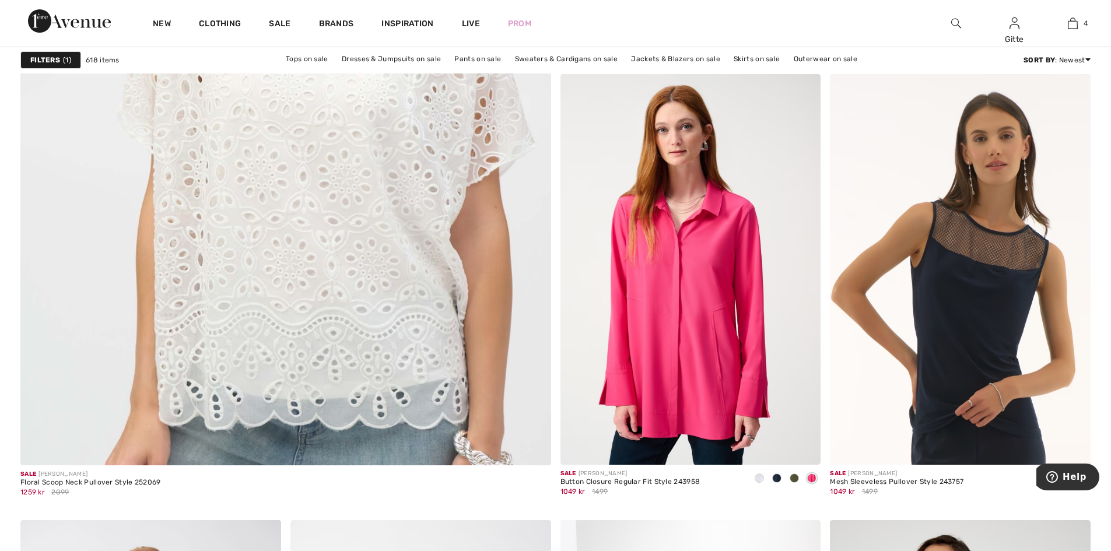
scroll to position [4023, 0]
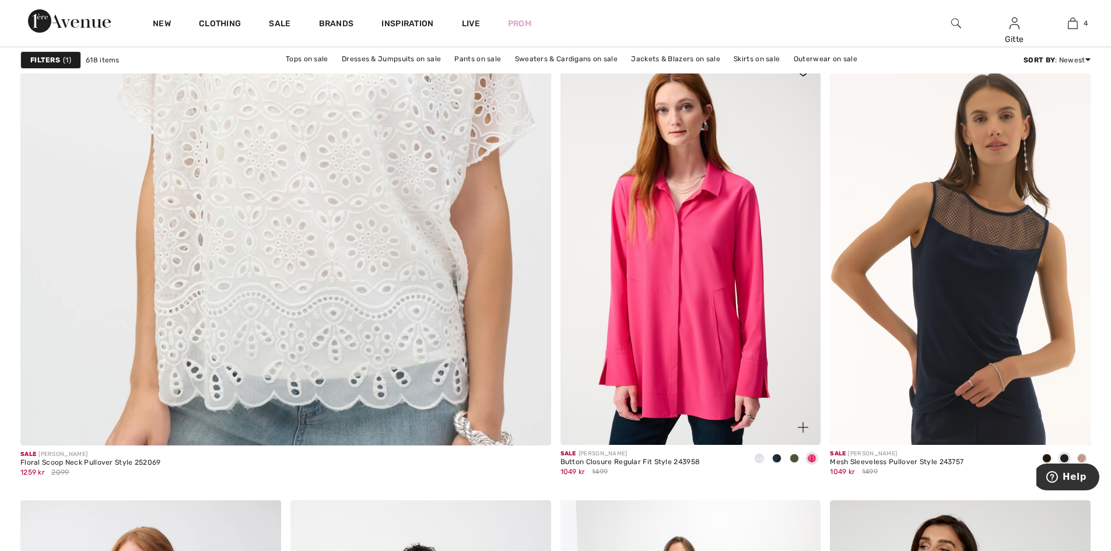
click at [796, 459] on span at bounding box center [793, 458] width 9 height 9
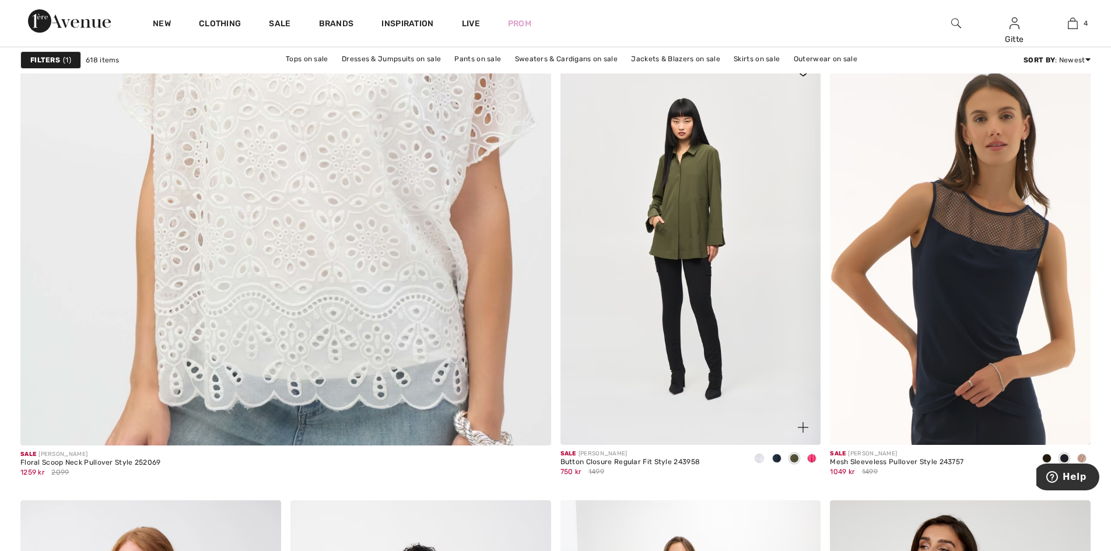
click at [776, 459] on span at bounding box center [776, 458] width 9 height 9
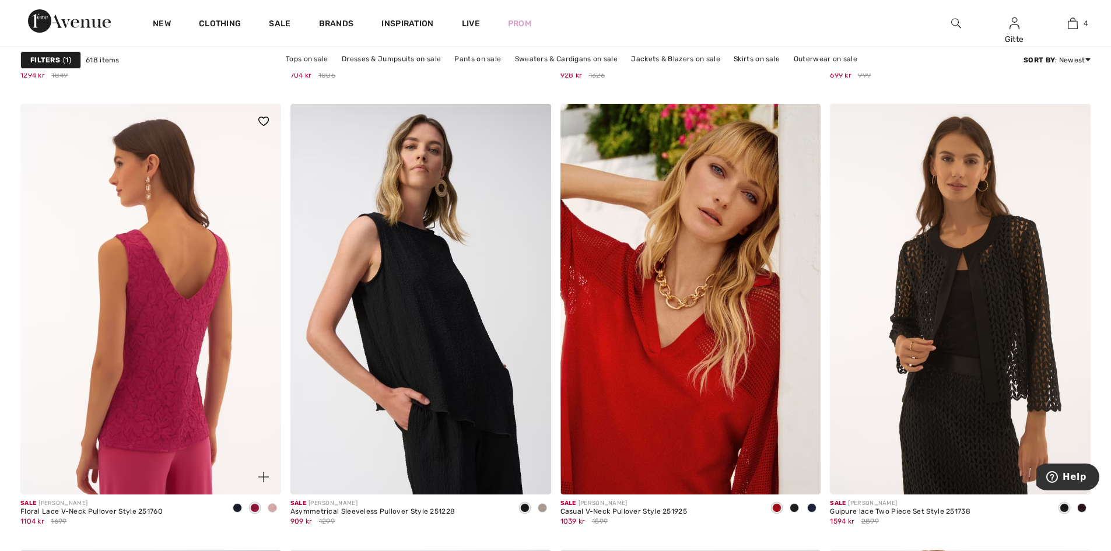
scroll to position [5946, 0]
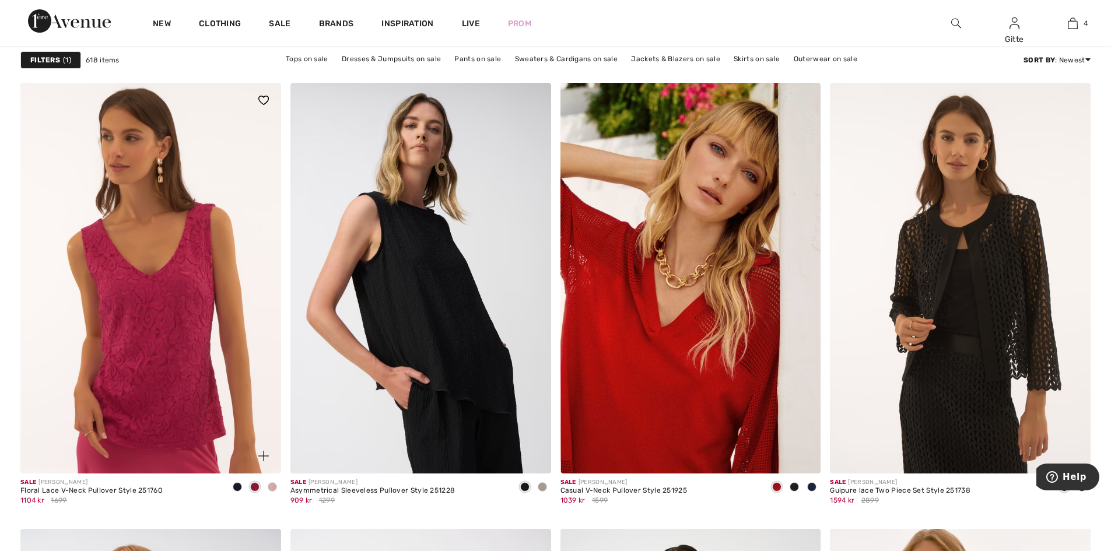
click at [271, 486] on span at bounding box center [272, 486] width 9 height 9
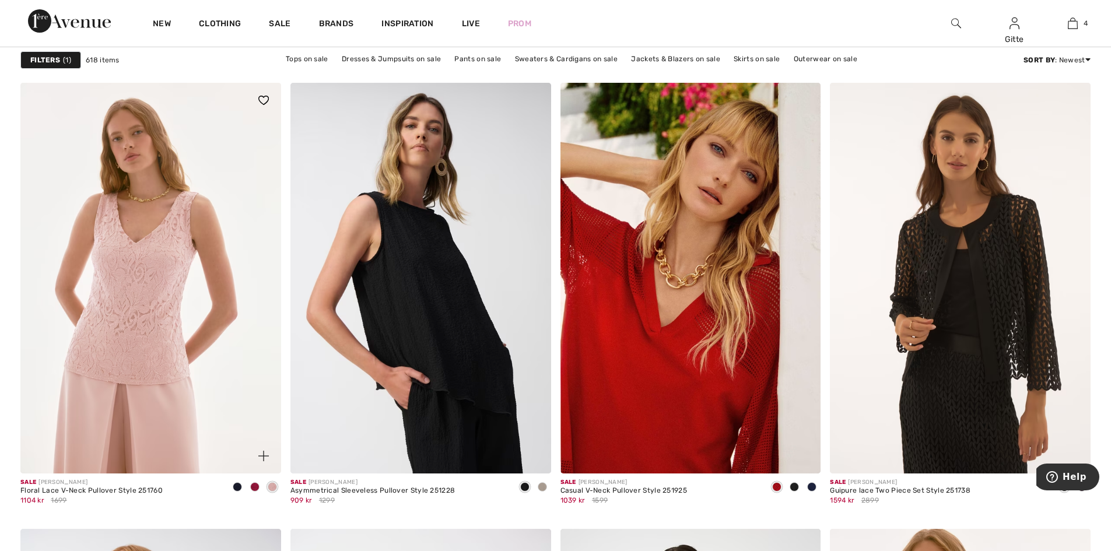
click at [254, 488] on span at bounding box center [254, 486] width 9 height 9
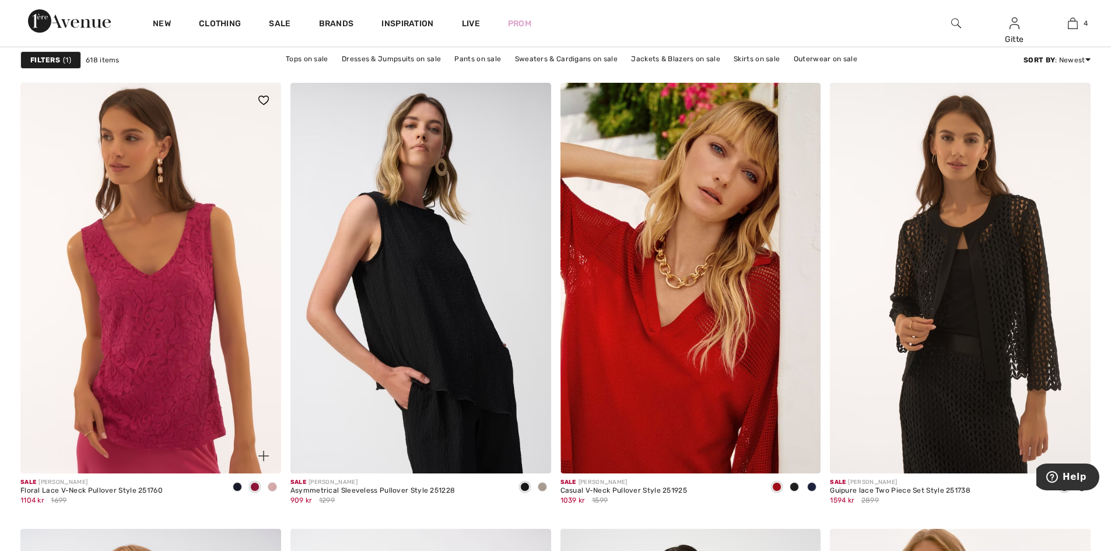
click at [234, 489] on span at bounding box center [237, 486] width 9 height 9
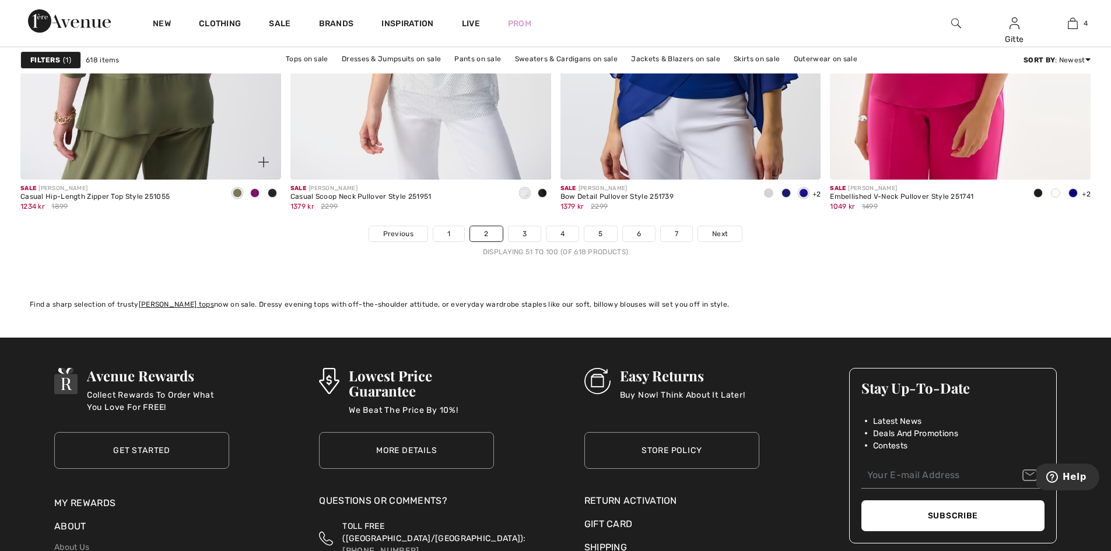
scroll to position [6763, 0]
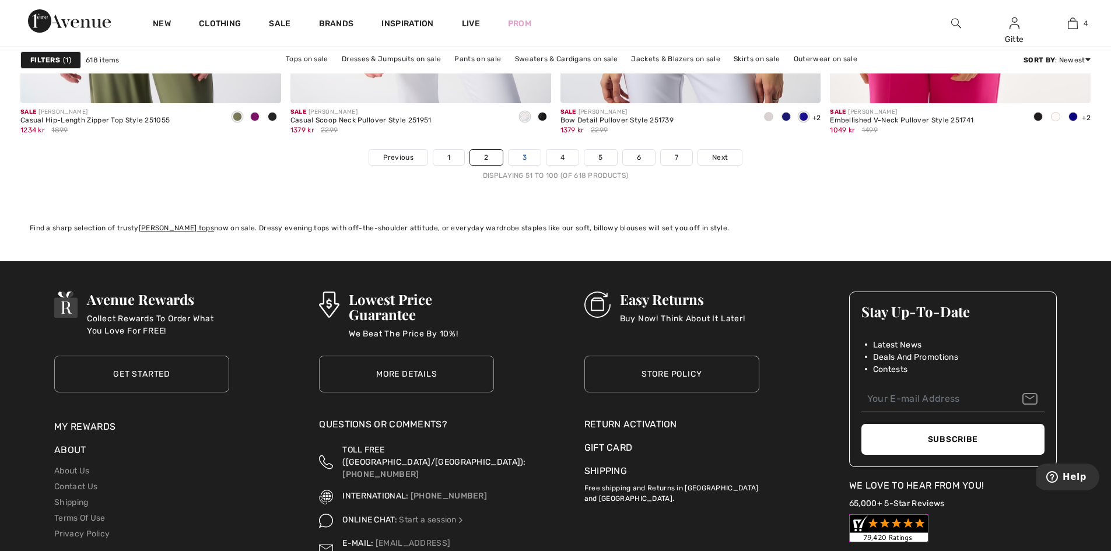
click at [521, 154] on link "3" at bounding box center [524, 157] width 32 height 15
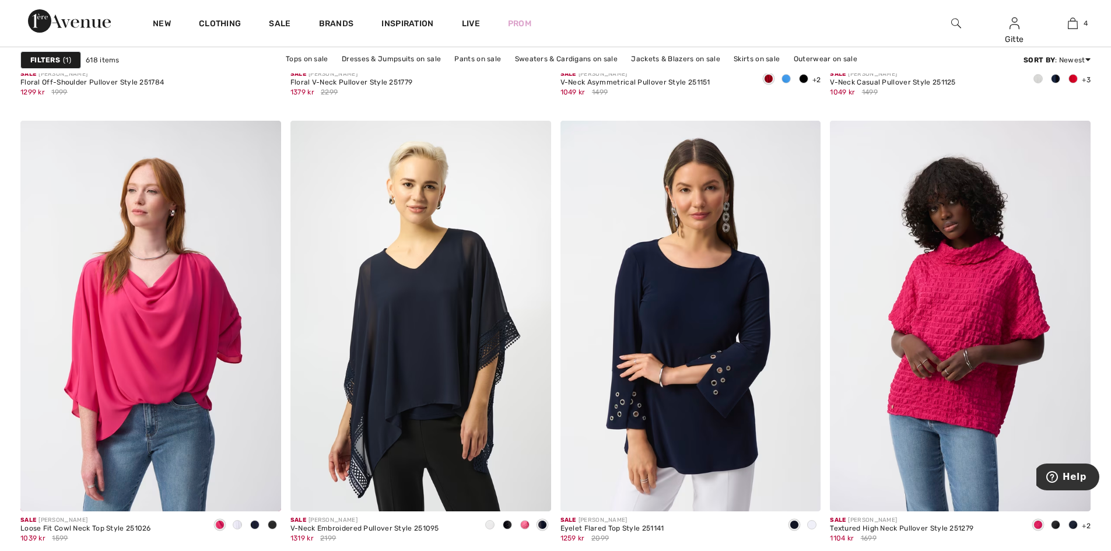
scroll to position [6413, 0]
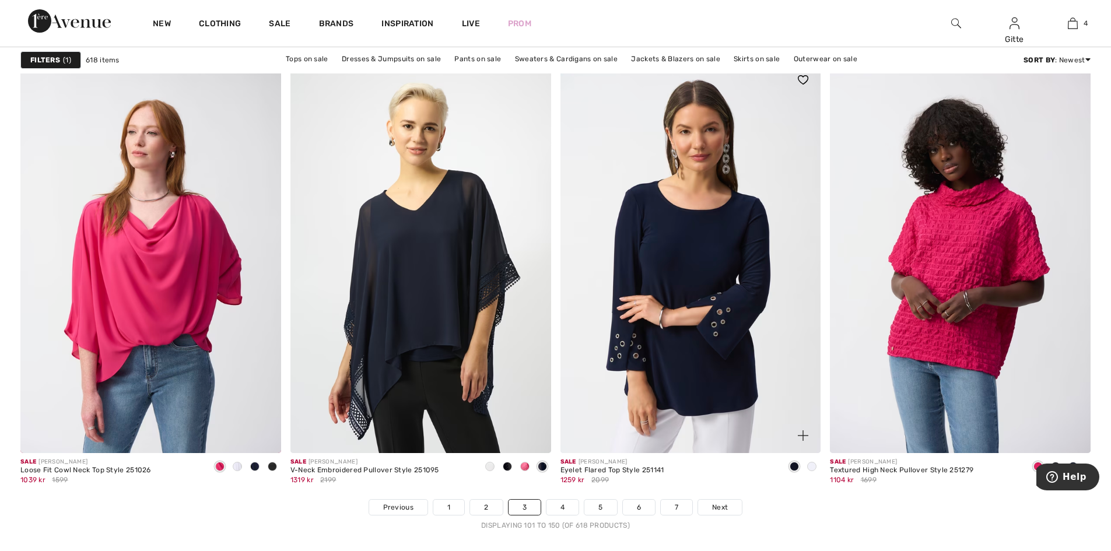
click at [812, 470] on span at bounding box center [811, 466] width 9 height 9
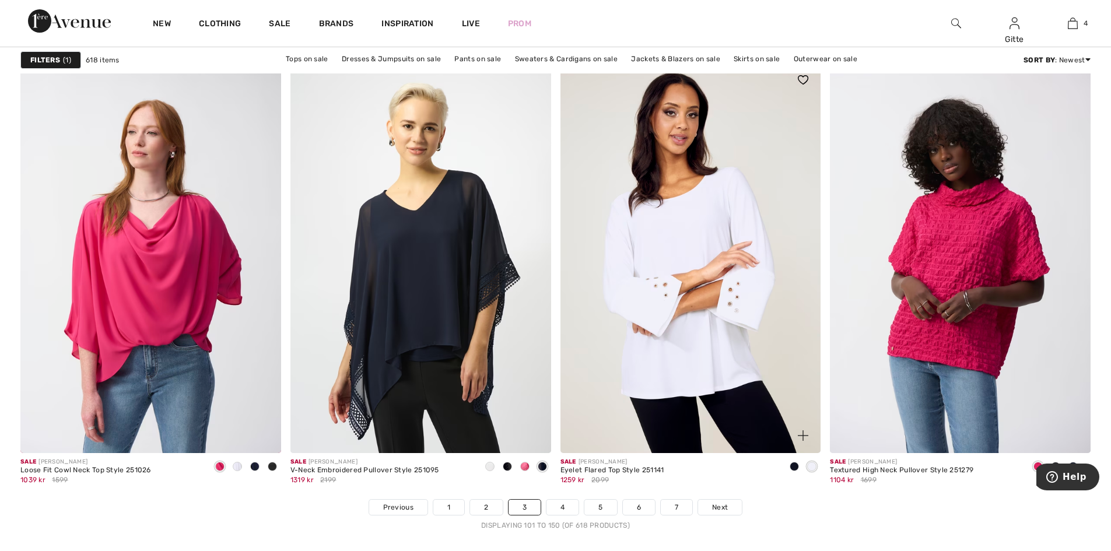
click at [794, 466] on span at bounding box center [793, 466] width 9 height 9
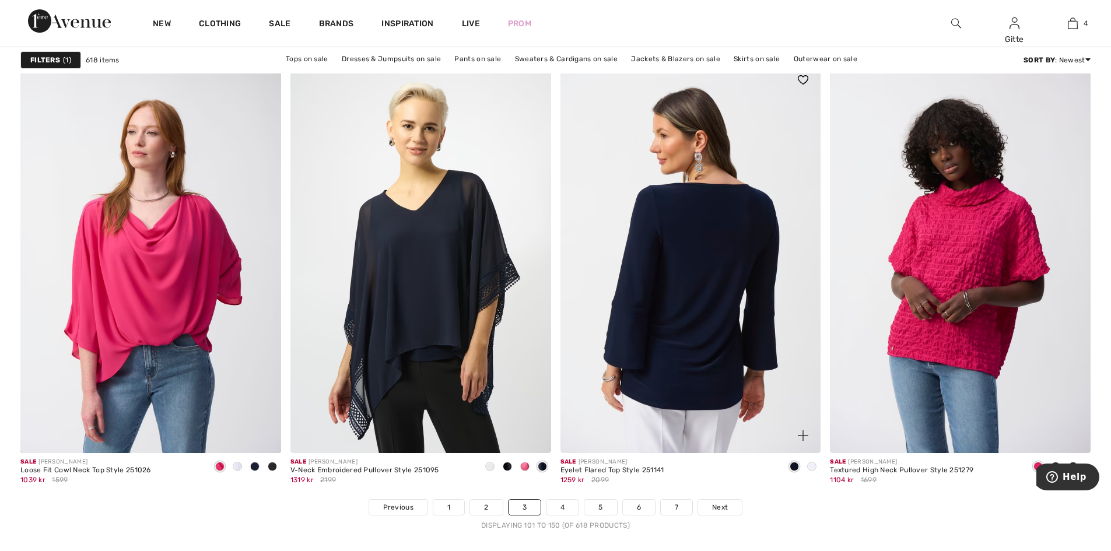
click at [666, 271] on img at bounding box center [690, 257] width 261 height 391
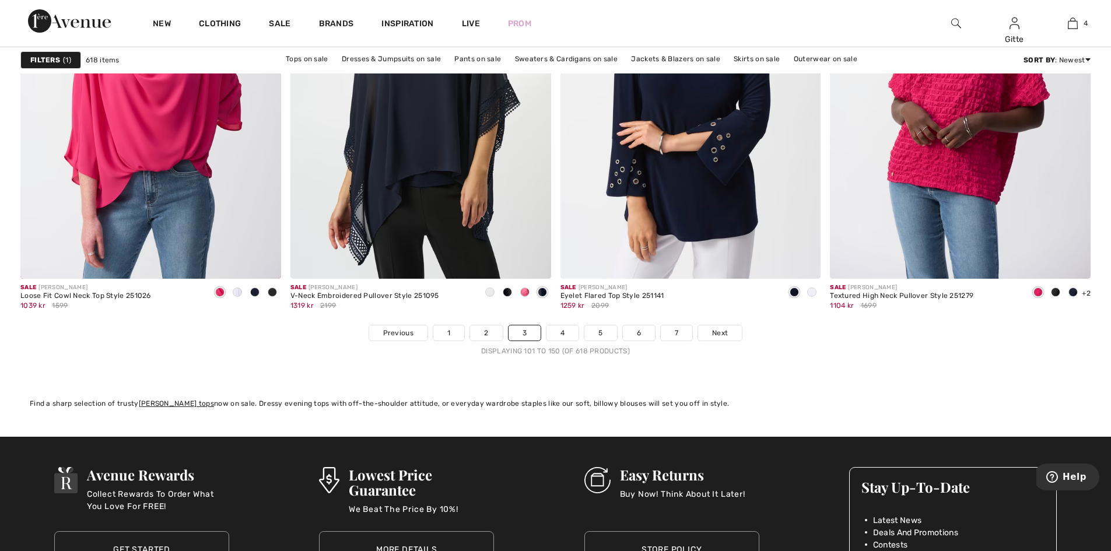
scroll to position [6646, 0]
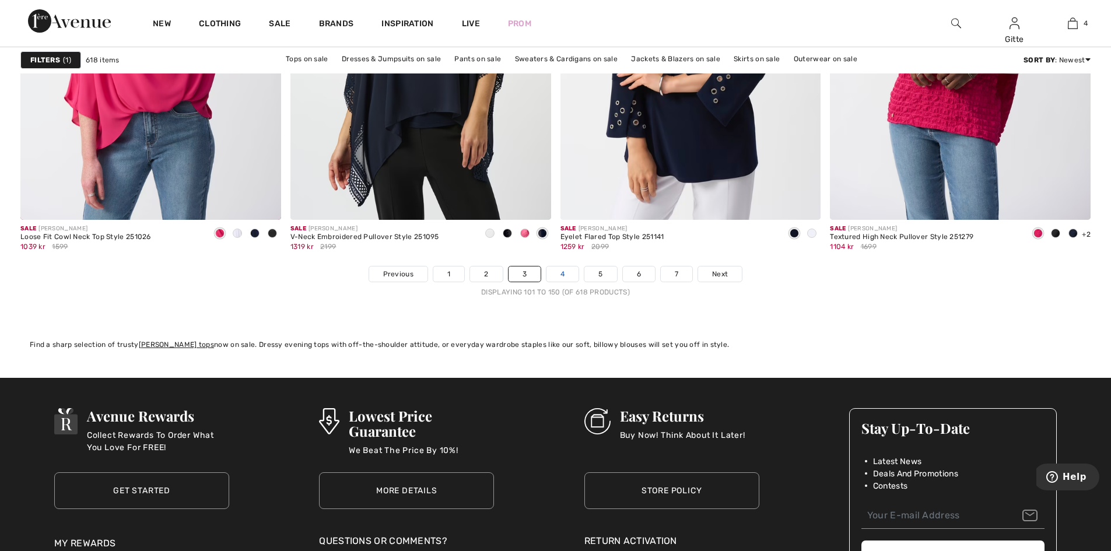
click at [561, 277] on link "4" at bounding box center [562, 273] width 32 height 15
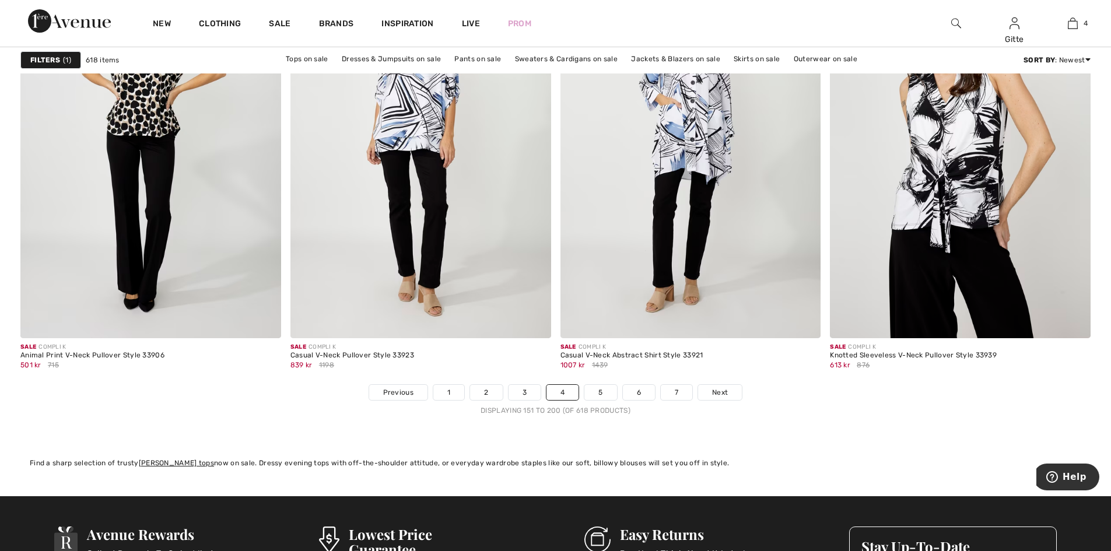
scroll to position [6529, 0]
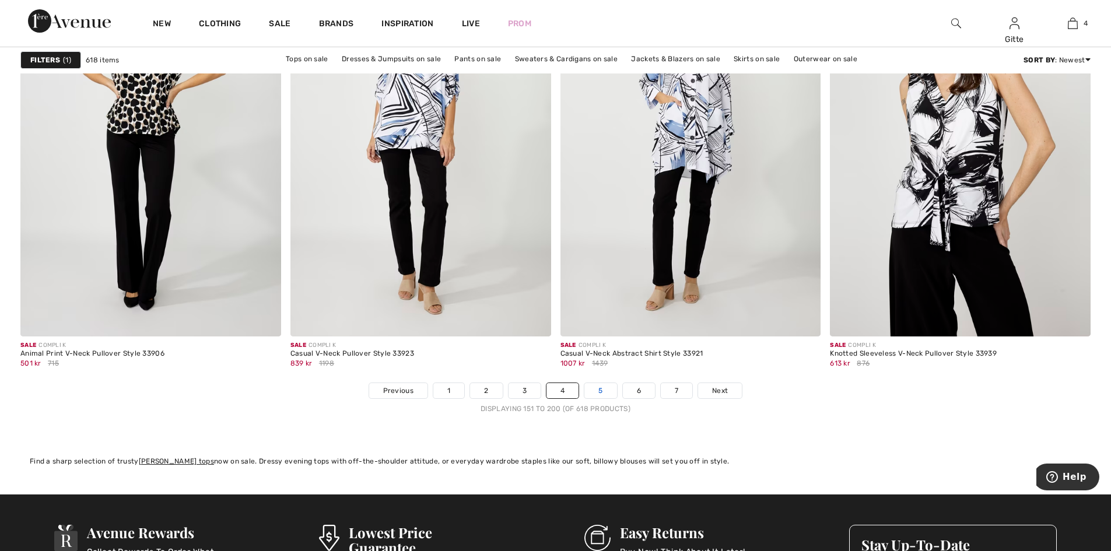
click at [596, 388] on link "5" at bounding box center [600, 390] width 32 height 15
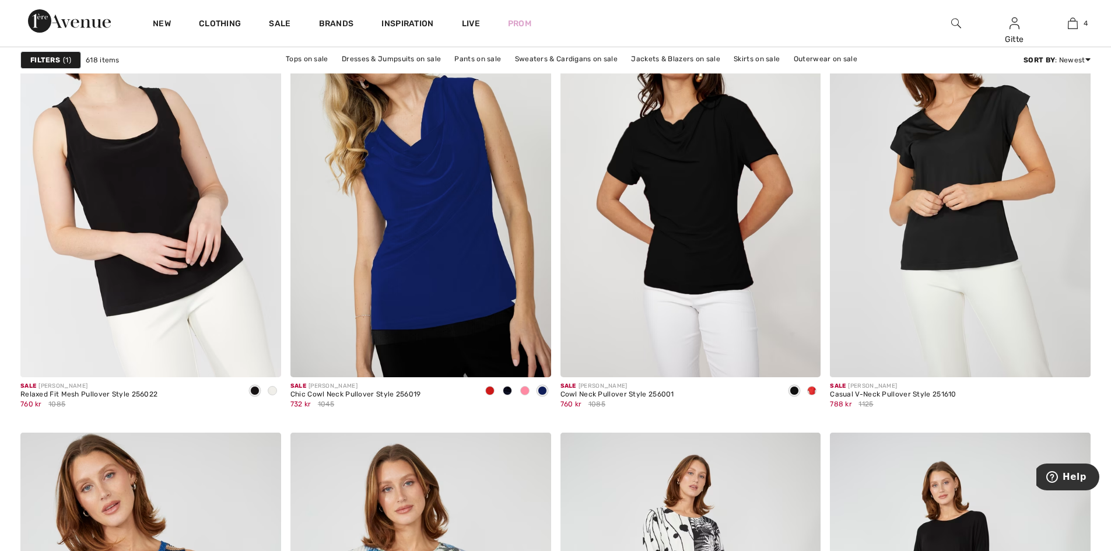
scroll to position [5655, 0]
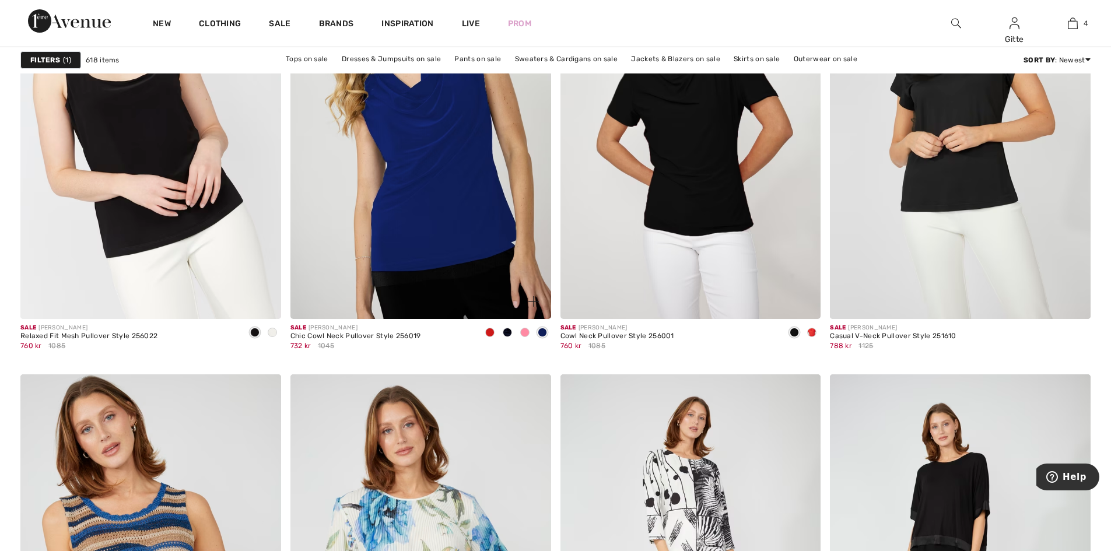
click at [526, 334] on span at bounding box center [524, 332] width 9 height 9
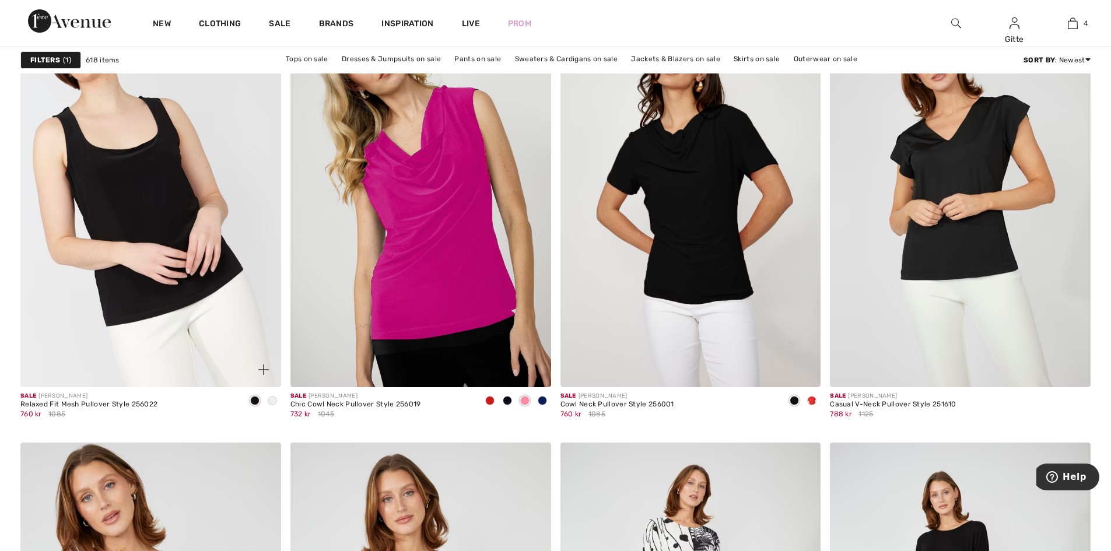
scroll to position [5480, 0]
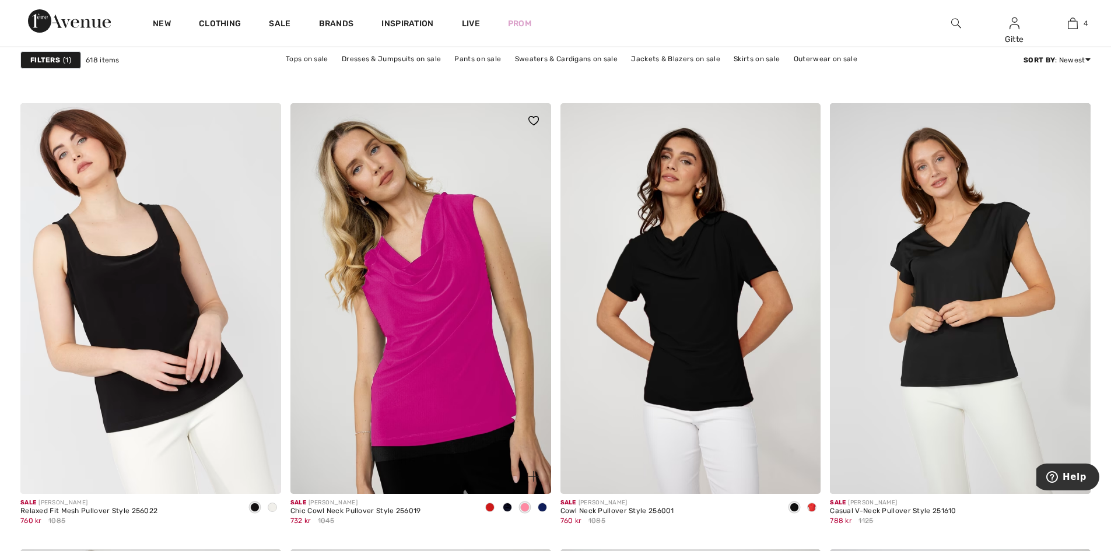
click at [487, 509] on span at bounding box center [489, 507] width 9 height 9
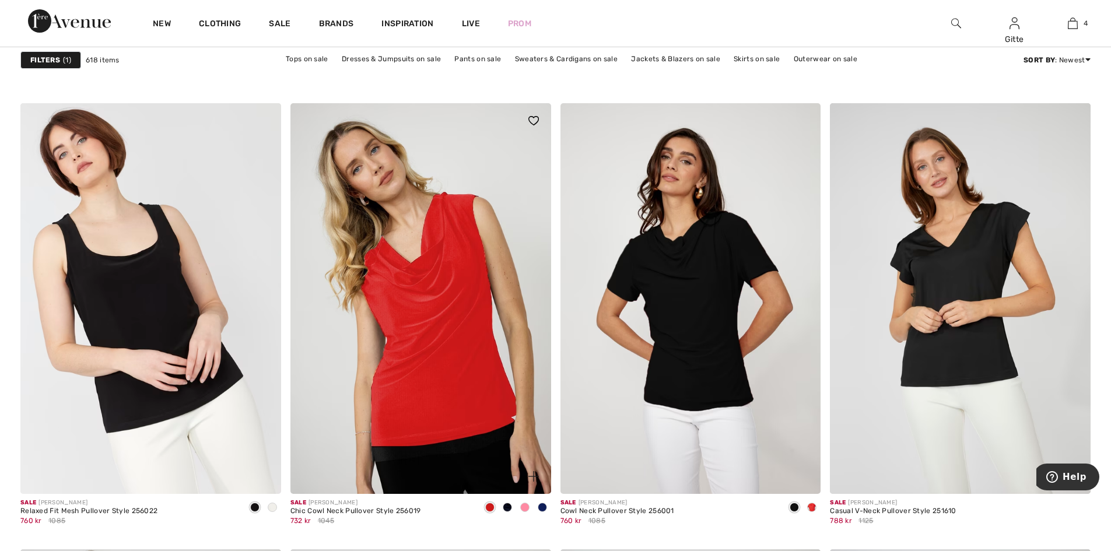
click at [508, 507] on span at bounding box center [507, 507] width 9 height 9
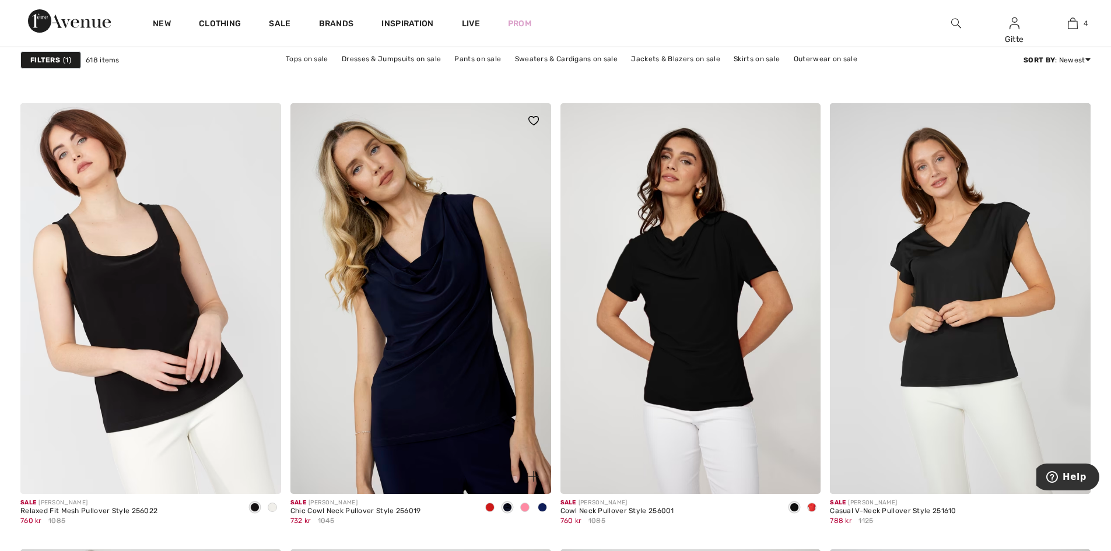
click at [521, 507] on span at bounding box center [524, 507] width 9 height 9
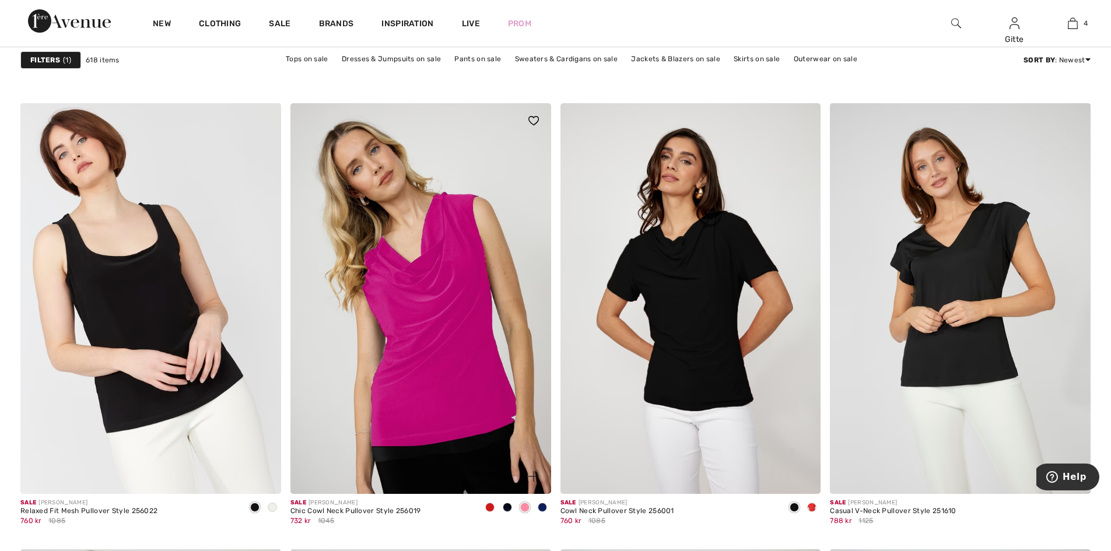
click at [541, 508] on span at bounding box center [542, 507] width 9 height 9
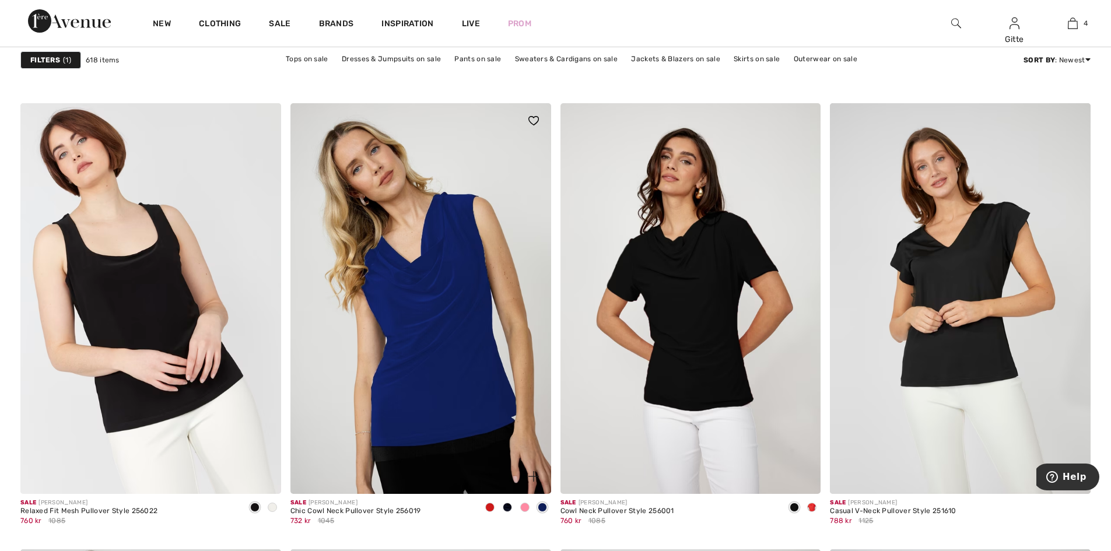
click at [525, 507] on span at bounding box center [524, 507] width 9 height 9
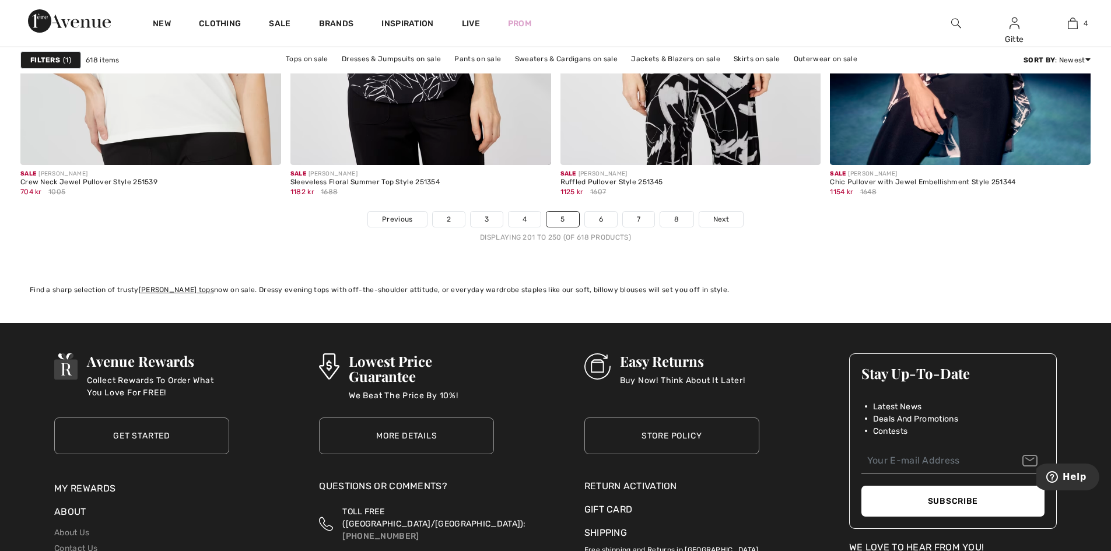
scroll to position [6704, 0]
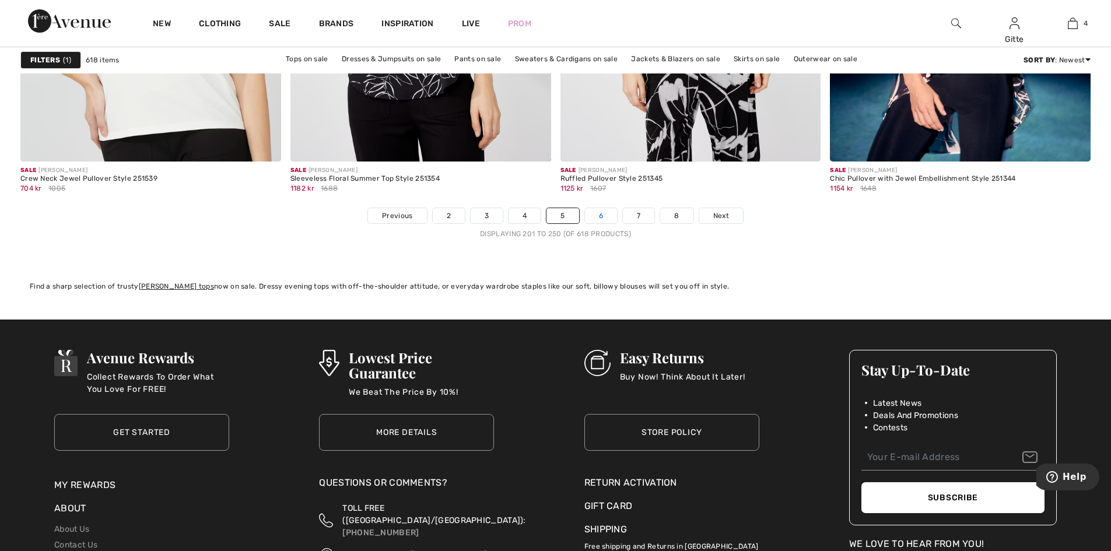
click at [602, 218] on link "6" at bounding box center [601, 215] width 32 height 15
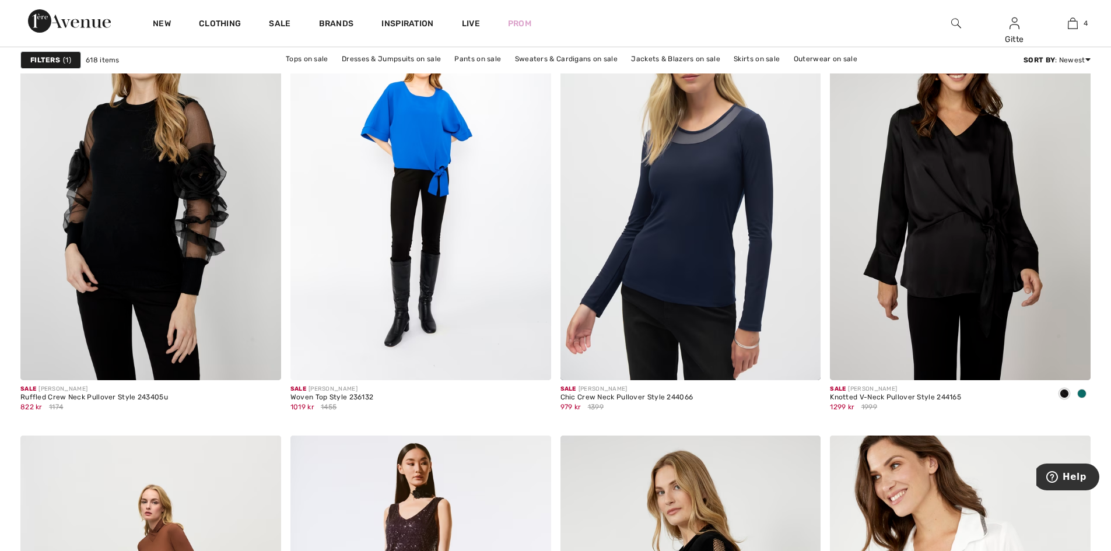
scroll to position [5597, 0]
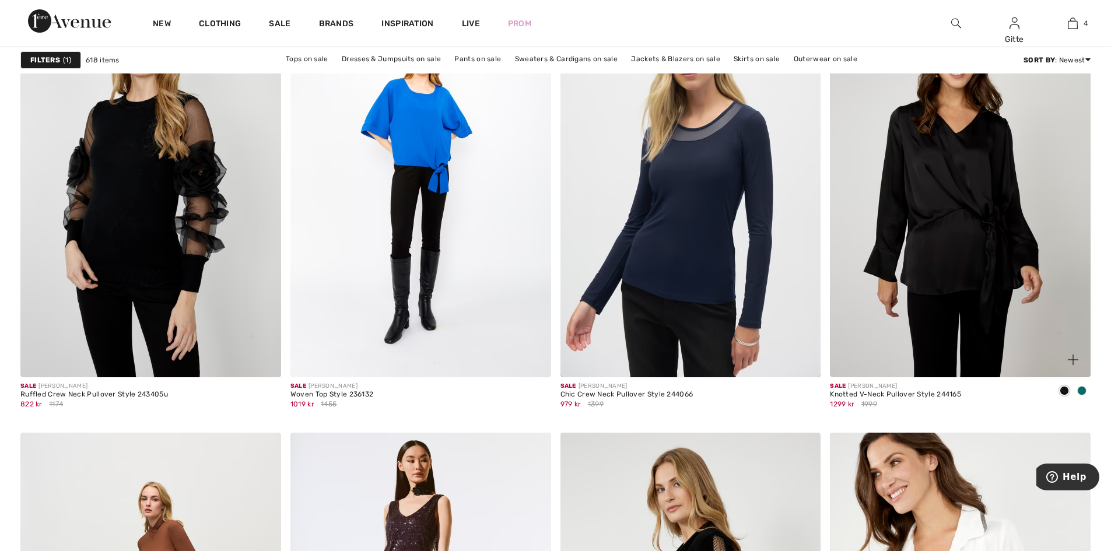
click at [1080, 390] on span at bounding box center [1081, 390] width 9 height 9
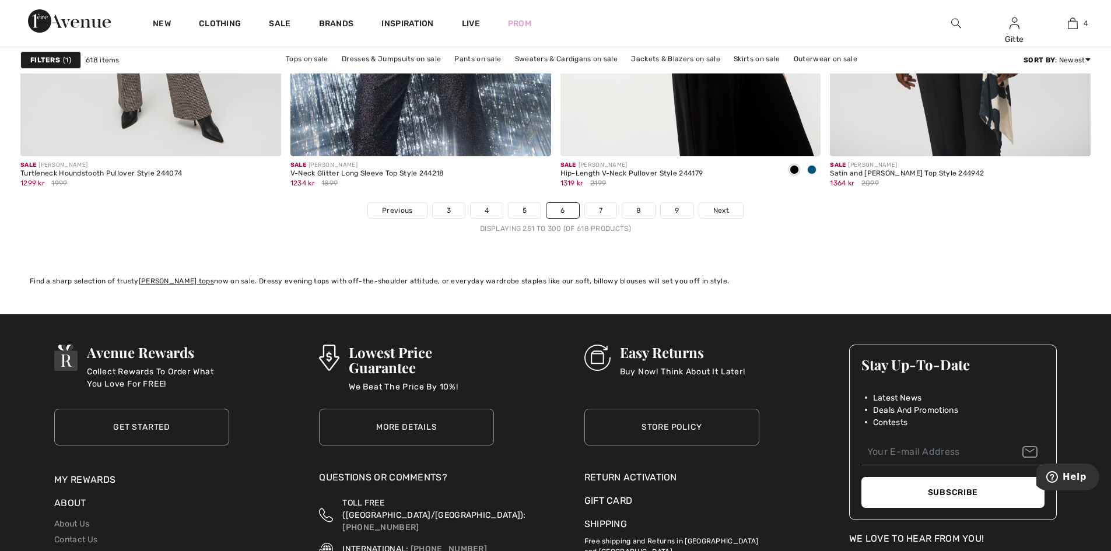
scroll to position [6821, 0]
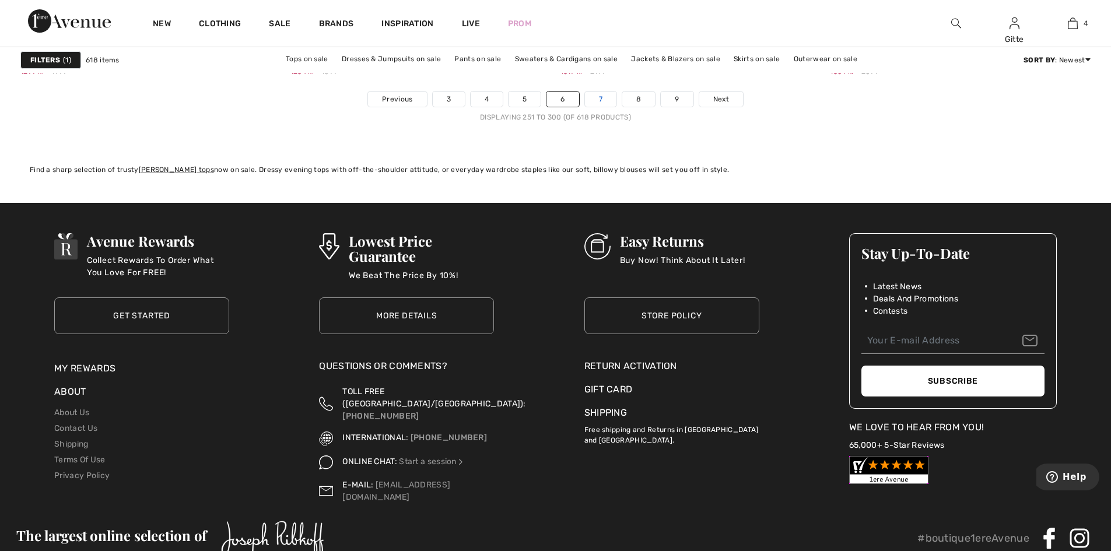
click at [598, 96] on link "7" at bounding box center [600, 99] width 31 height 15
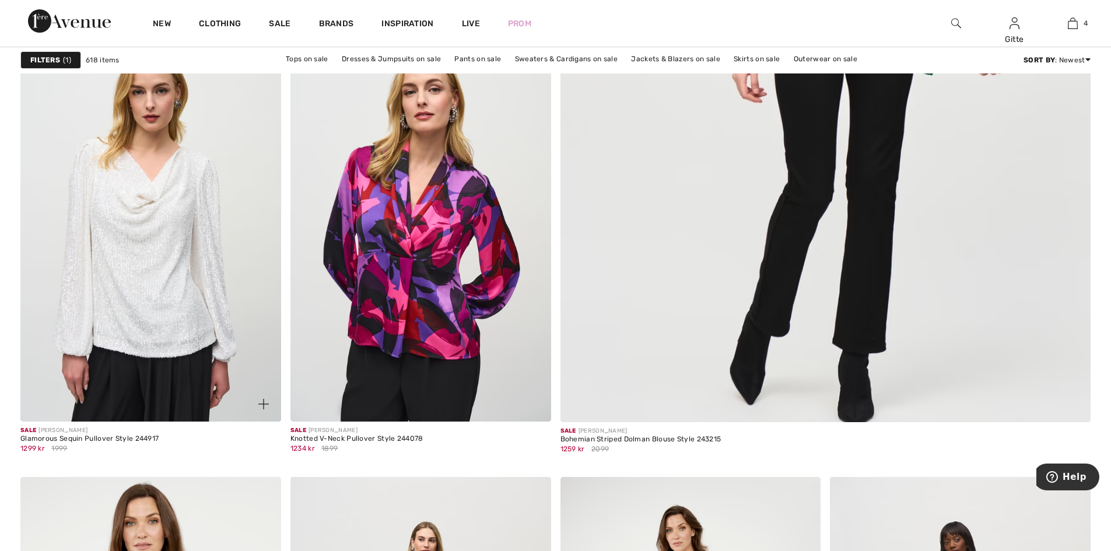
scroll to position [583, 0]
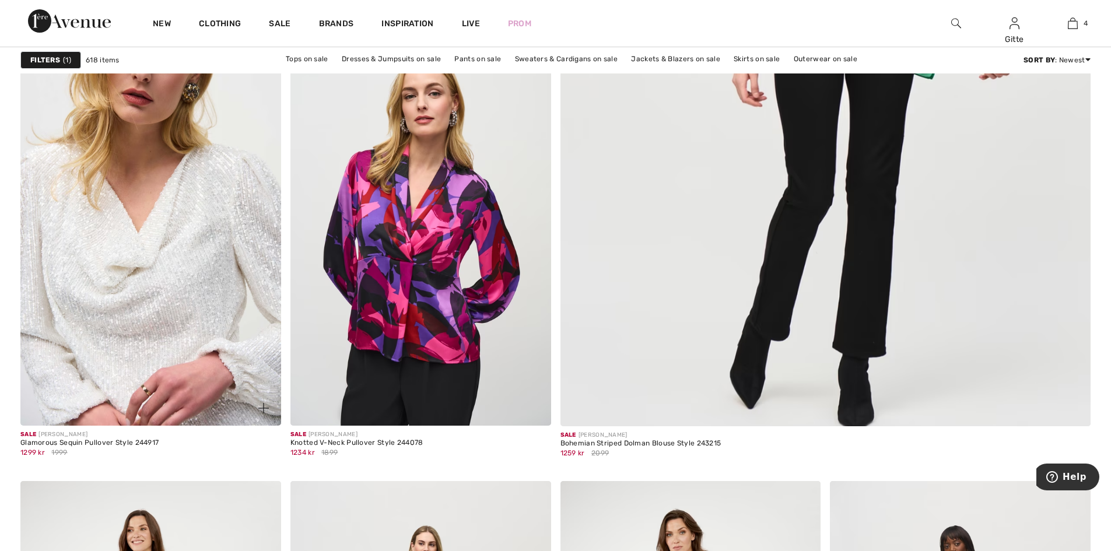
click at [124, 257] on img at bounding box center [150, 230] width 261 height 391
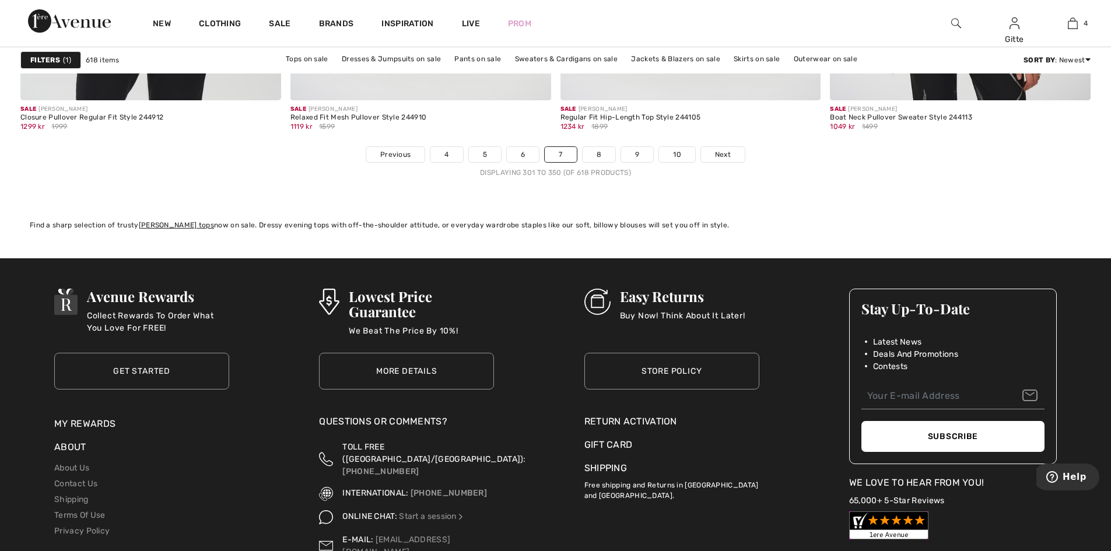
scroll to position [6821, 0]
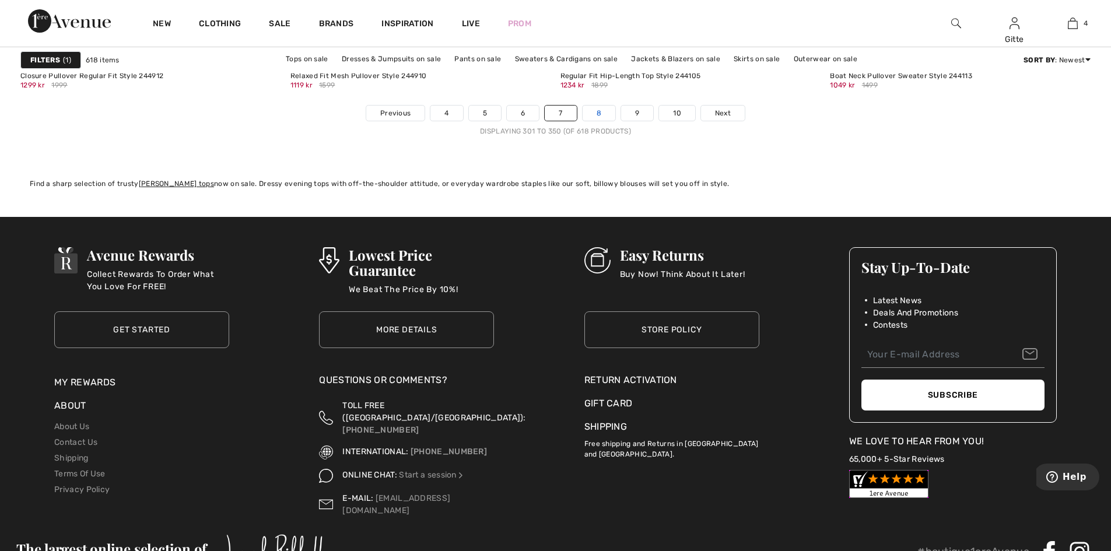
click at [598, 106] on link "8" at bounding box center [598, 113] width 33 height 15
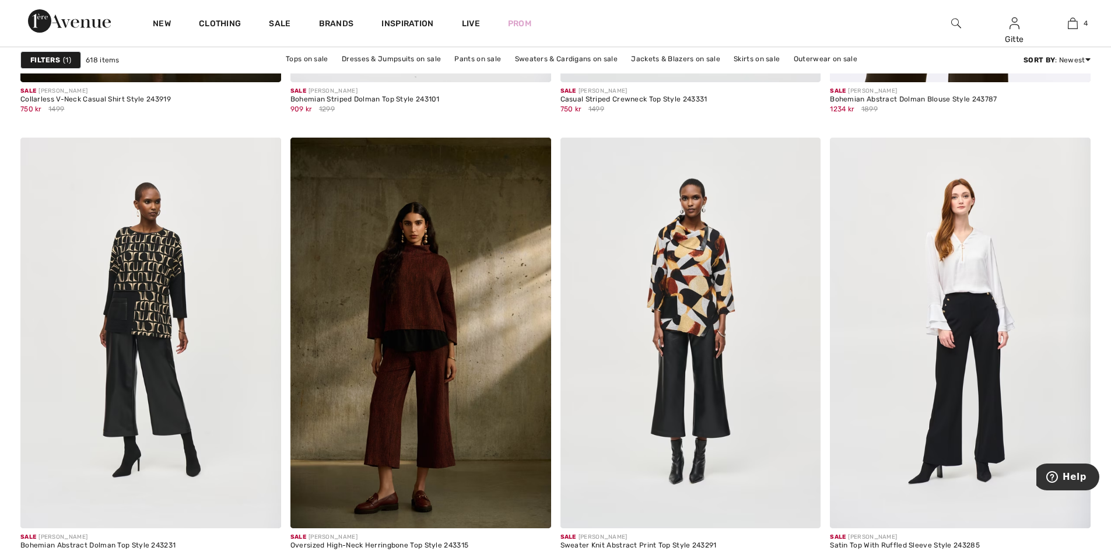
scroll to position [4897, 0]
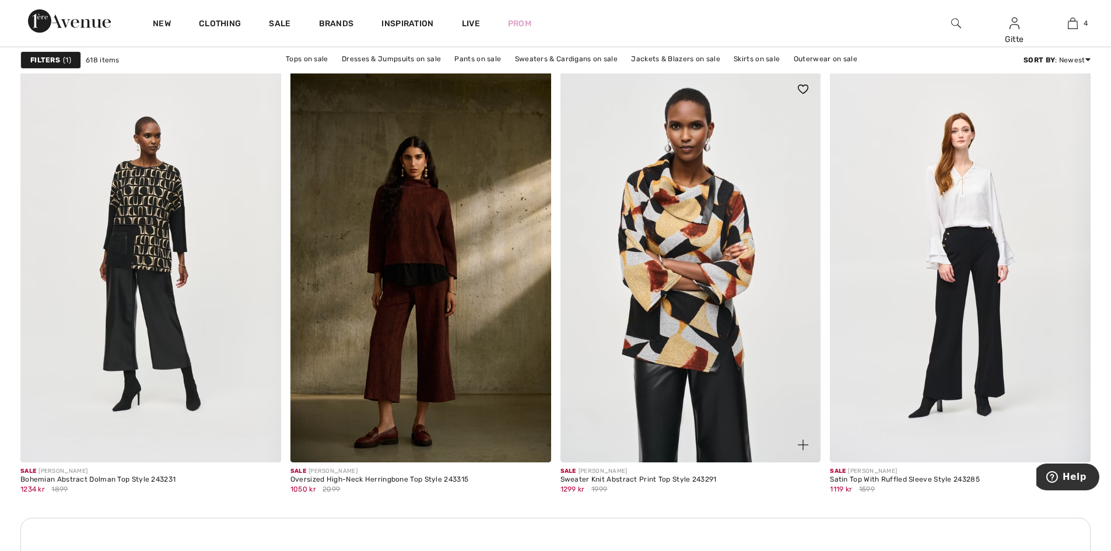
click at [647, 233] on img at bounding box center [690, 267] width 261 height 391
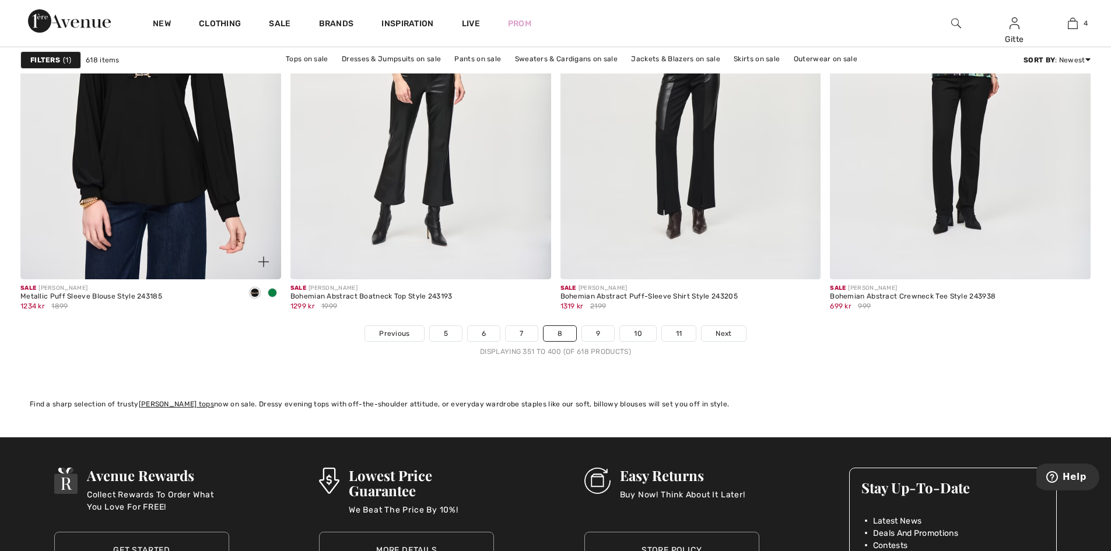
scroll to position [6588, 0]
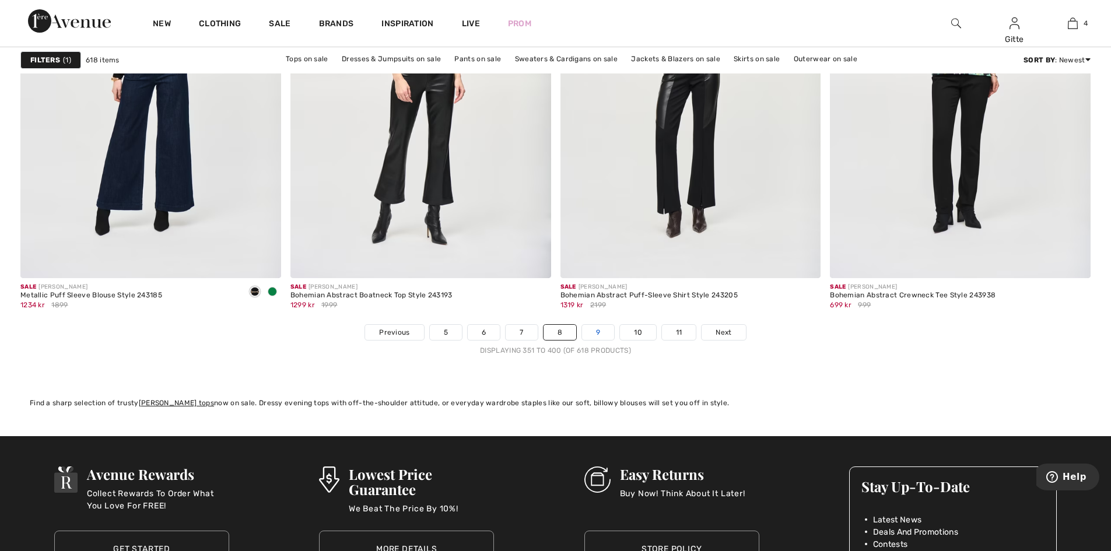
click at [589, 334] on link "9" at bounding box center [598, 332] width 32 height 15
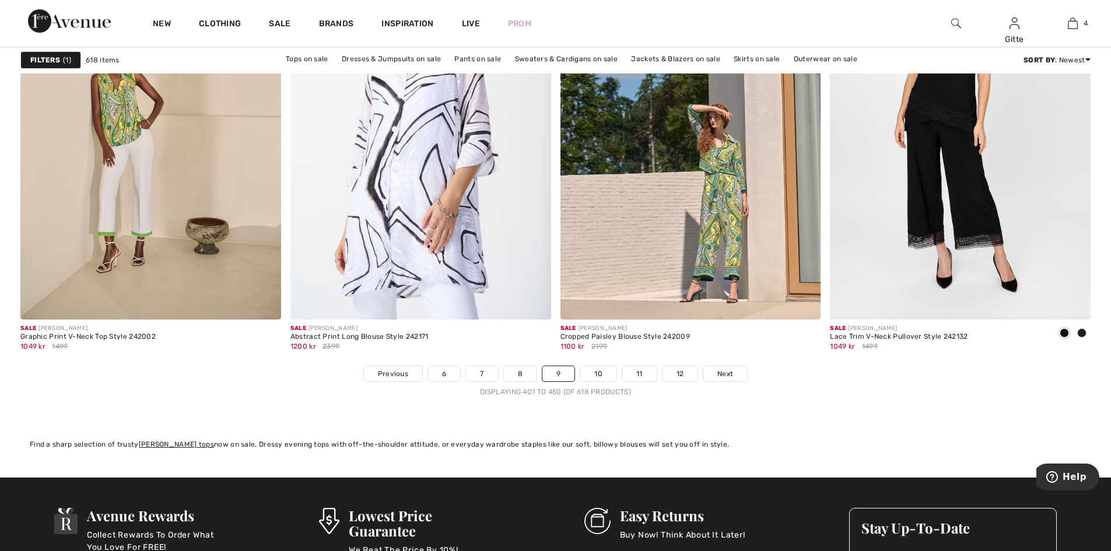
scroll to position [6704, 0]
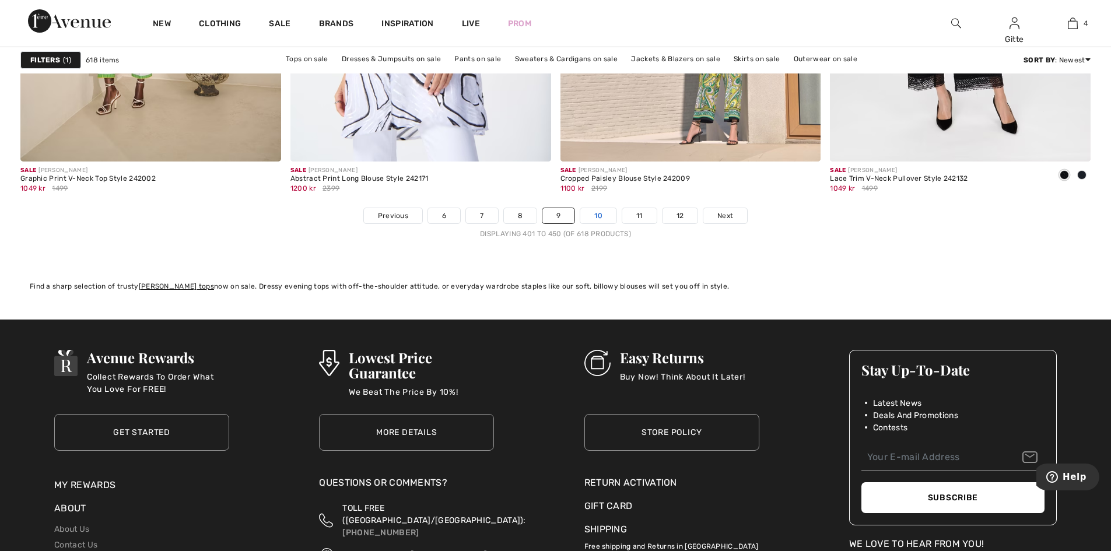
click at [593, 219] on link "10" at bounding box center [598, 215] width 36 height 15
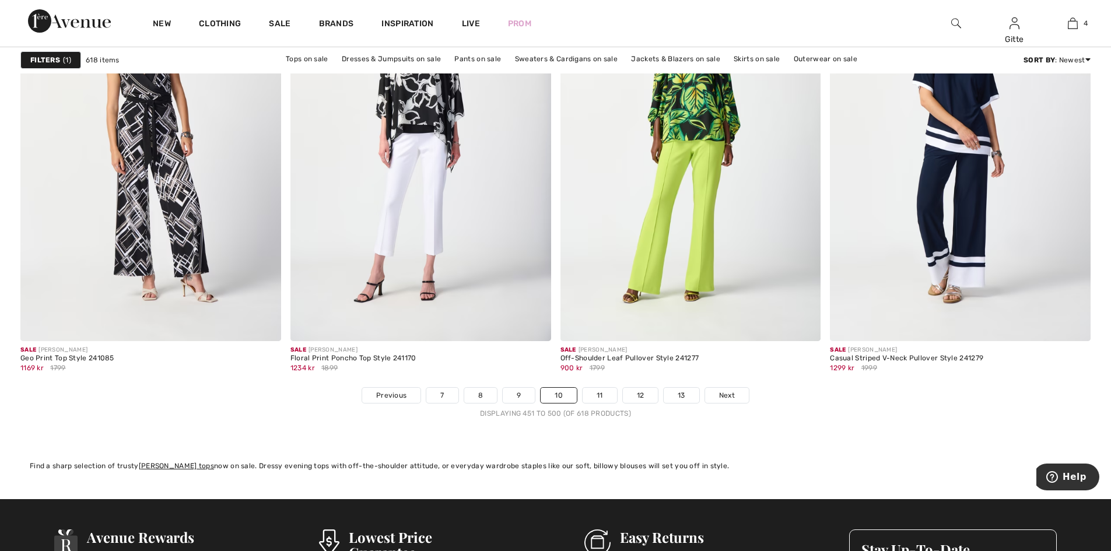
scroll to position [6588, 0]
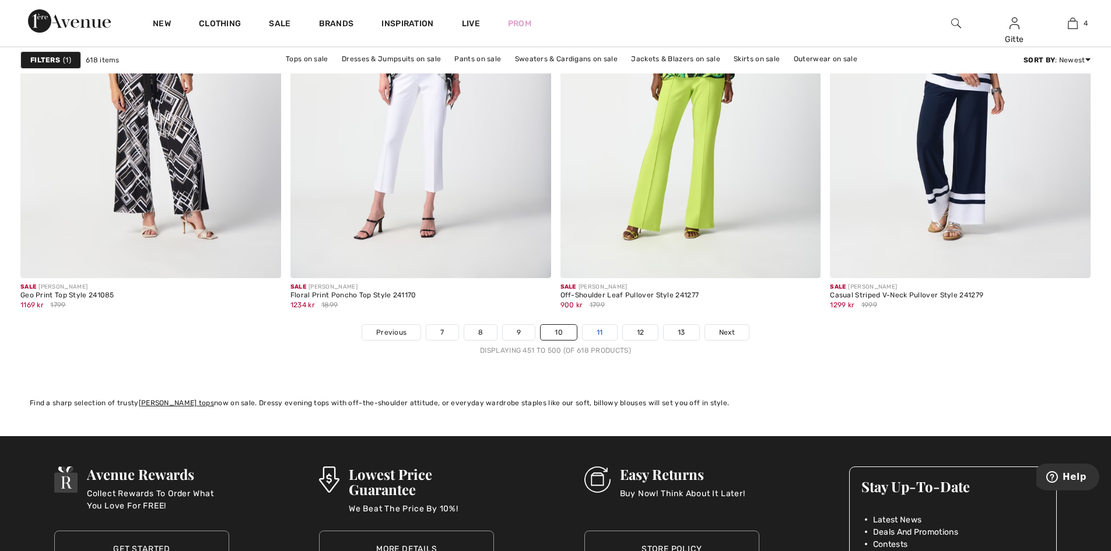
drag, startPoint x: 603, startPoint y: 331, endPoint x: 596, endPoint y: 332, distance: 6.4
click at [601, 332] on link "11" at bounding box center [599, 332] width 34 height 15
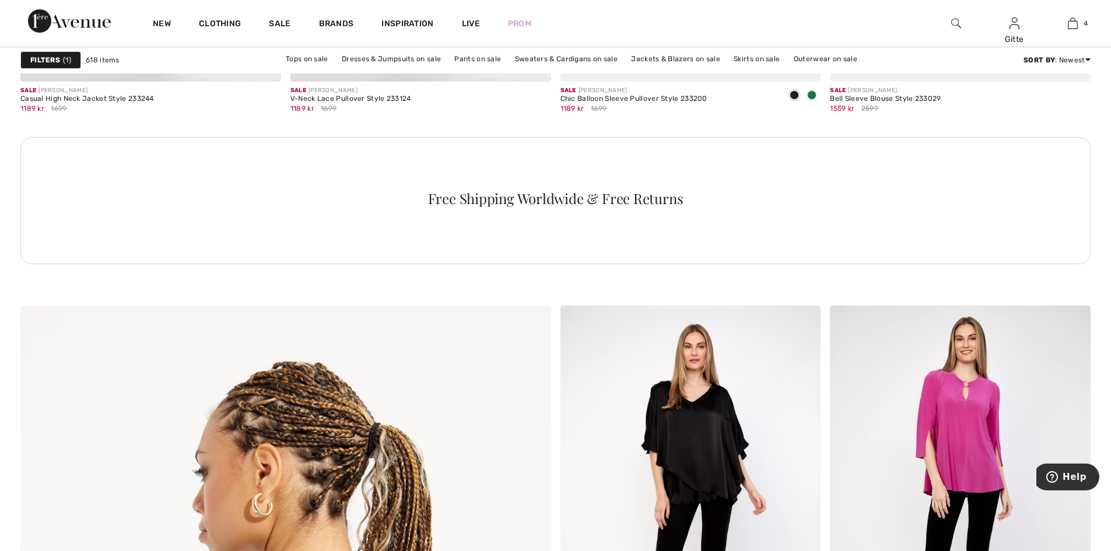
scroll to position [3498, 0]
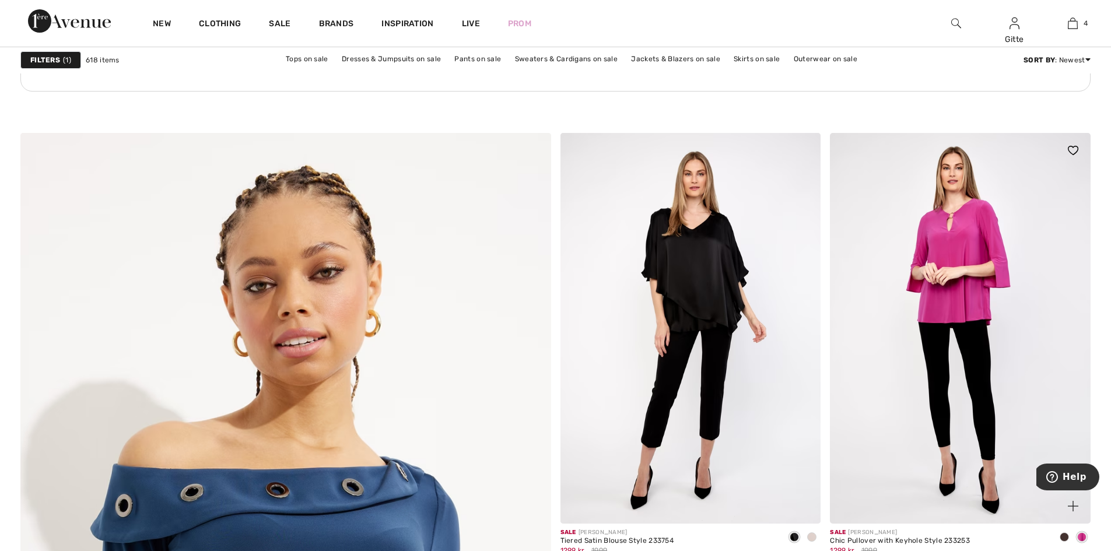
click at [939, 243] on img at bounding box center [960, 328] width 261 height 391
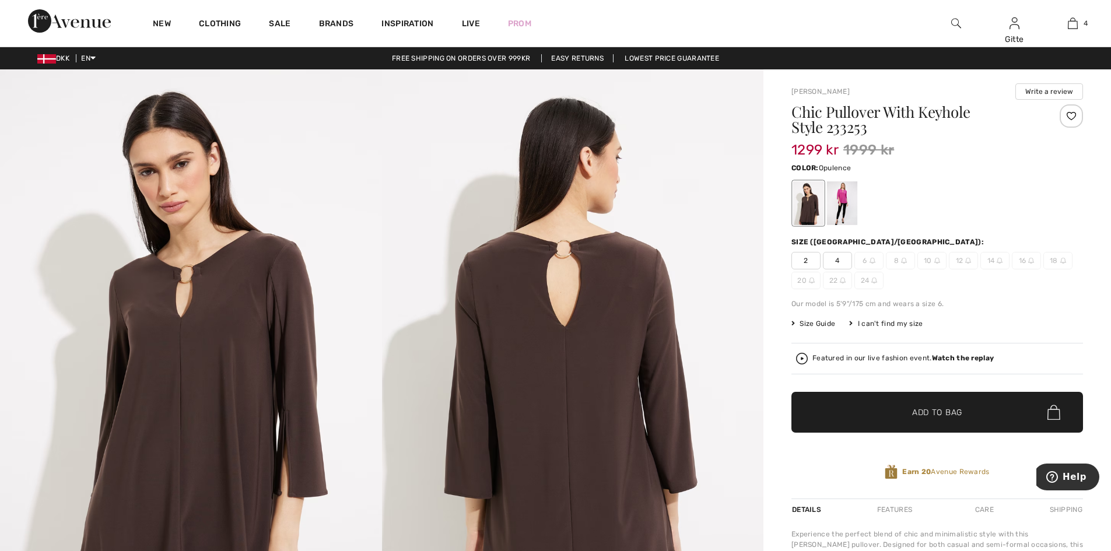
click at [841, 192] on div at bounding box center [842, 203] width 30 height 44
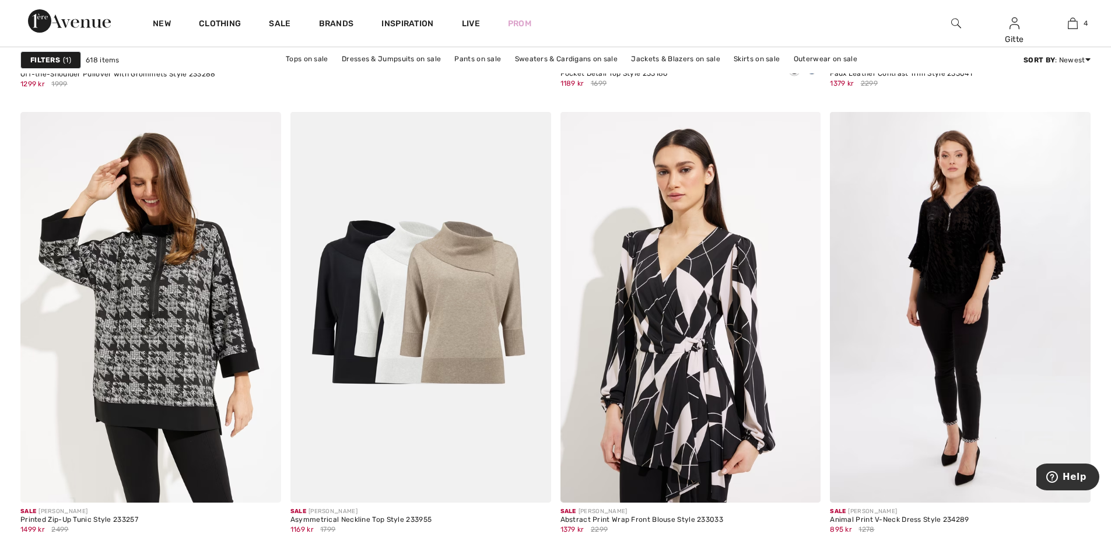
scroll to position [4431, 0]
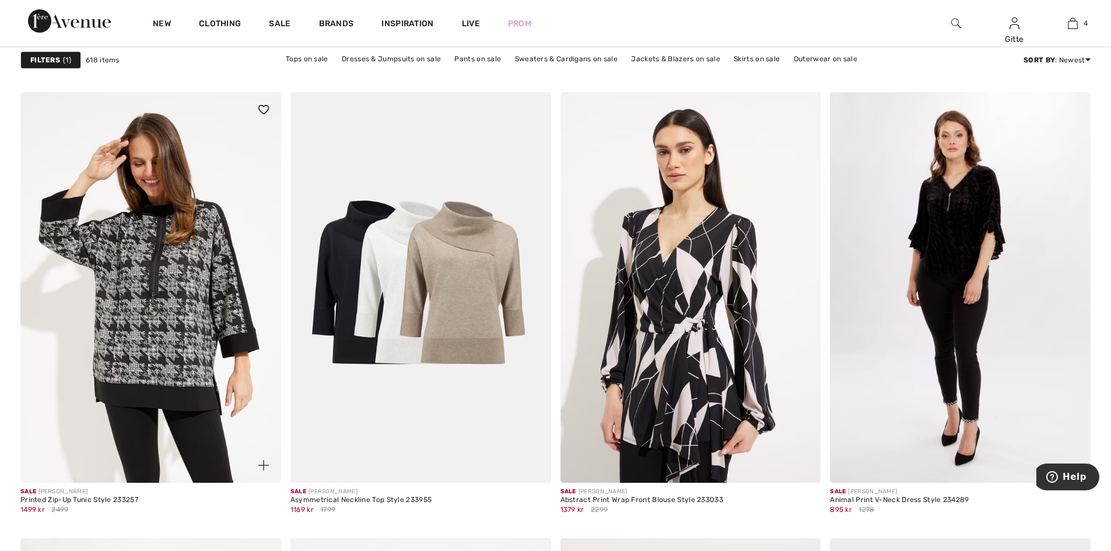
click at [132, 308] on img at bounding box center [150, 287] width 261 height 391
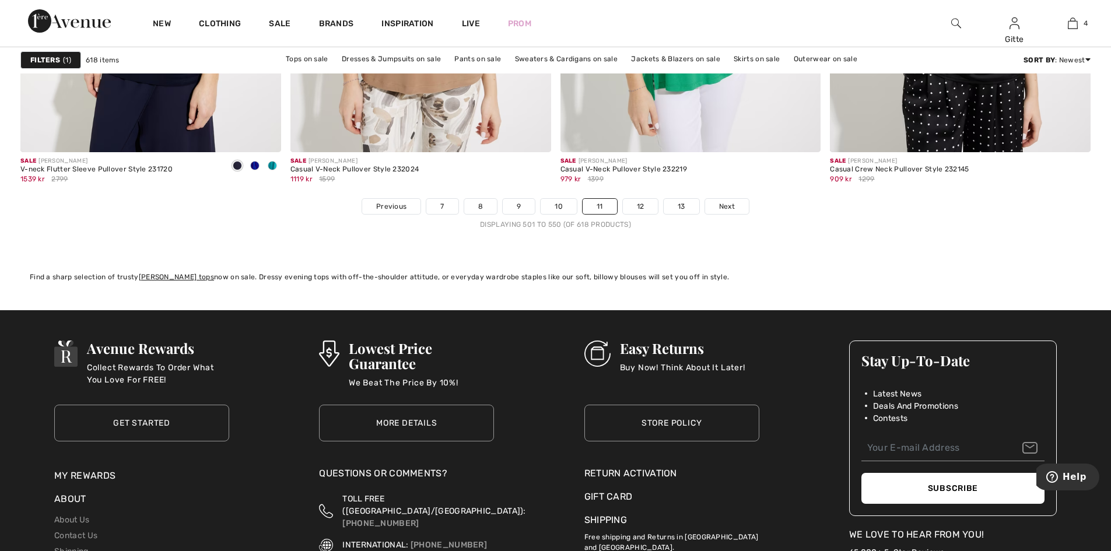
scroll to position [6821, 0]
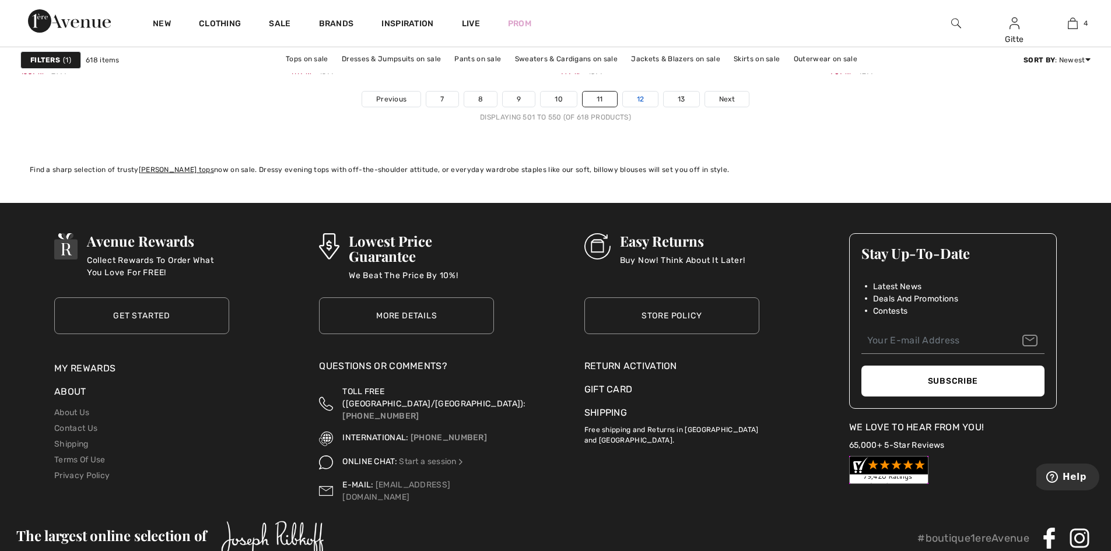
click at [641, 96] on link "12" at bounding box center [641, 99] width 36 height 15
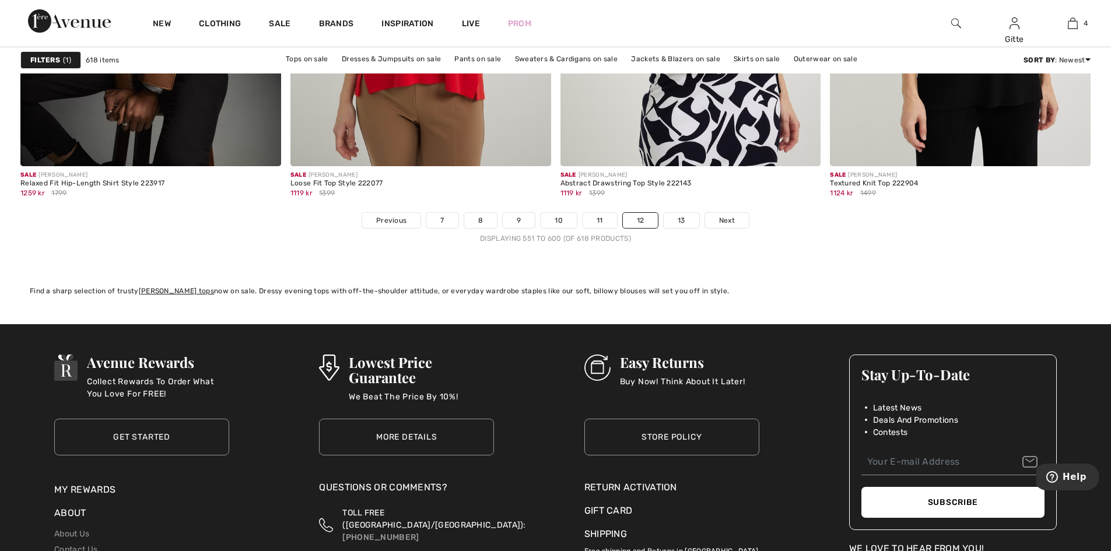
scroll to position [6704, 0]
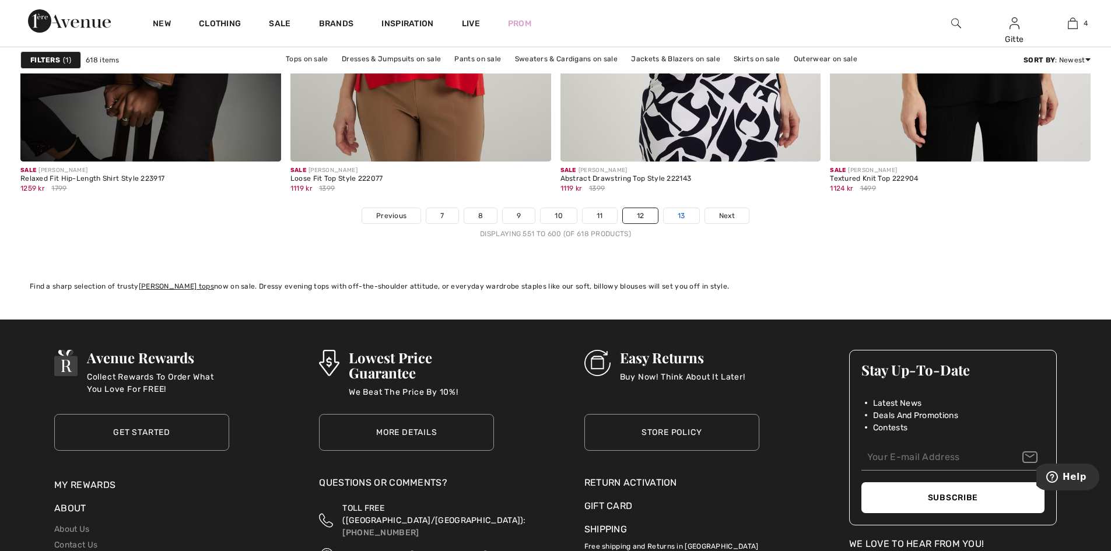
click at [677, 211] on link "13" at bounding box center [681, 215] width 36 height 15
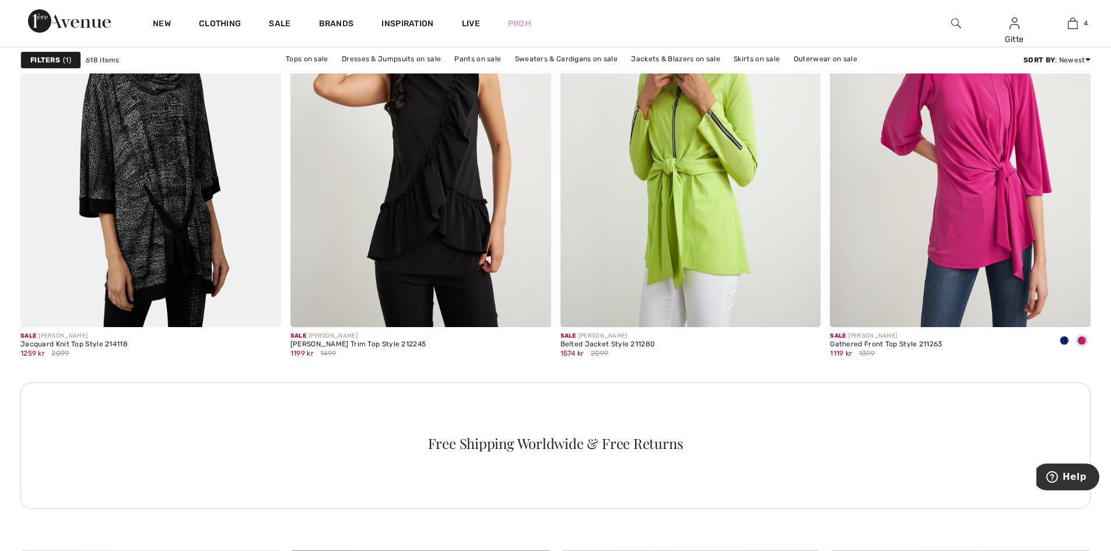
scroll to position [1457, 0]
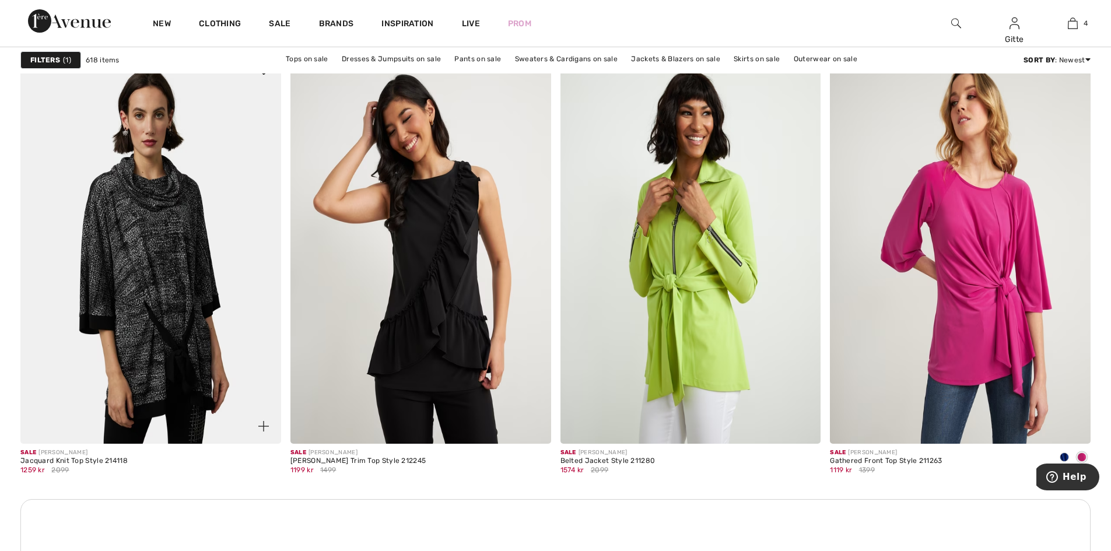
click at [161, 333] on img at bounding box center [150, 247] width 261 height 391
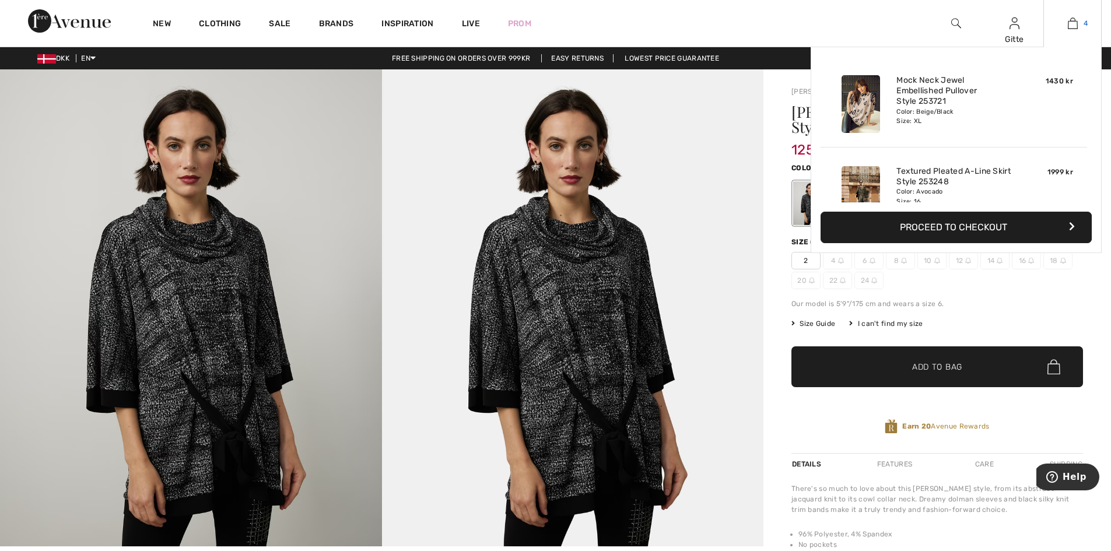
click at [1074, 22] on img at bounding box center [1072, 23] width 10 height 14
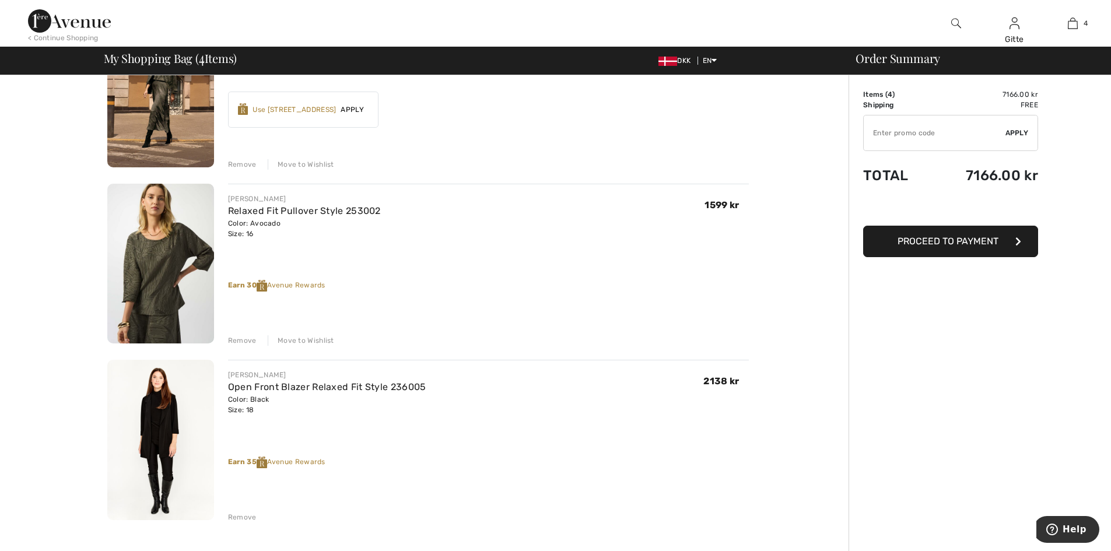
scroll to position [350, 0]
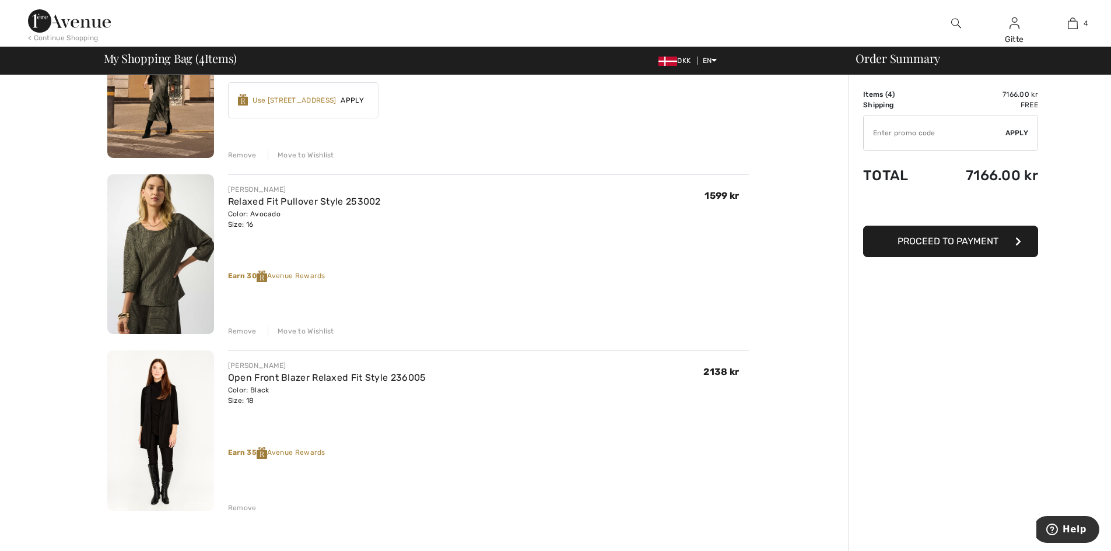
click at [951, 240] on span "Proceed to Payment" at bounding box center [947, 241] width 101 height 11
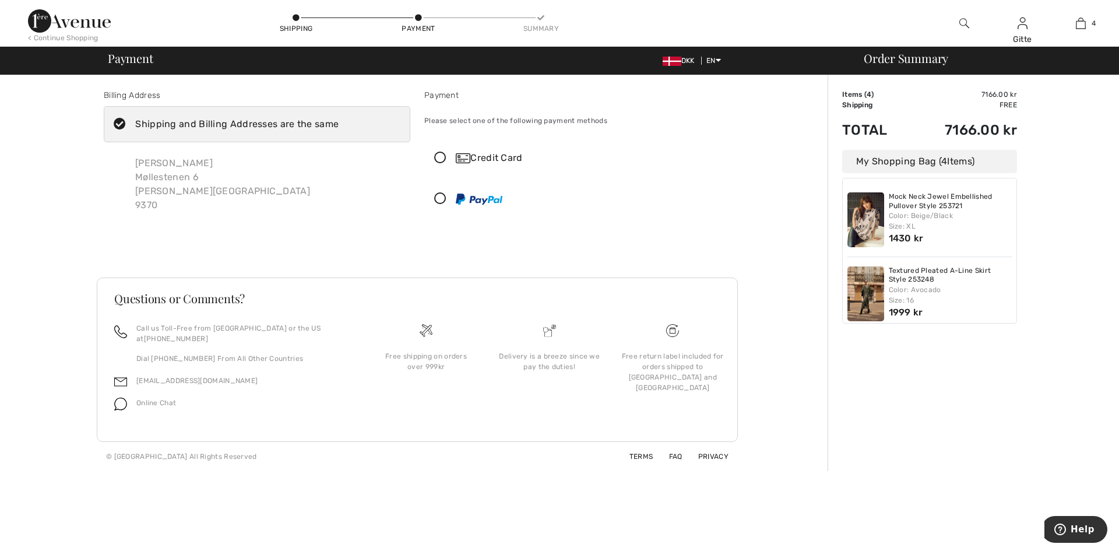
click at [444, 158] on icon at bounding box center [440, 158] width 31 height 12
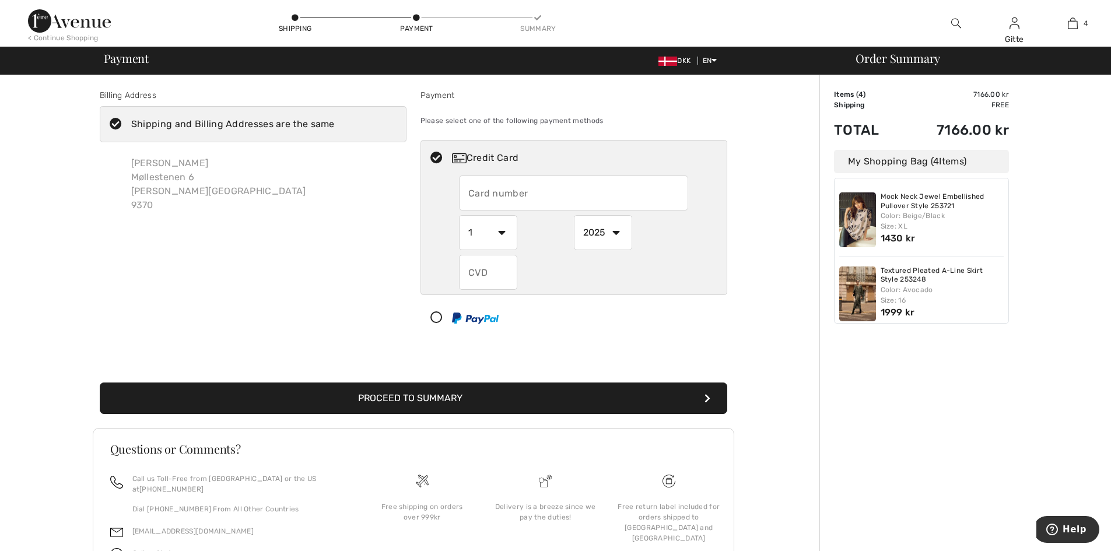
click at [530, 192] on input "text" at bounding box center [573, 192] width 229 height 35
type input "[CREDIT_CARD_NUMBER]"
select select "11"
type input "661"
click at [549, 329] on div at bounding box center [569, 317] width 296 height 35
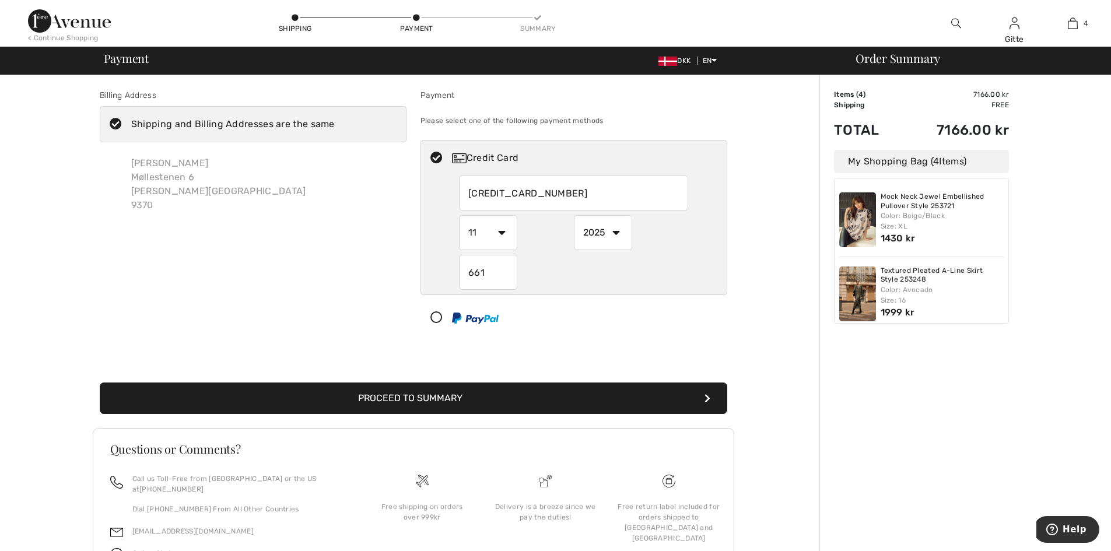
select select "1"
select select "2025"
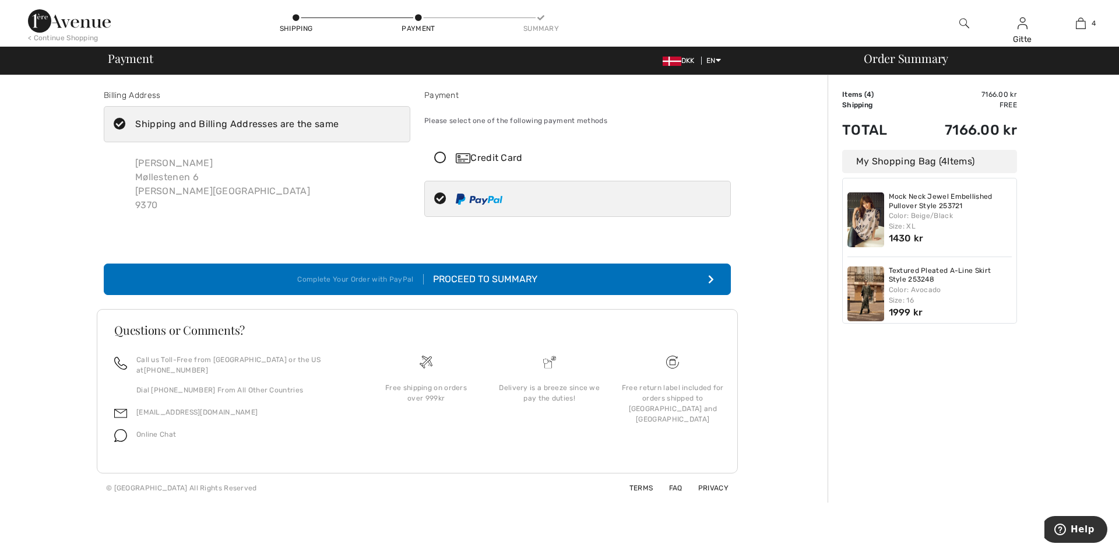
click at [441, 159] on icon at bounding box center [440, 158] width 31 height 12
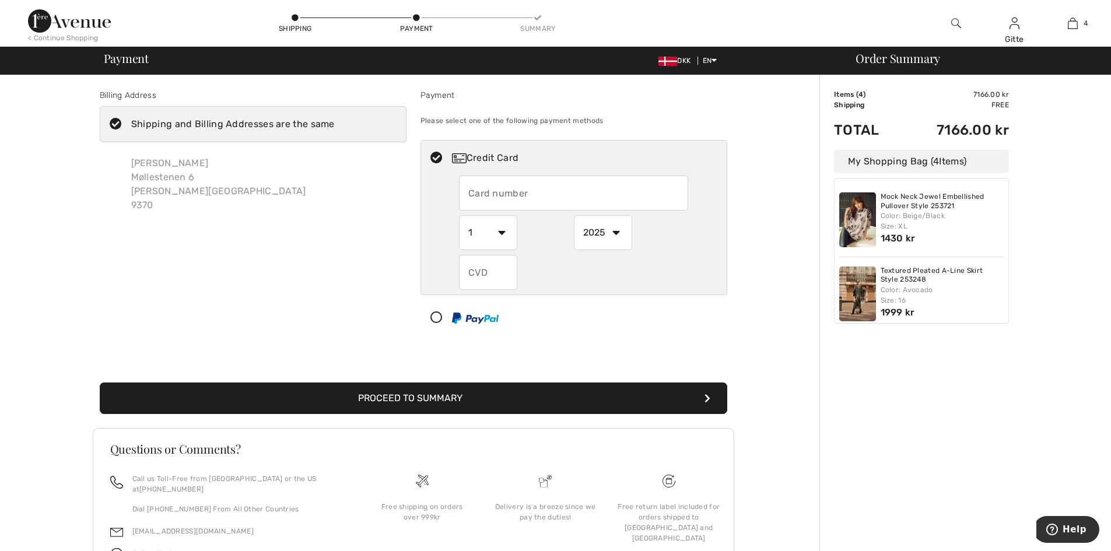
click at [484, 273] on input "text" at bounding box center [488, 272] width 58 height 35
type input "661"
click at [533, 312] on div at bounding box center [569, 317] width 296 height 35
select select "1"
select select "2025"
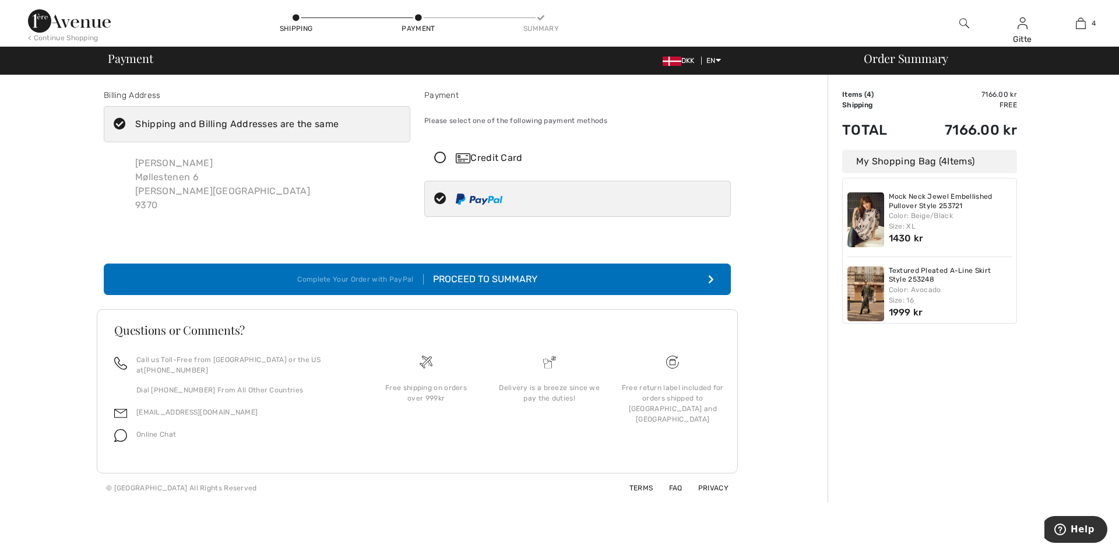
click at [462, 160] on img at bounding box center [463, 158] width 15 height 10
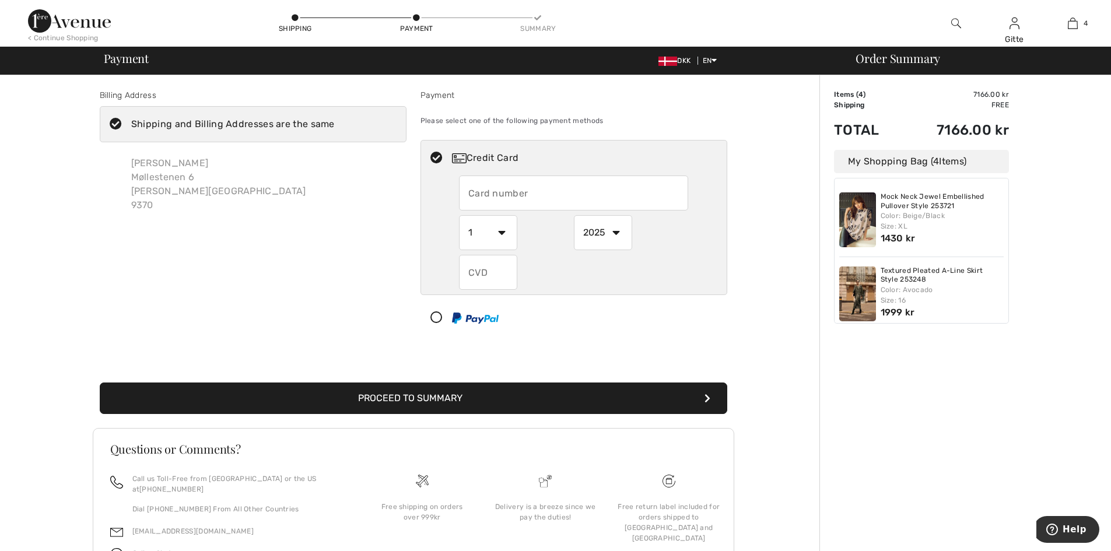
click at [521, 189] on input "text" at bounding box center [573, 192] width 229 height 35
type input "5170140039867210"
select select "11"
type input "661"
click at [701, 398] on button "Proceed to Summary" at bounding box center [413, 397] width 627 height 31
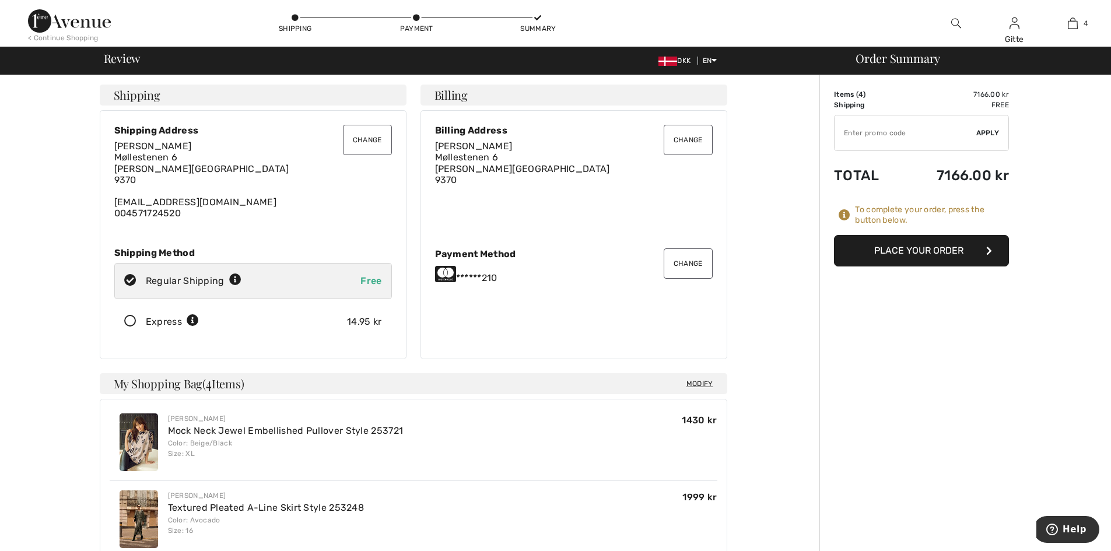
click at [132, 322] on icon at bounding box center [130, 321] width 31 height 12
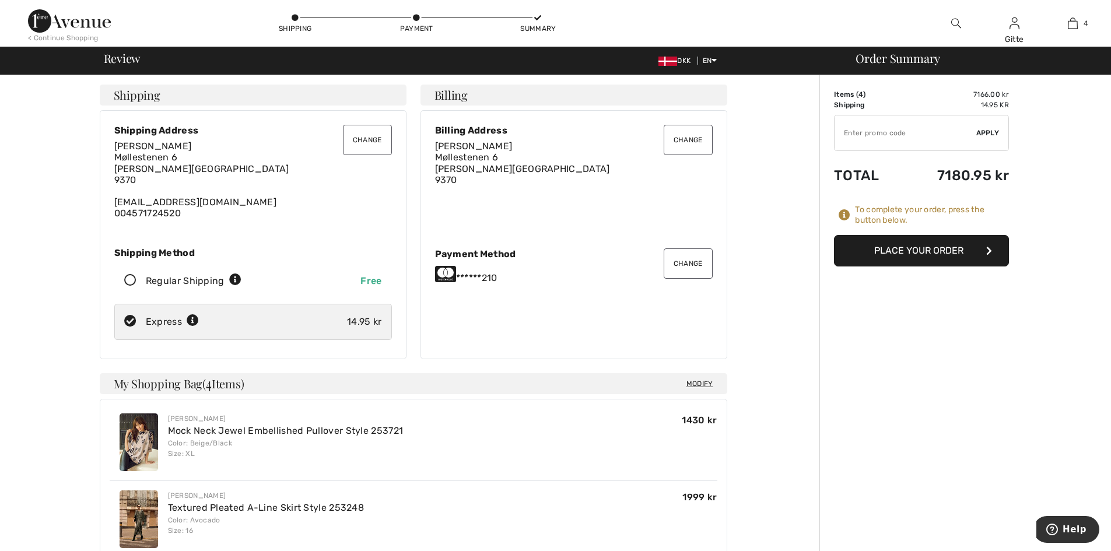
click at [361, 138] on button "Change" at bounding box center [367, 140] width 49 height 30
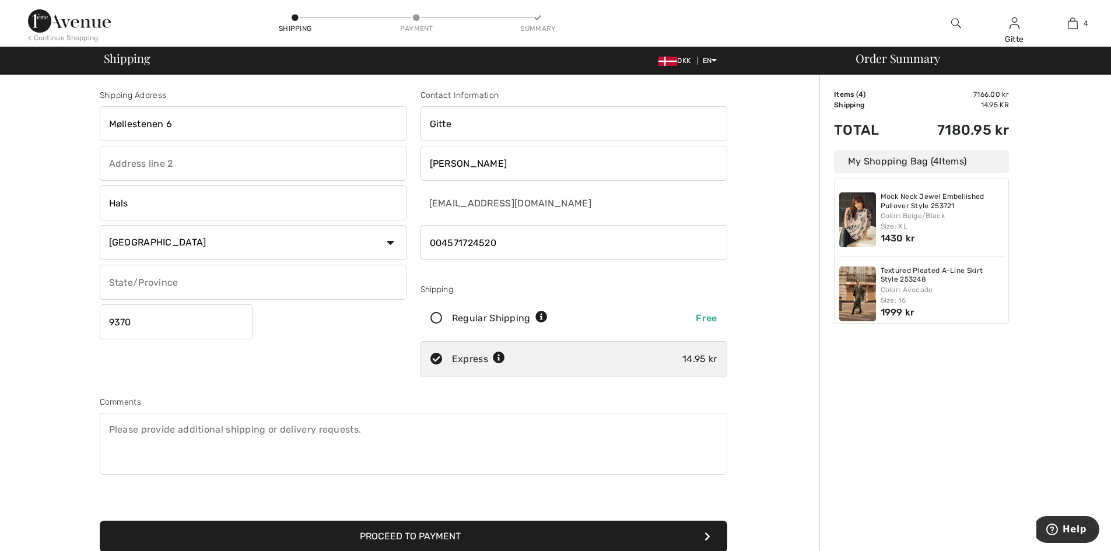
drag, startPoint x: 189, startPoint y: 124, endPoint x: 86, endPoint y: 123, distance: 103.2
click at [86, 123] on div "Shipping Address Møllestenen 6 Hals Country [GEOGRAPHIC_DATA] [GEOGRAPHIC_DATA]…" at bounding box center [413, 417] width 812 height 684
type input "Stigsborg Brygge 48-3-3"
click at [154, 200] on input "Hals" at bounding box center [253, 202] width 307 height 35
type input "H"
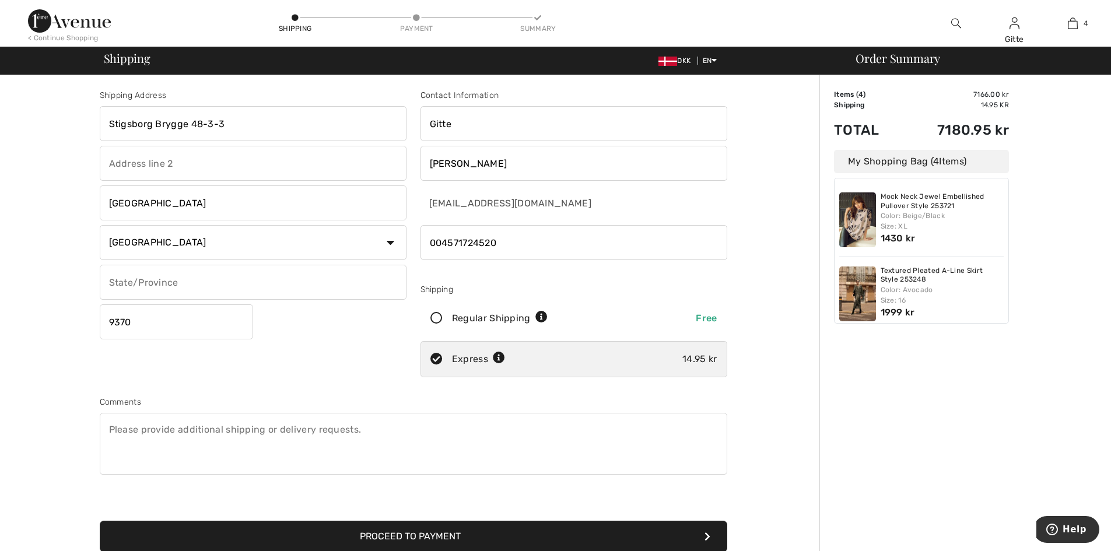
type input "Nørresundby"
drag, startPoint x: 146, startPoint y: 321, endPoint x: 58, endPoint y: 315, distance: 88.2
click at [58, 315] on div "Shipping Address Stigsborg Brygge 48-3-3 Nørresundby Country Canada United Stat…" at bounding box center [413, 417] width 812 height 684
type input "9400"
click at [278, 349] on div "Shipping Address Stigsborg Brygge 48-3-3 Nørresundby Country Canada United Stat…" at bounding box center [253, 235] width 321 height 293
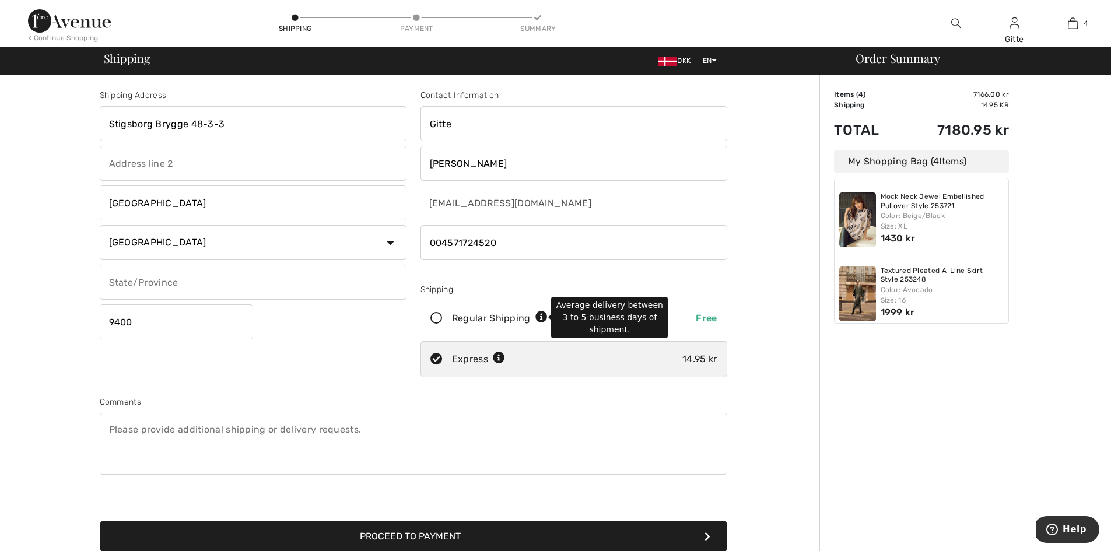
click at [540, 317] on icon at bounding box center [541, 317] width 12 height 12
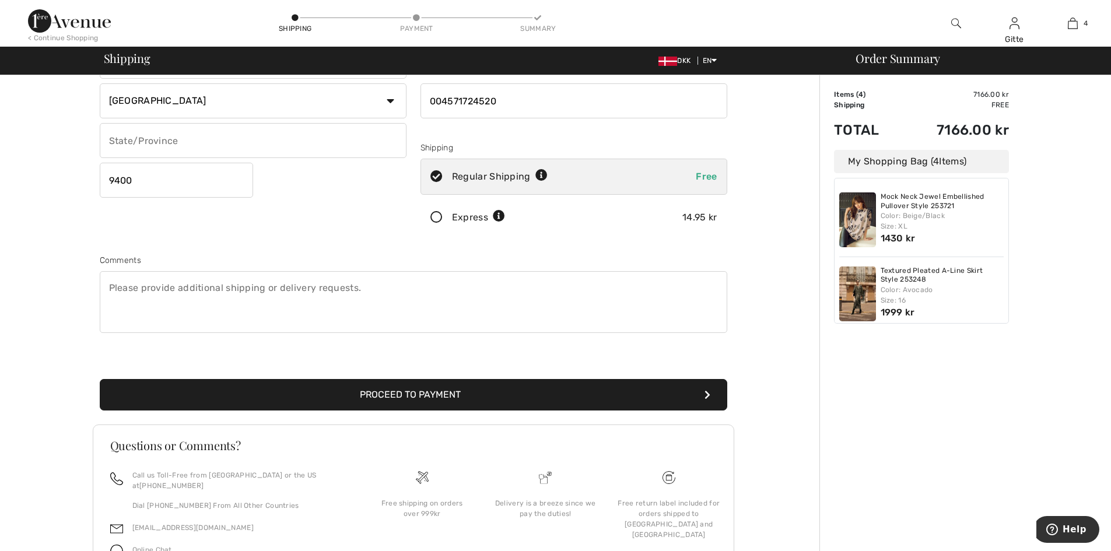
scroll to position [175, 0]
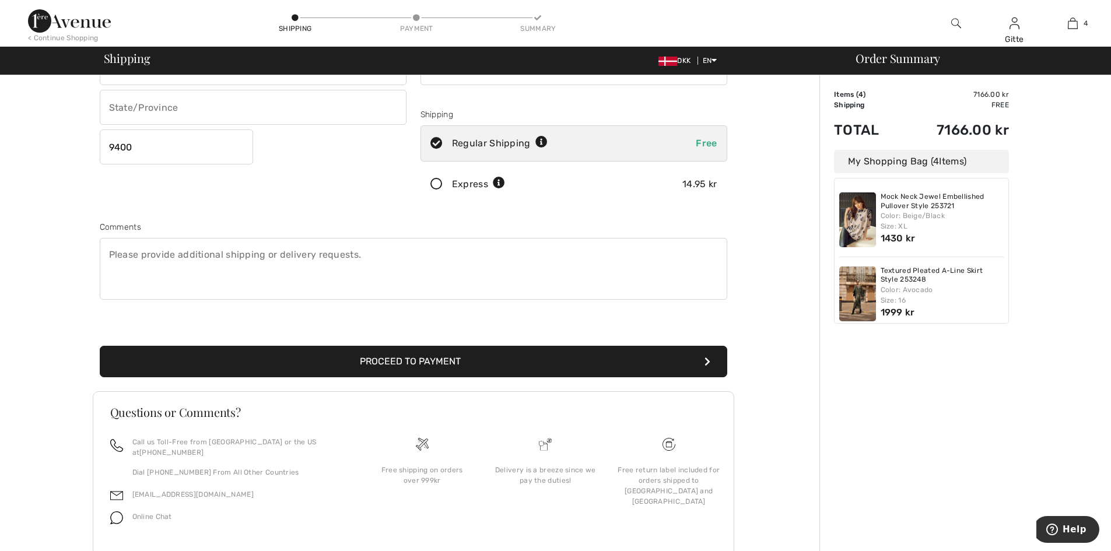
click at [426, 364] on button "Proceed to Payment" at bounding box center [413, 361] width 627 height 31
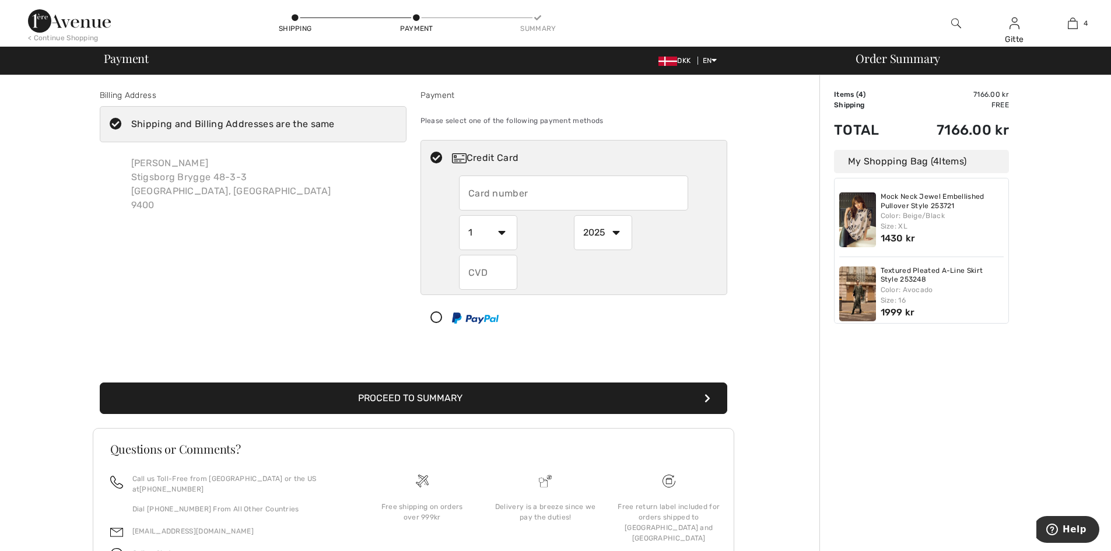
click at [498, 189] on input "text" at bounding box center [573, 192] width 229 height 35
radio input "true"
type input "[CREDIT_CARD_NUMBER]"
select select "11"
type input "661"
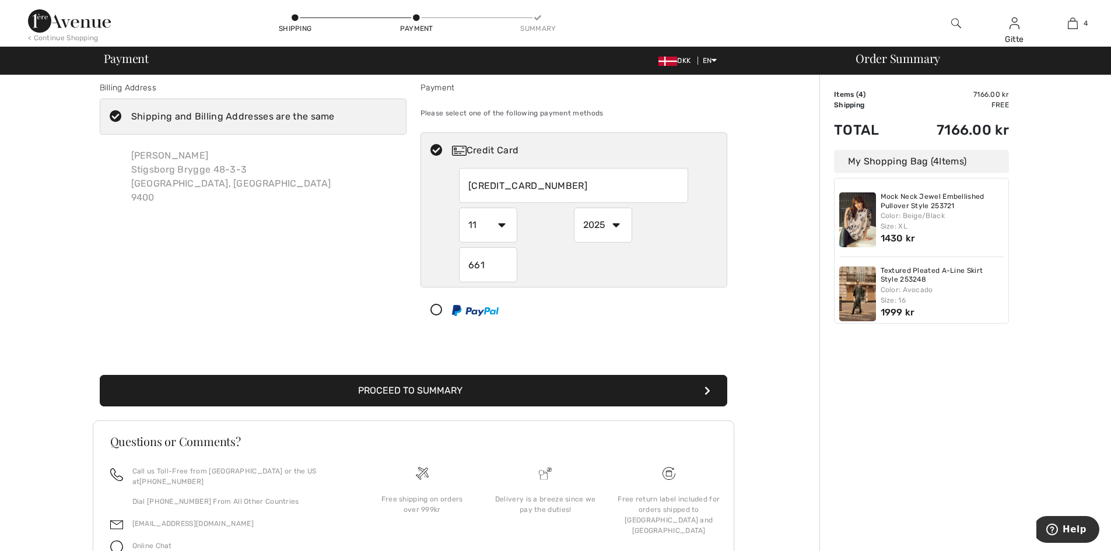
scroll to position [60, 0]
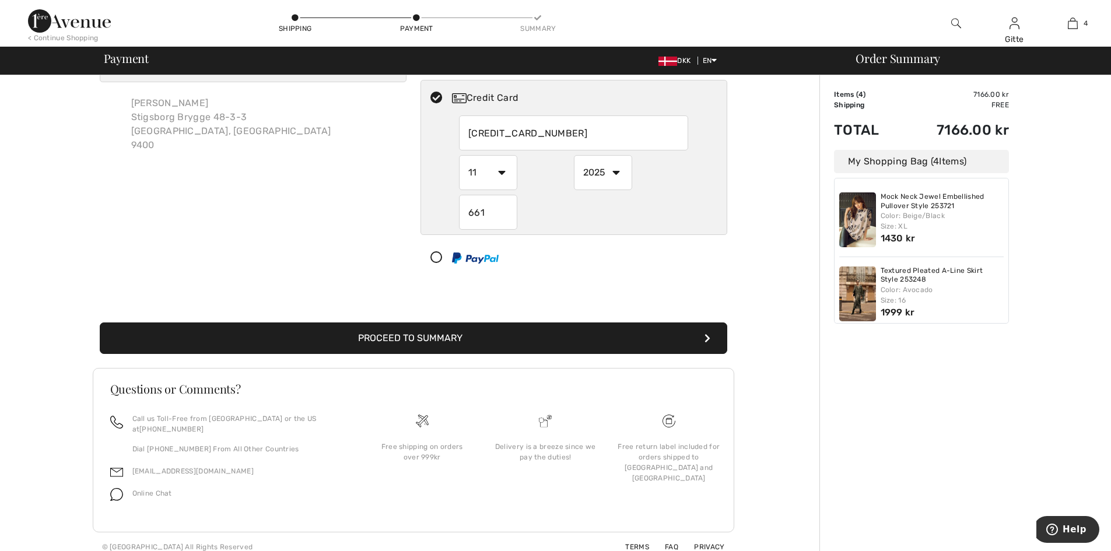
click at [438, 338] on button "Proceed to Summary" at bounding box center [413, 337] width 627 height 31
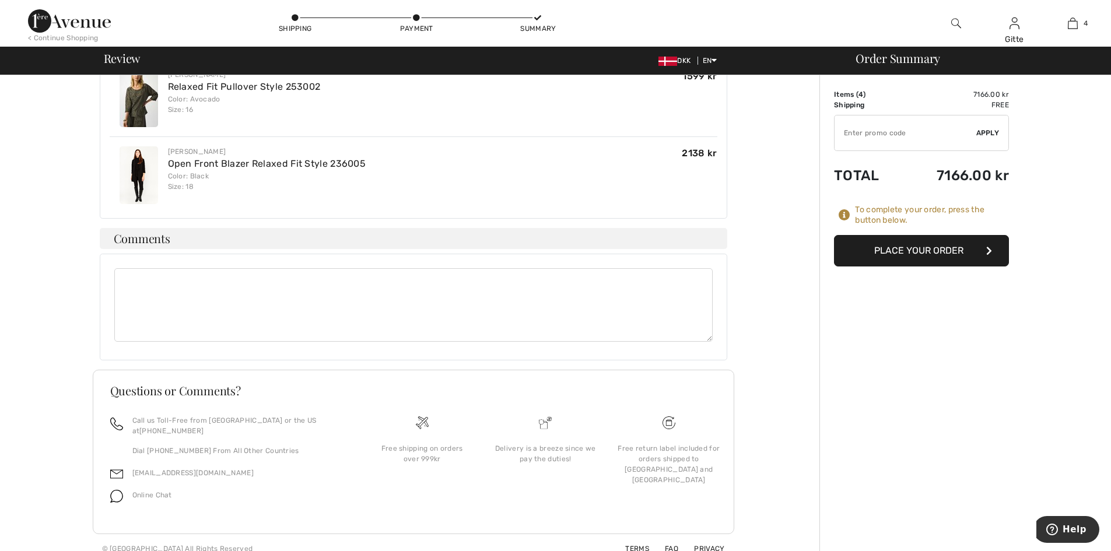
scroll to position [500, 0]
click at [936, 247] on button "Place Your Order" at bounding box center [921, 250] width 175 height 31
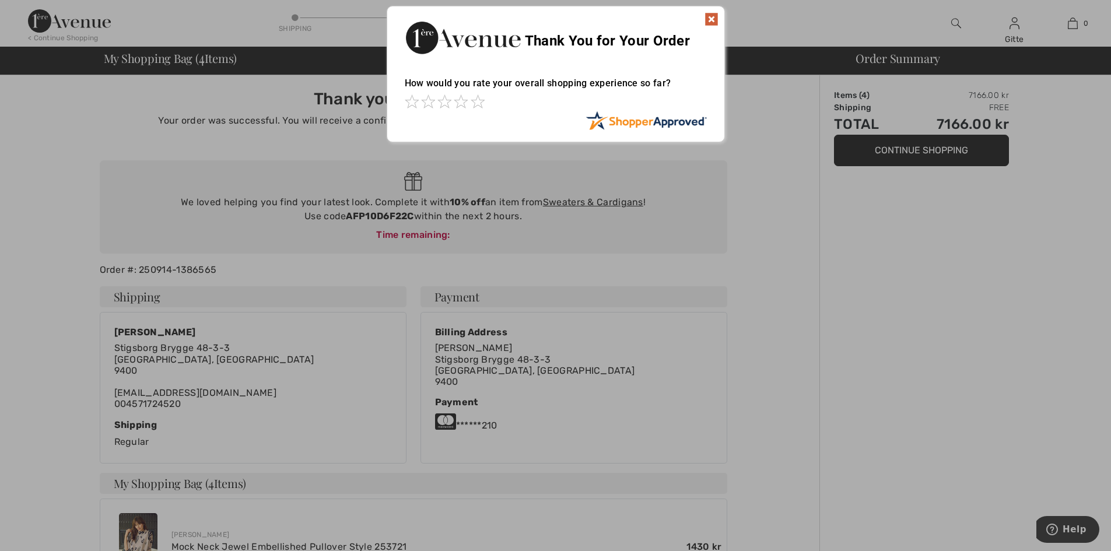
click at [715, 16] on img at bounding box center [711, 19] width 14 height 14
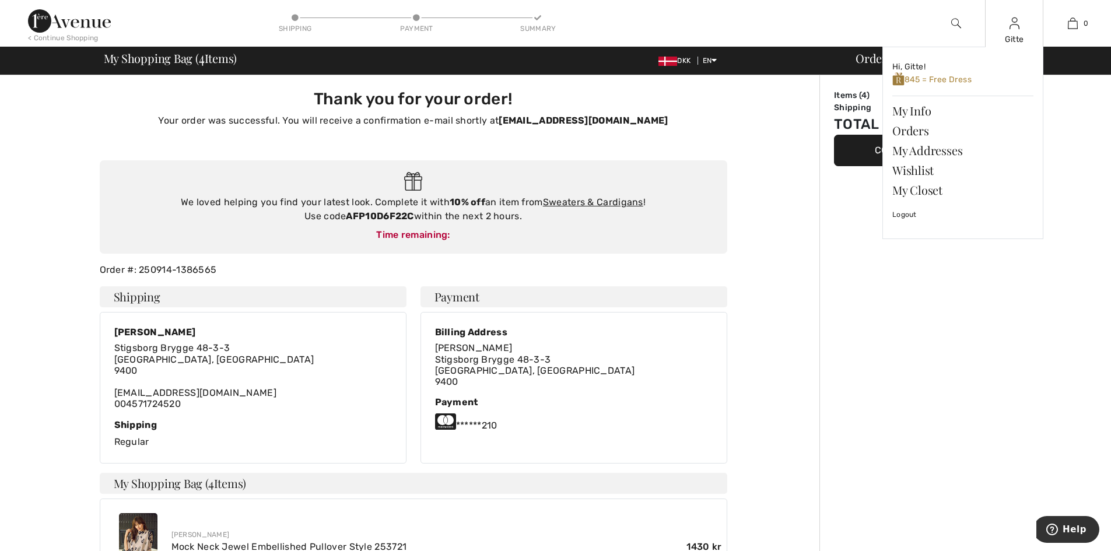
click at [1021, 28] on div "Gitte Hi, Gitte! 845 = Free Dress My Info Orders My Addresses Wishlist My Close…" at bounding box center [1014, 23] width 58 height 47
click at [916, 106] on link "My Info" at bounding box center [962, 111] width 141 height 20
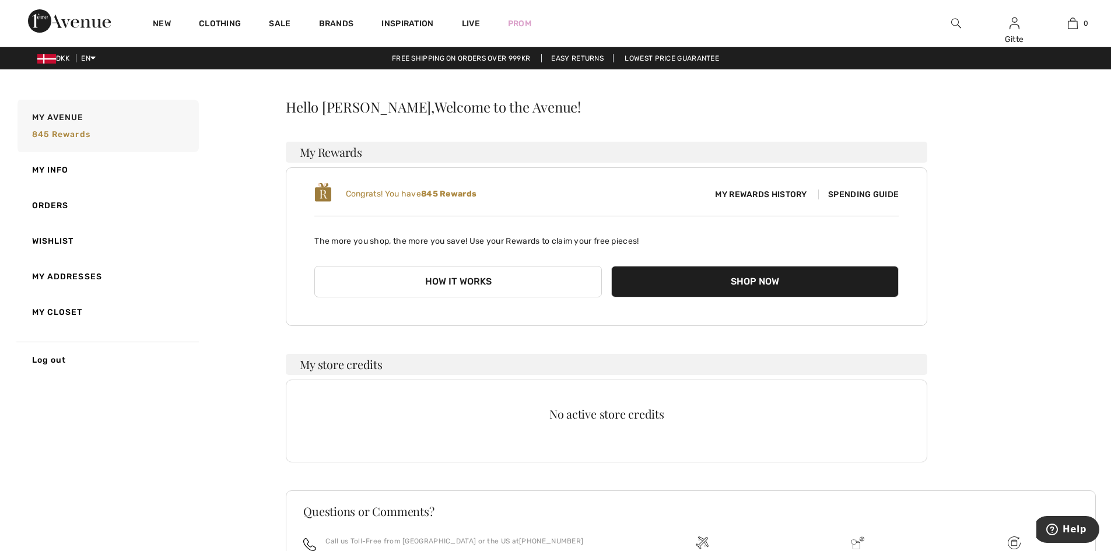
click at [860, 195] on span "Spending Guide" at bounding box center [858, 194] width 80 height 10
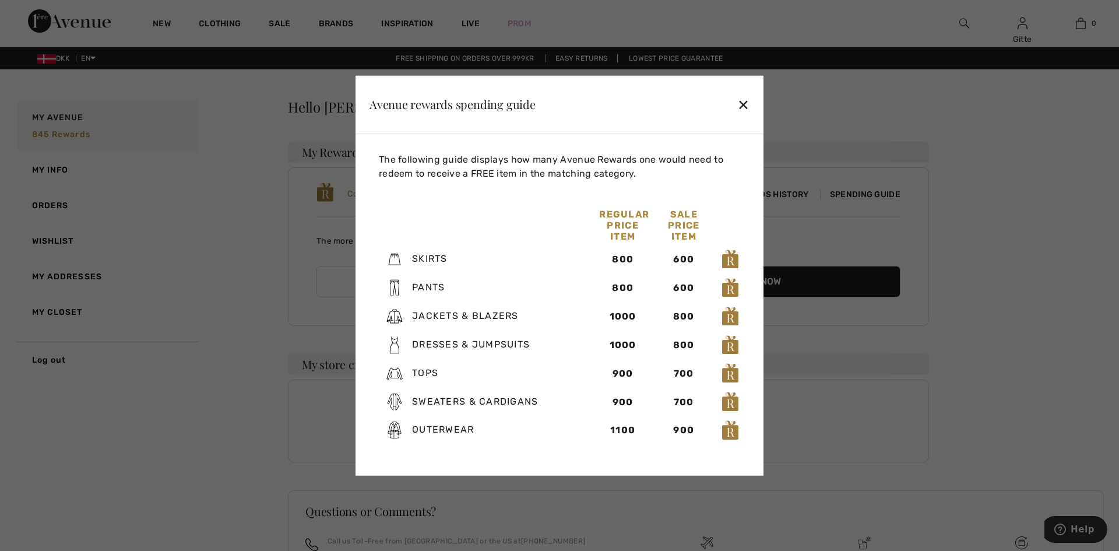
drag, startPoint x: 741, startPoint y: 101, endPoint x: 733, endPoint y: 102, distance: 7.6
click at [741, 102] on div "✕" at bounding box center [743, 104] width 12 height 24
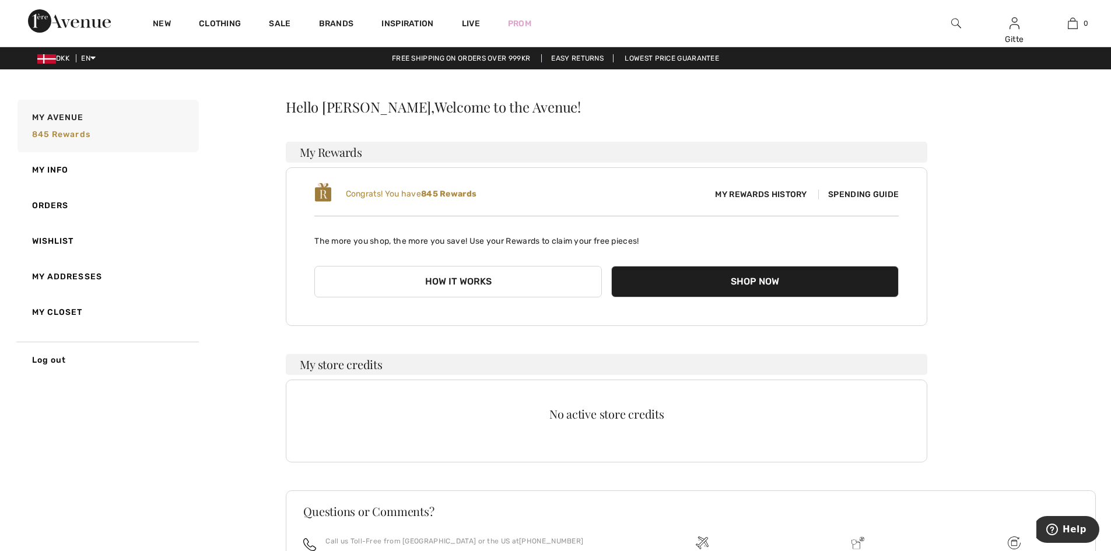
click at [62, 434] on div "My Avenue 845 rewards My Info Orders Wishlist My Addresses My Closet Log out He…" at bounding box center [555, 385] width 1083 height 576
click at [62, 244] on link "Wishlist" at bounding box center [107, 241] width 184 height 36
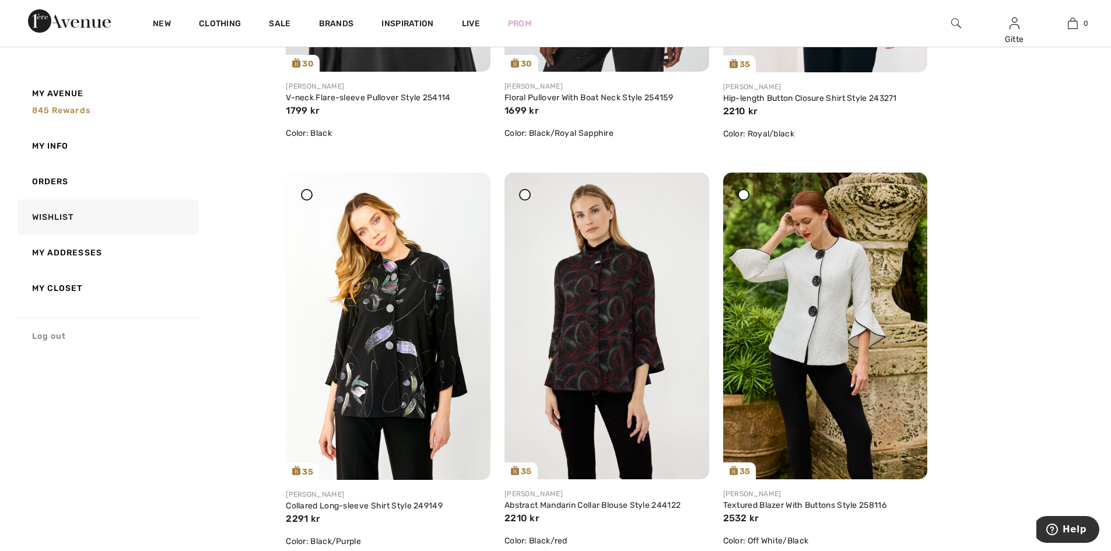
scroll to position [1283, 0]
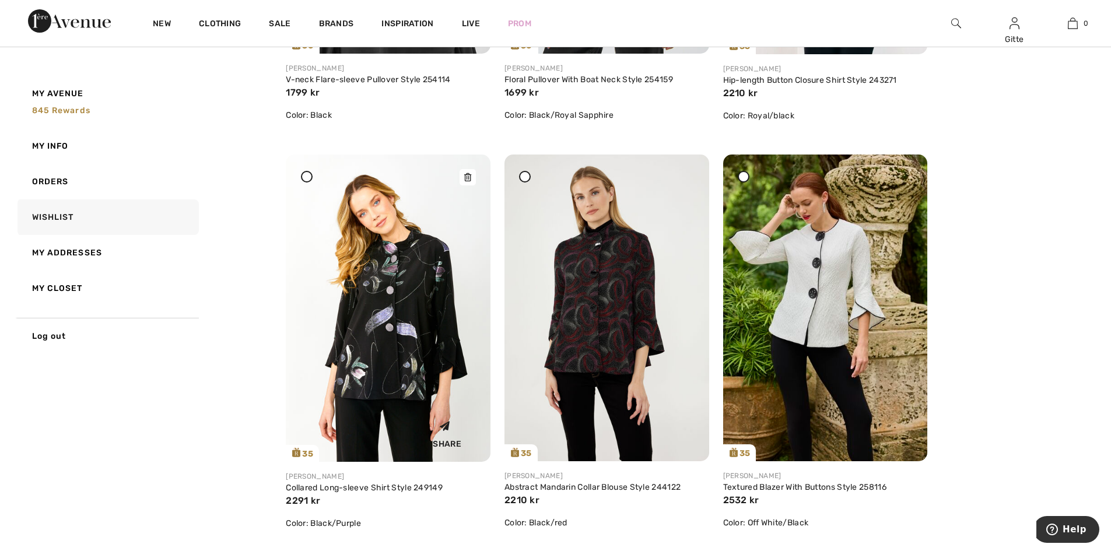
click at [384, 347] on img at bounding box center [388, 307] width 205 height 307
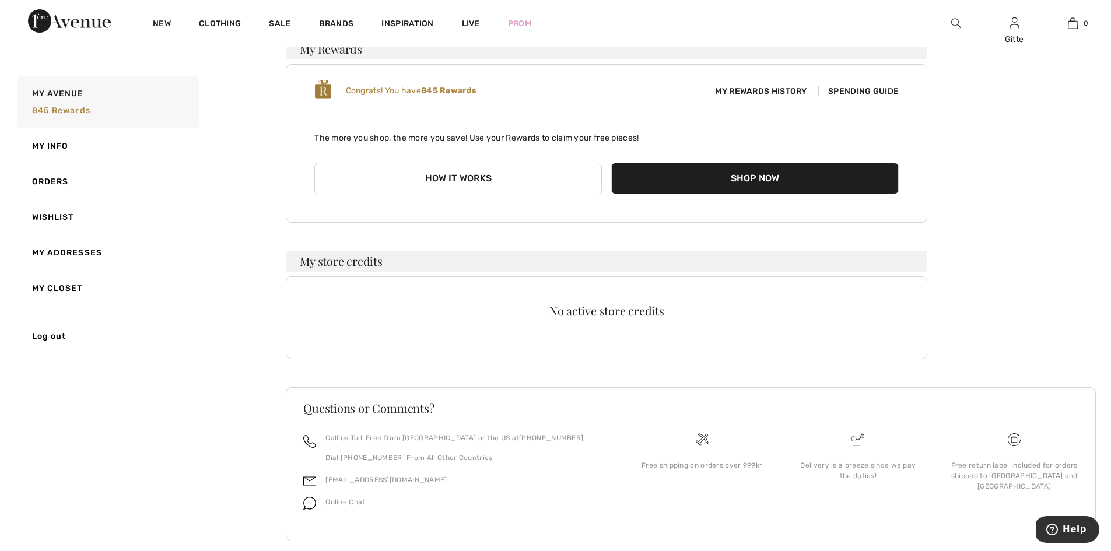
scroll to position [122, 0]
